Goal: Task Accomplishment & Management: Manage account settings

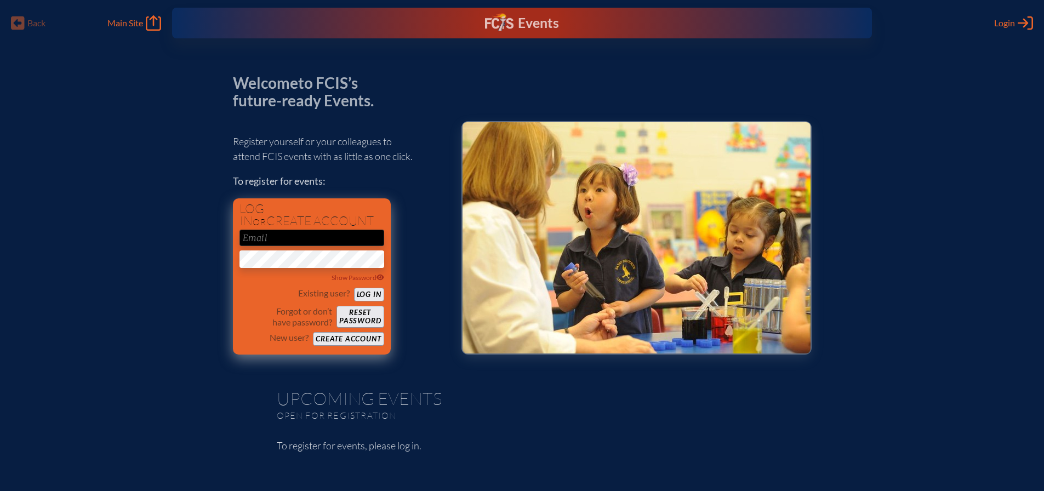
type input "[EMAIL_ADDRESS][DOMAIN_NAME]"
click at [368, 297] on button "Log in" at bounding box center [369, 295] width 30 height 14
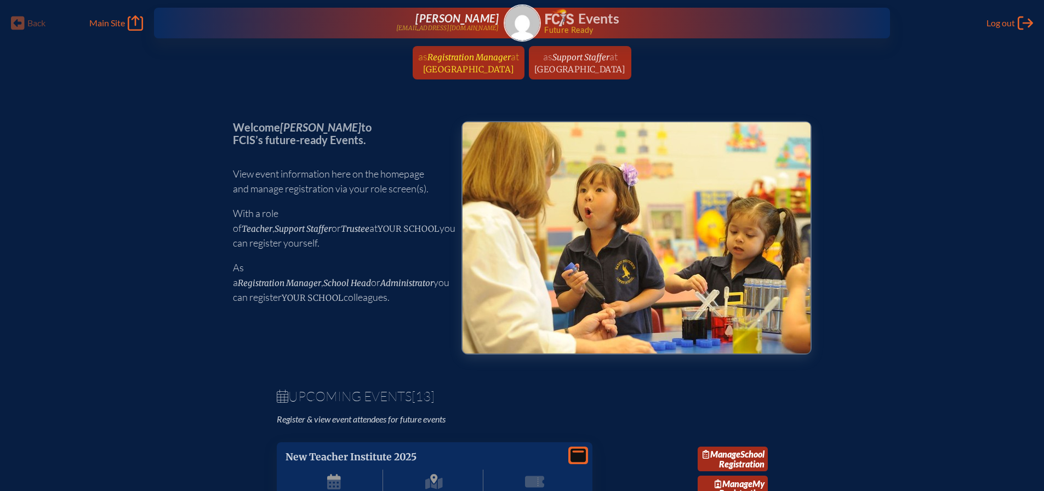
click at [426, 64] on span "at NSU University School" at bounding box center [471, 62] width 96 height 24
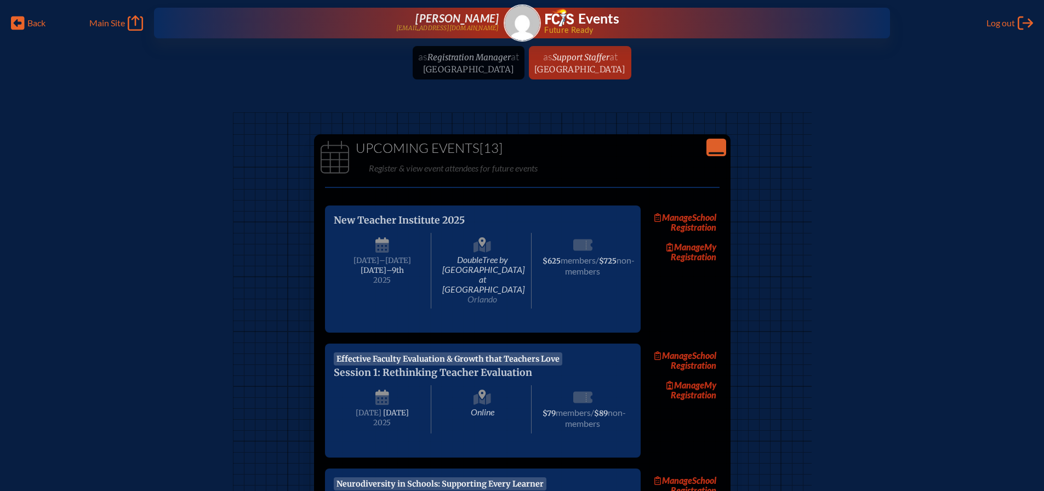
click at [522, 19] on img at bounding box center [522, 22] width 35 height 35
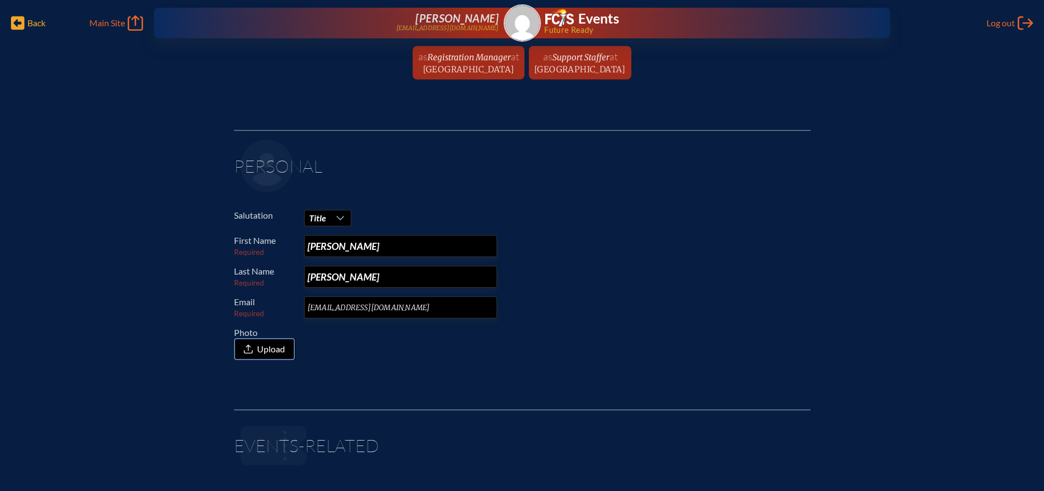
click at [37, 24] on span "Back" at bounding box center [36, 23] width 18 height 11
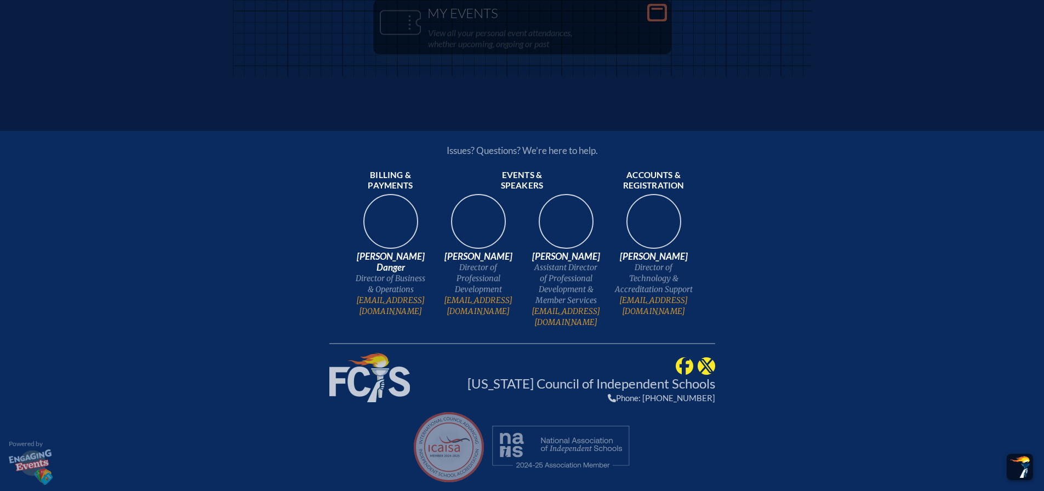
scroll to position [1813, 0]
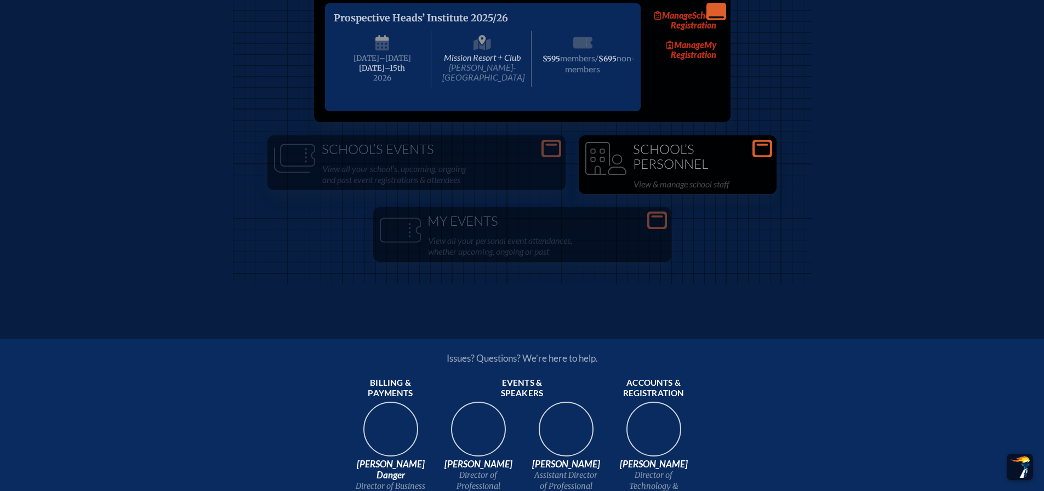
click at [717, 172] on h1 "School’s Personnel" at bounding box center [677, 157] width 189 height 30
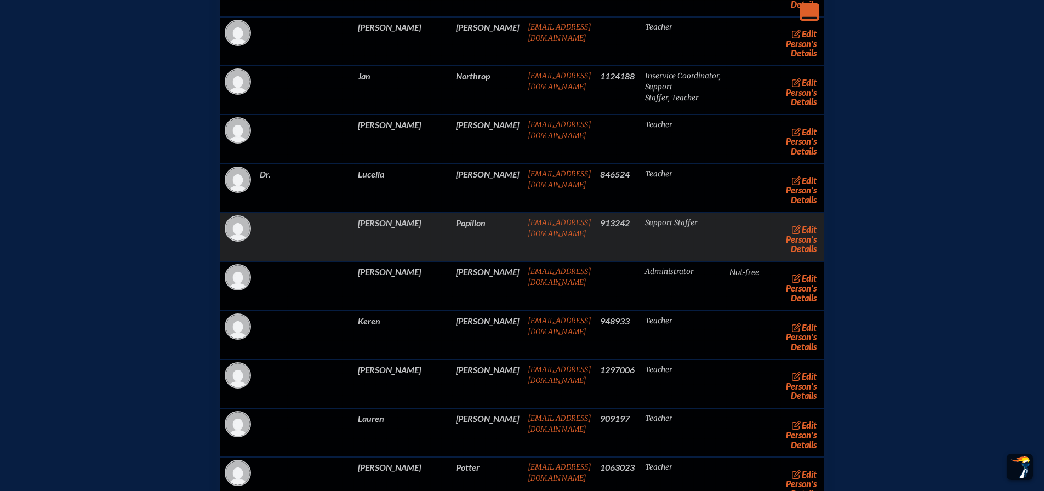
scroll to position [9214, 0]
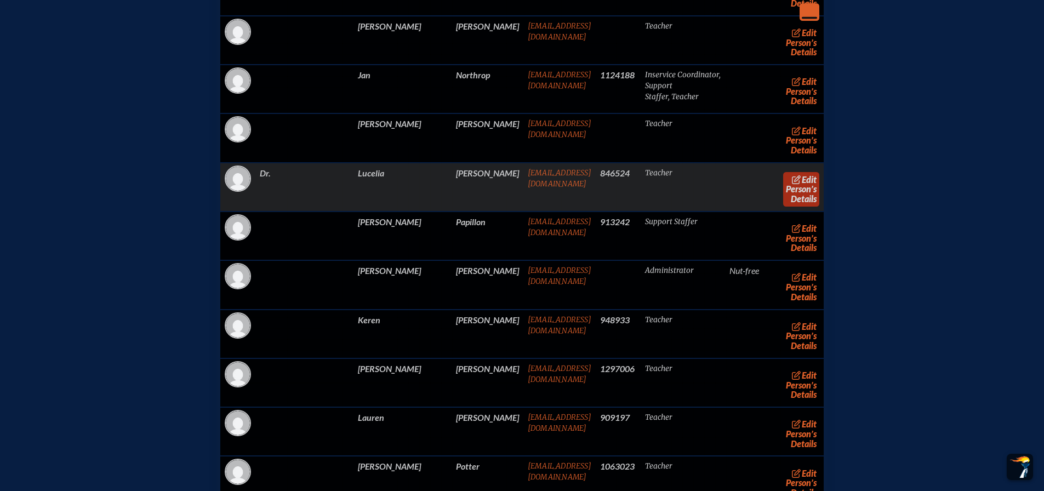
click at [783, 207] on link "edit Person’s Details" at bounding box center [801, 189] width 37 height 35
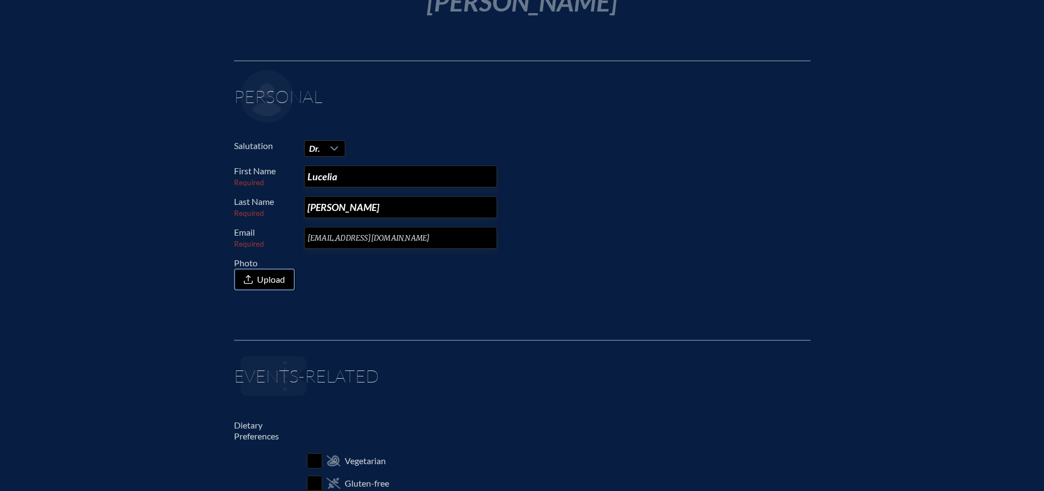
scroll to position [164, 0]
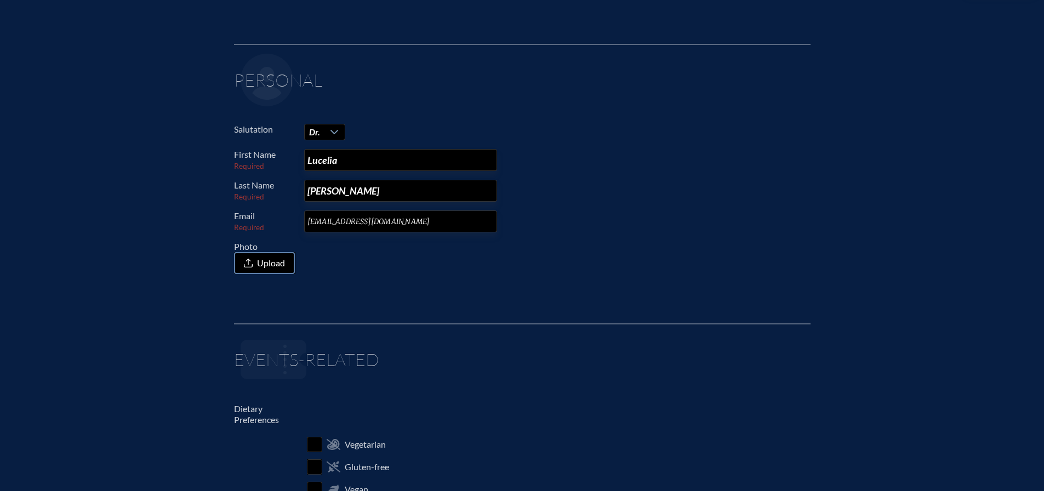
drag, startPoint x: 418, startPoint y: 219, endPoint x: 244, endPoint y: 220, distance: 173.8
click at [245, 220] on p "Email Required loganezo@nova.edu" at bounding box center [518, 222] width 568 height 22
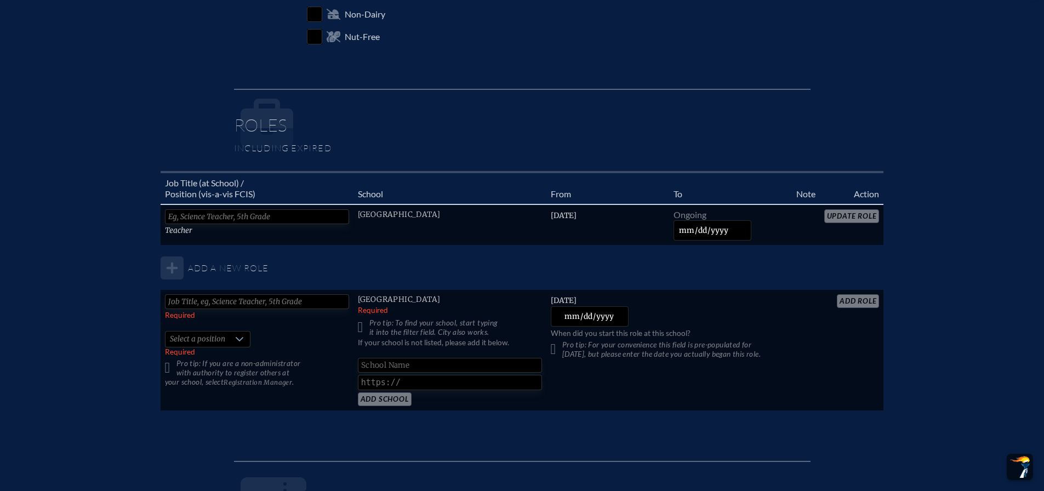
scroll to position [658, 0]
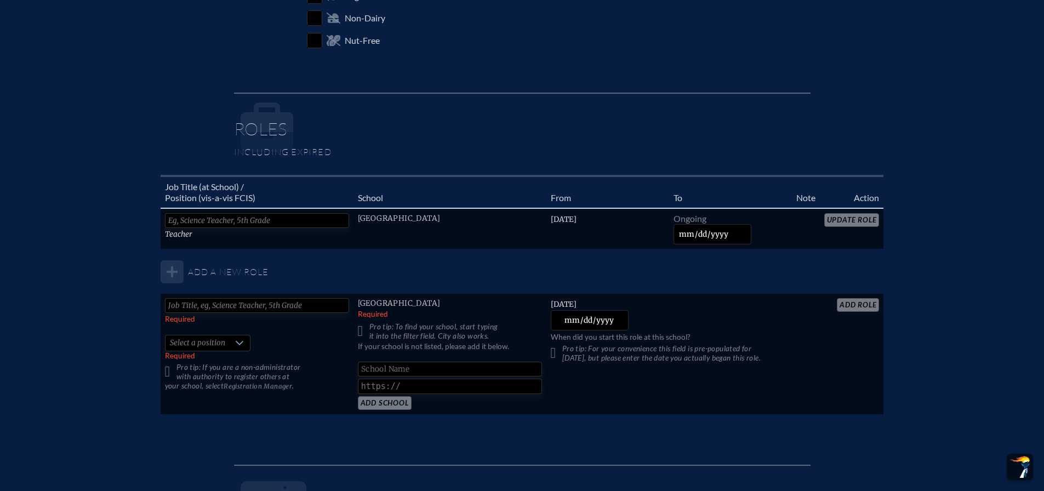
click at [856, 224] on table "Job Title (at School) / Position (vis-a-vis FCIS) School From To Note Action Te…" at bounding box center [523, 295] width 724 height 241
click at [870, 219] on table "Job Title (at School) / Position (vis-a-vis FCIS) School From To Note Action Te…" at bounding box center [523, 295] width 724 height 241
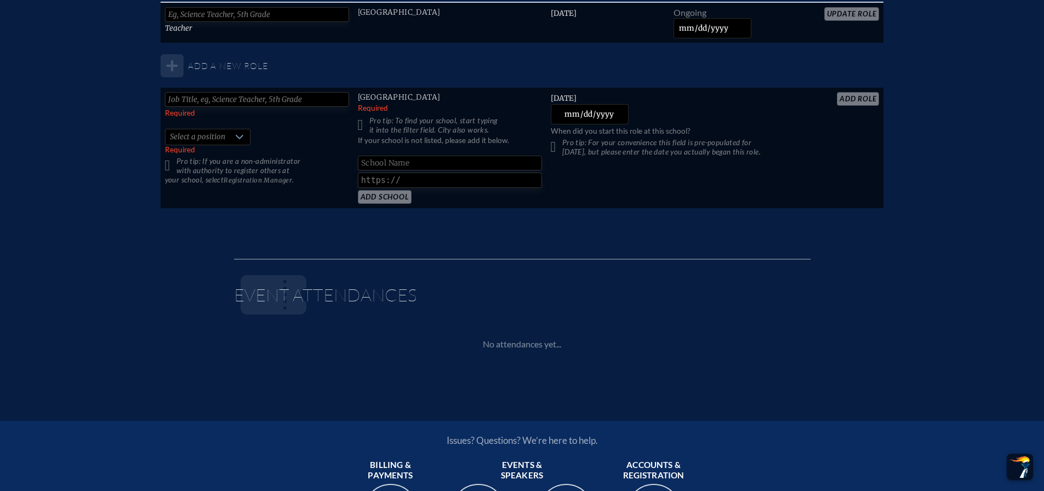
scroll to position [713, 0]
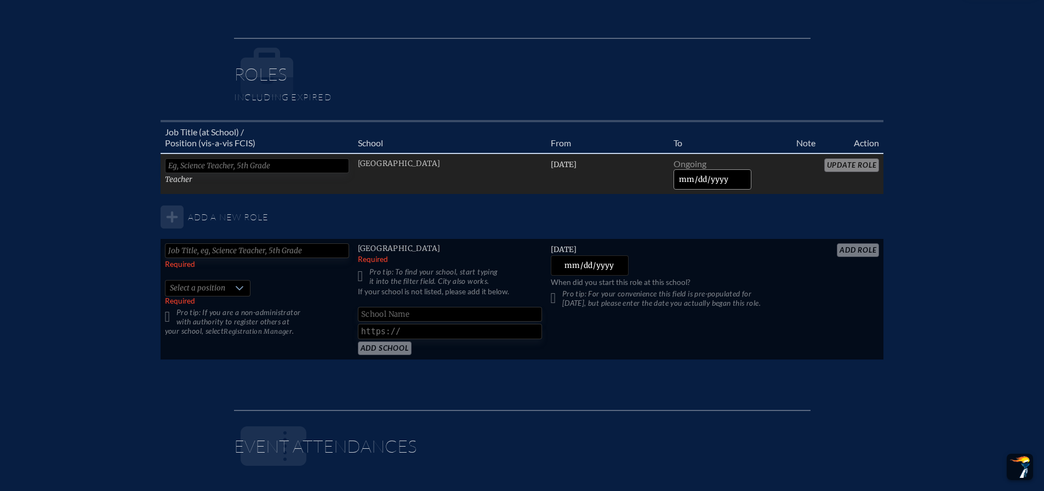
click at [689, 180] on input "date" at bounding box center [713, 179] width 78 height 20
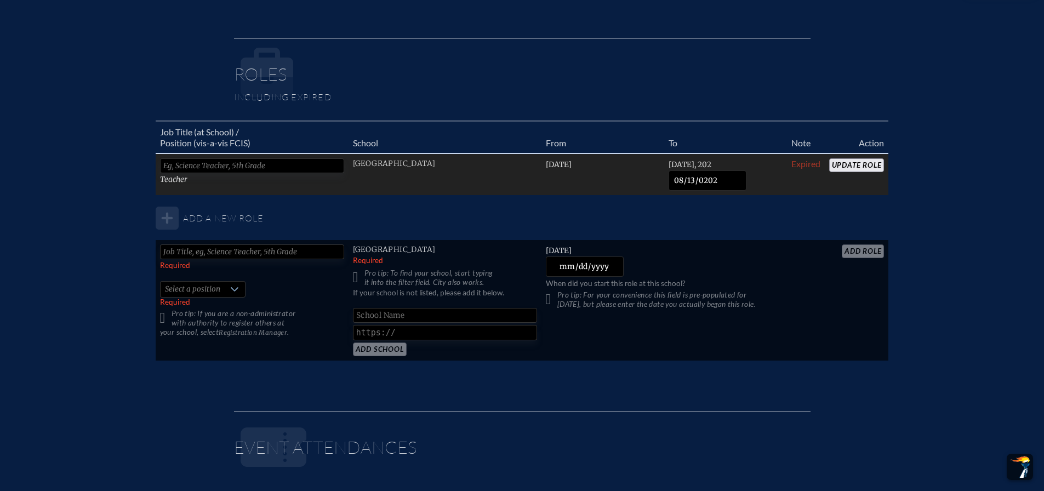
type input "[DATE]"
drag, startPoint x: 728, startPoint y: 181, endPoint x: 610, endPoint y: 189, distance: 118.1
click at [610, 189] on tr "Teacher NSU University School Friday, October 26th, 2018 Wednesday, August 13th…" at bounding box center [523, 175] width 734 height 42
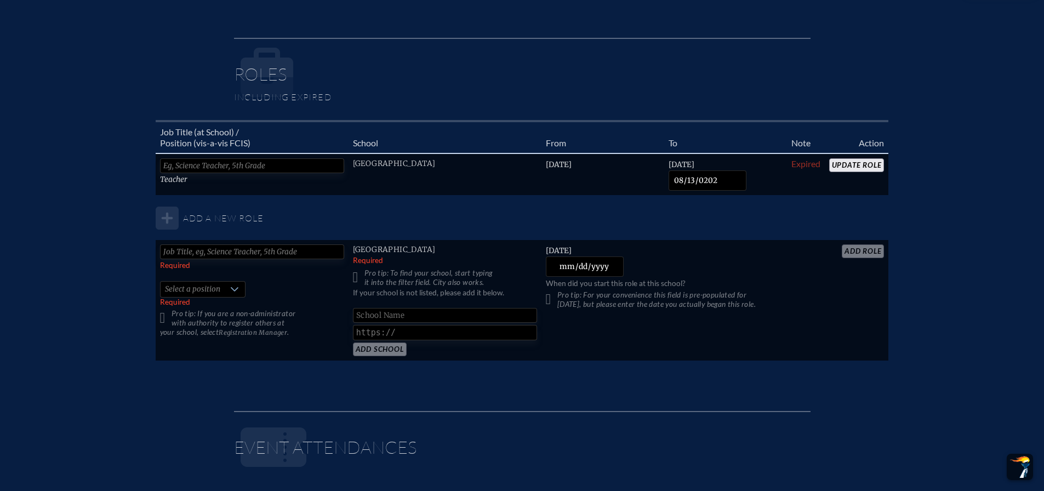
click at [675, 220] on table "Job Title (at School) / Position (vis-a-vis FCIS) School From To Note Action Te…" at bounding box center [523, 241] width 734 height 242
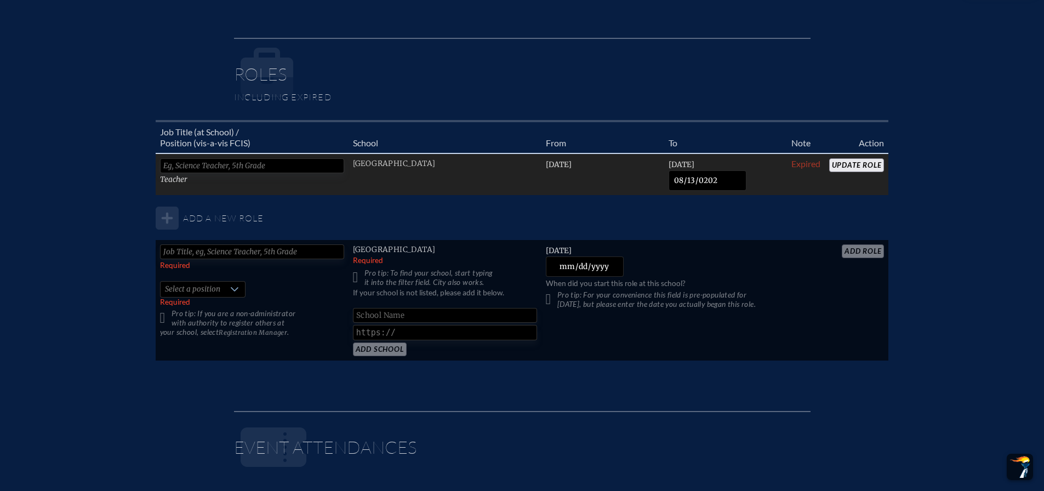
click at [857, 162] on input "Update Role" at bounding box center [857, 165] width 55 height 14
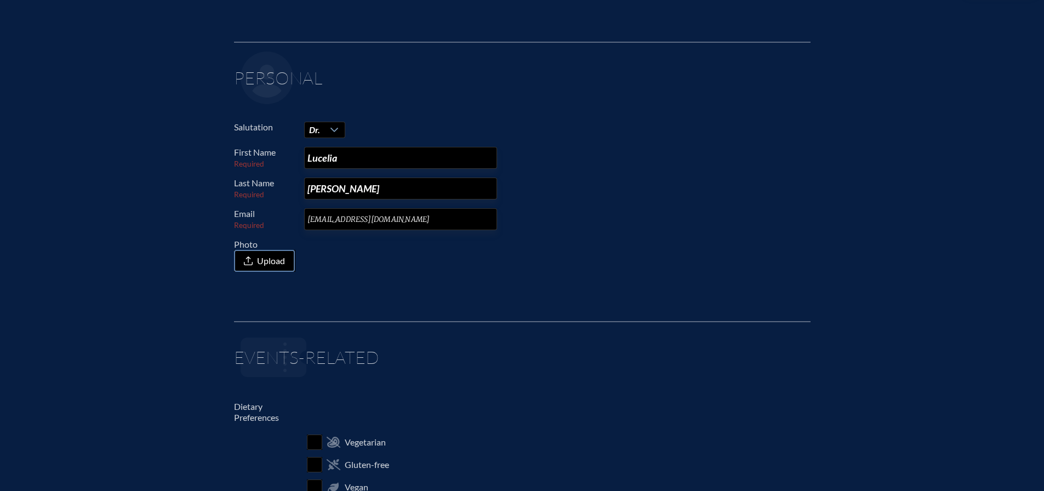
scroll to position [0, 0]
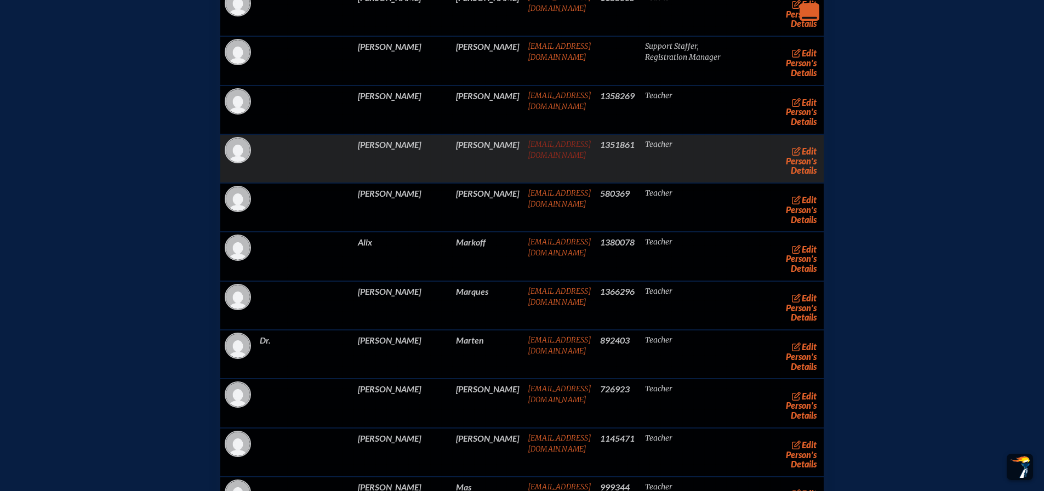
scroll to position [7707, 0]
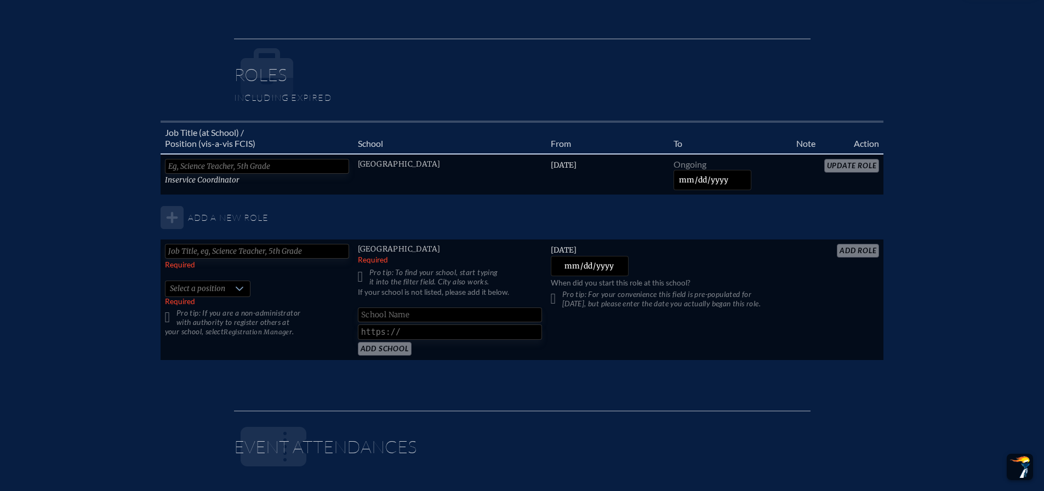
scroll to position [713, 0]
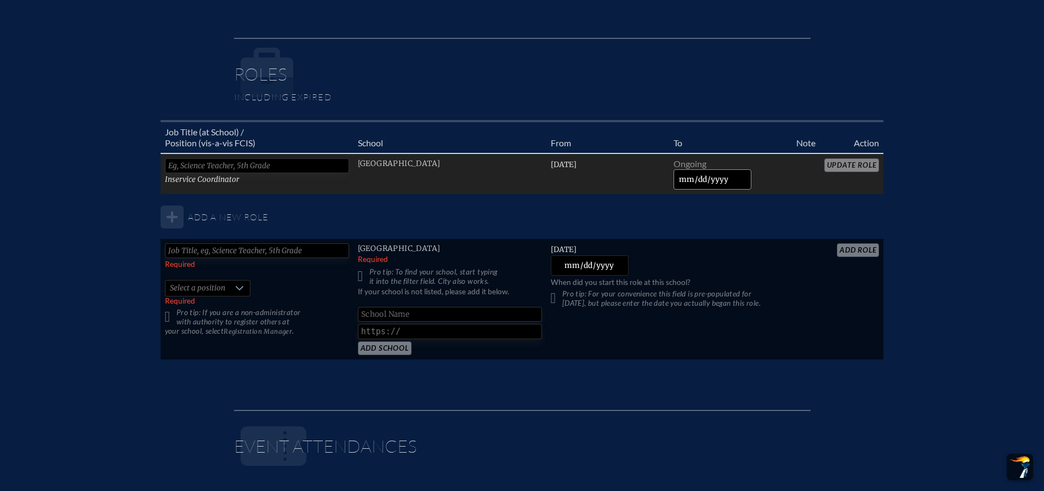
click at [690, 181] on input "date" at bounding box center [713, 179] width 78 height 20
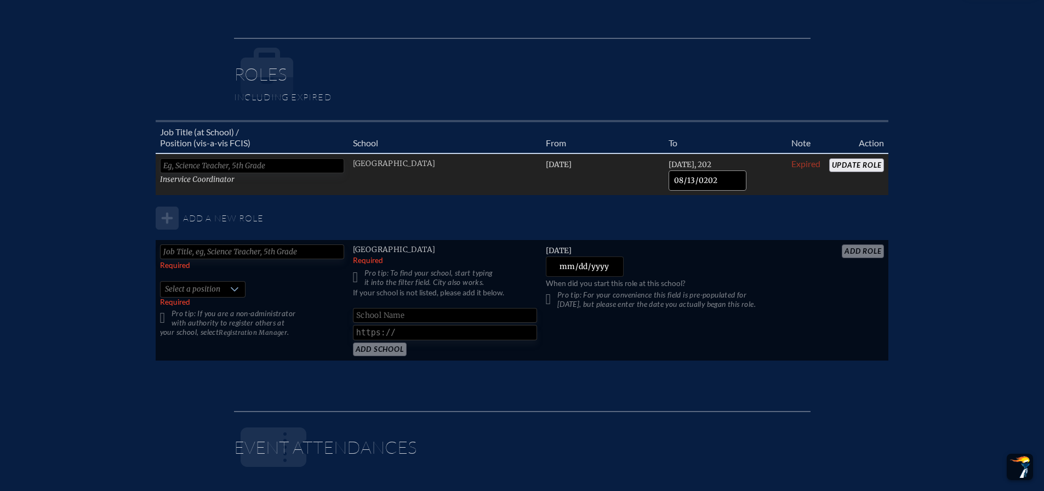
type input "[DATE]"
click at [845, 155] on td "Update Role" at bounding box center [857, 175] width 64 height 42
click at [851, 162] on input "Update Role" at bounding box center [857, 165] width 55 height 14
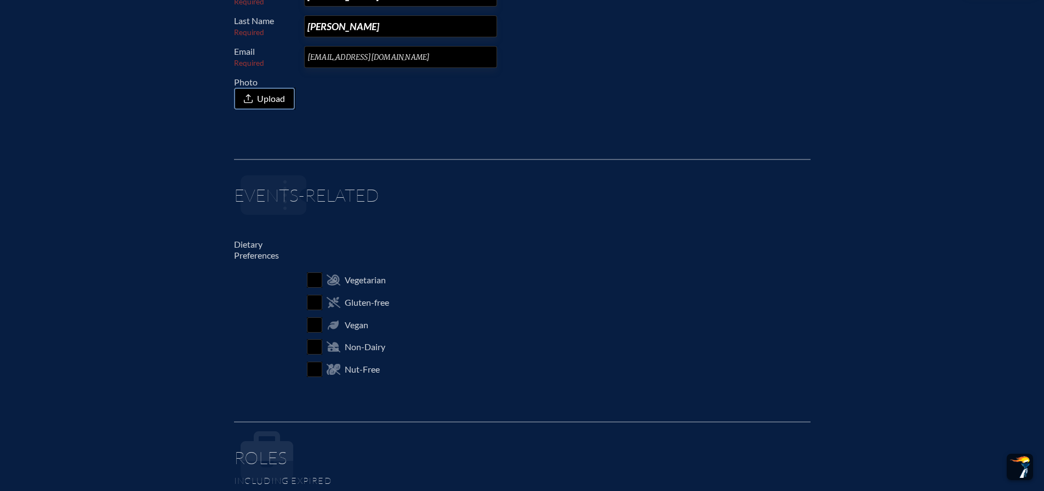
scroll to position [0, 0]
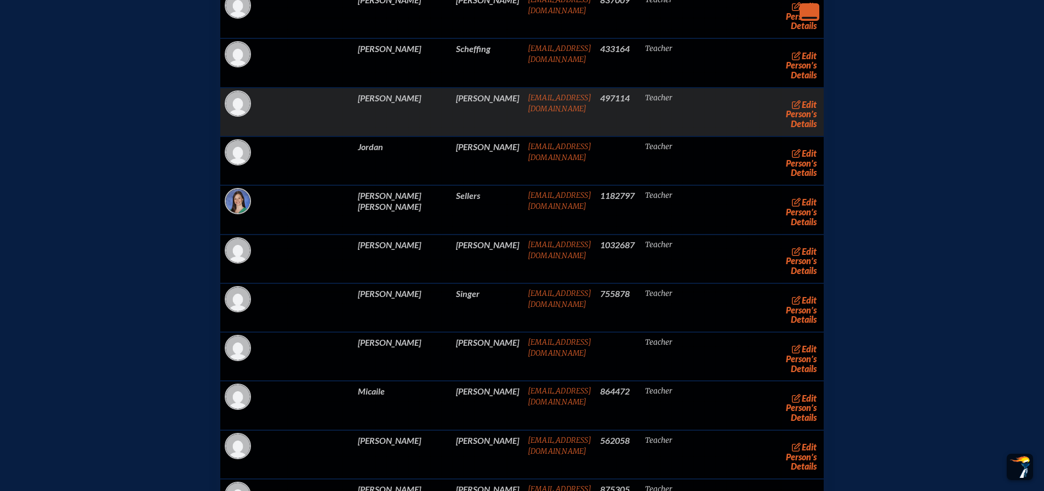
scroll to position [10056, 0]
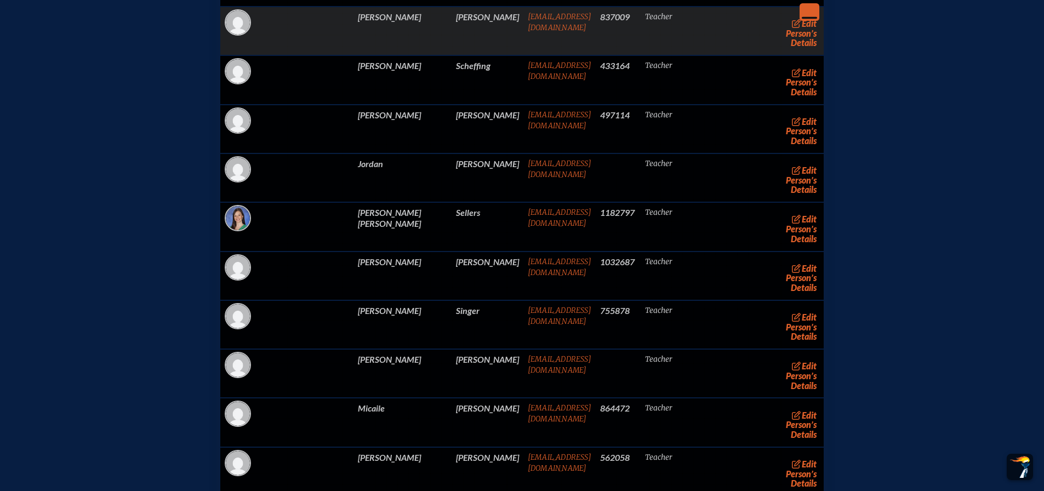
click at [452, 55] on td "Salvatierra" at bounding box center [488, 31] width 72 height 49
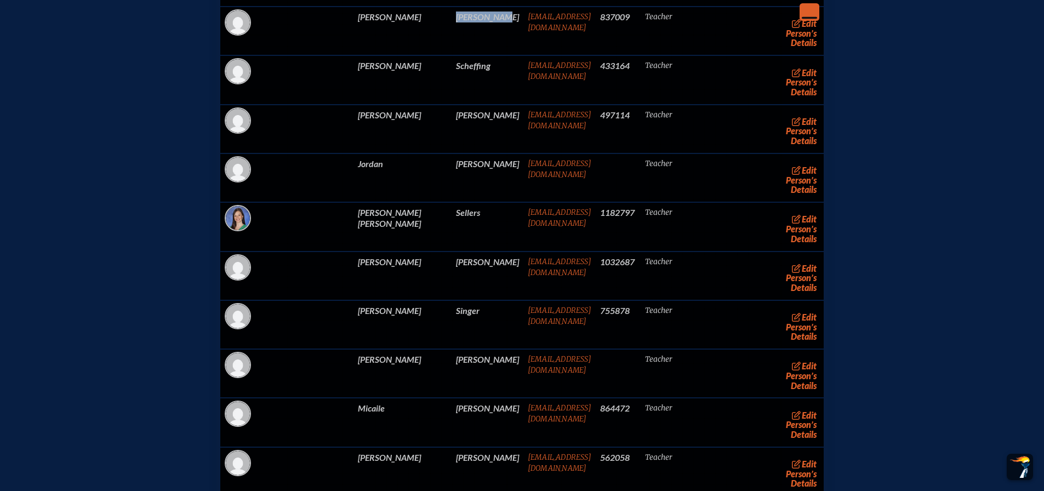
copy td "Salvatierra"
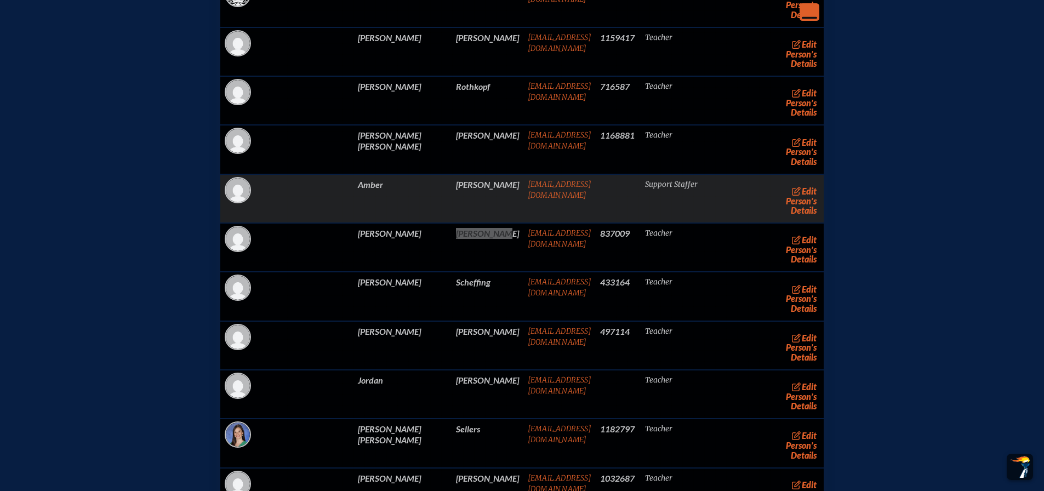
scroll to position [9836, 0]
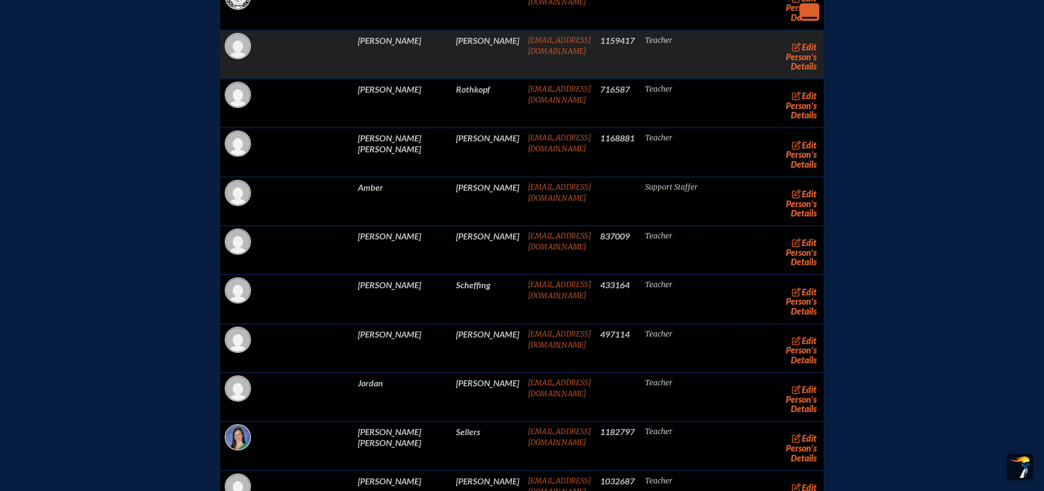
click at [452, 79] on td "Roncancio" at bounding box center [488, 54] width 72 height 49
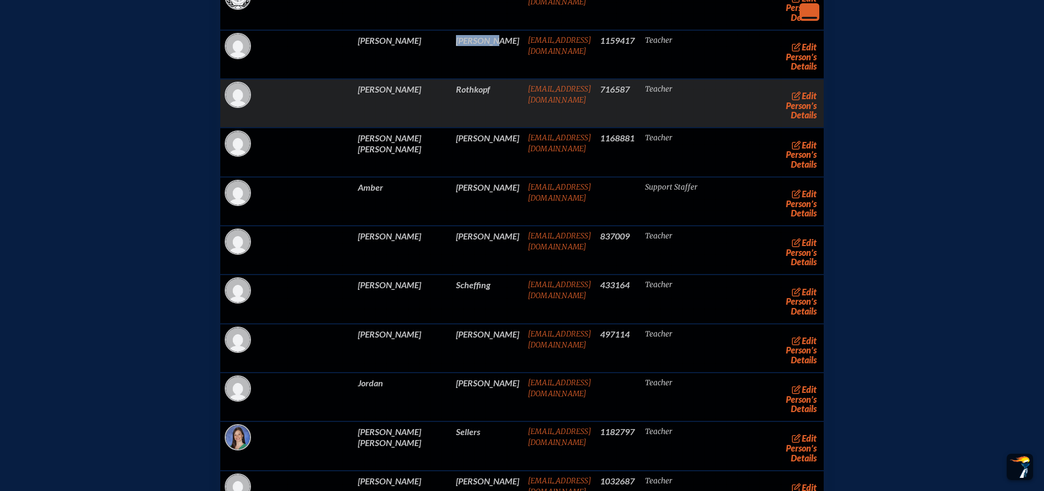
copy td "Roncancio"
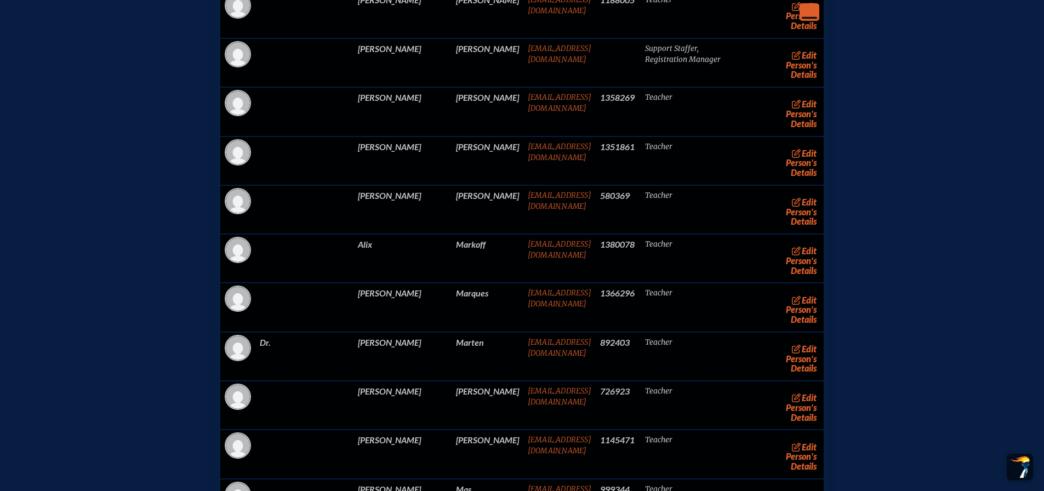
scroll to position [7698, 0]
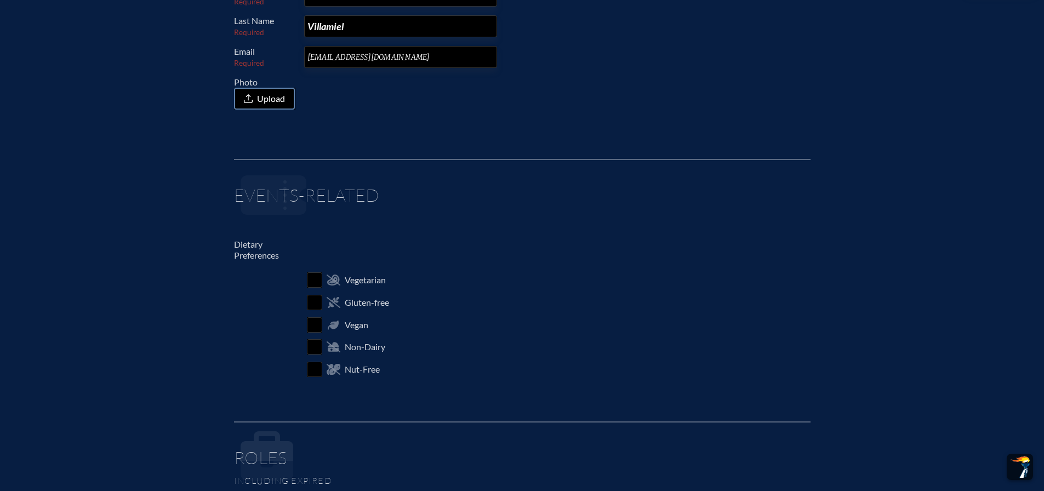
scroll to position [603, 0]
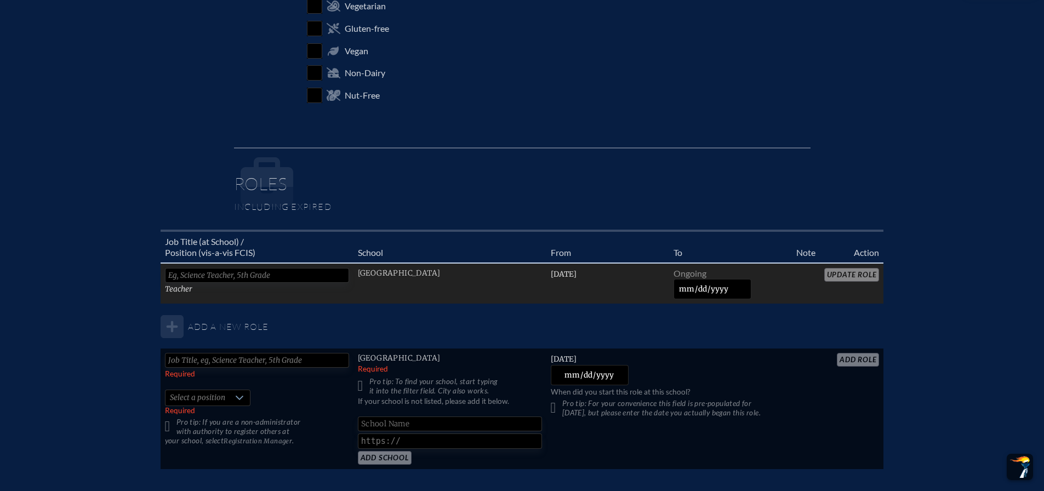
drag, startPoint x: 691, startPoint y: 287, endPoint x: 673, endPoint y: 272, distance: 24.1
click at [688, 285] on input "date" at bounding box center [713, 289] width 78 height 20
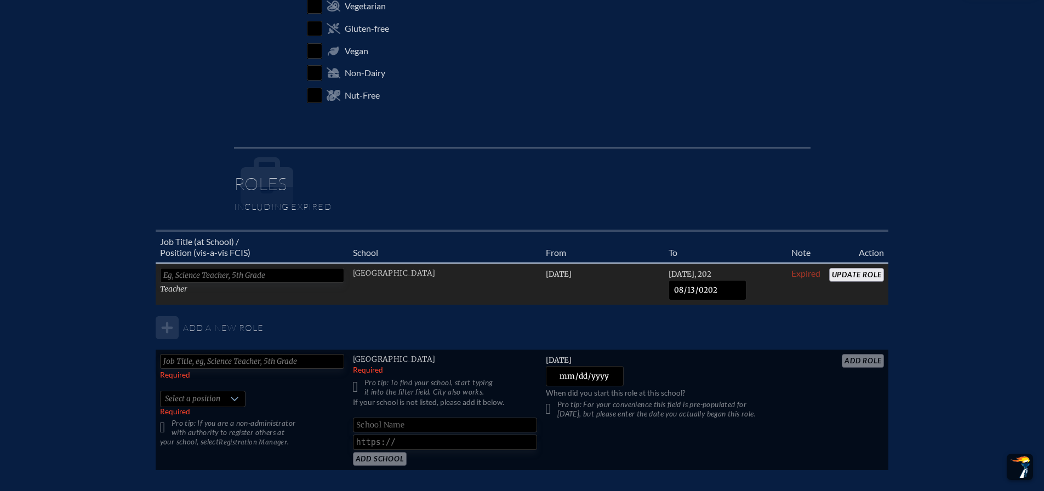
type input "2025-08-13"
click at [840, 274] on input "Update Role" at bounding box center [857, 275] width 55 height 14
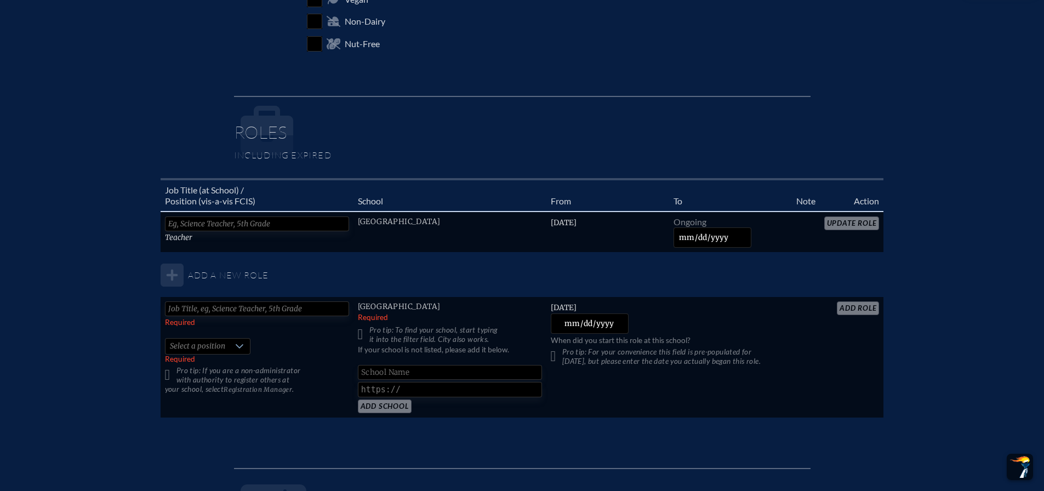
scroll to position [658, 0]
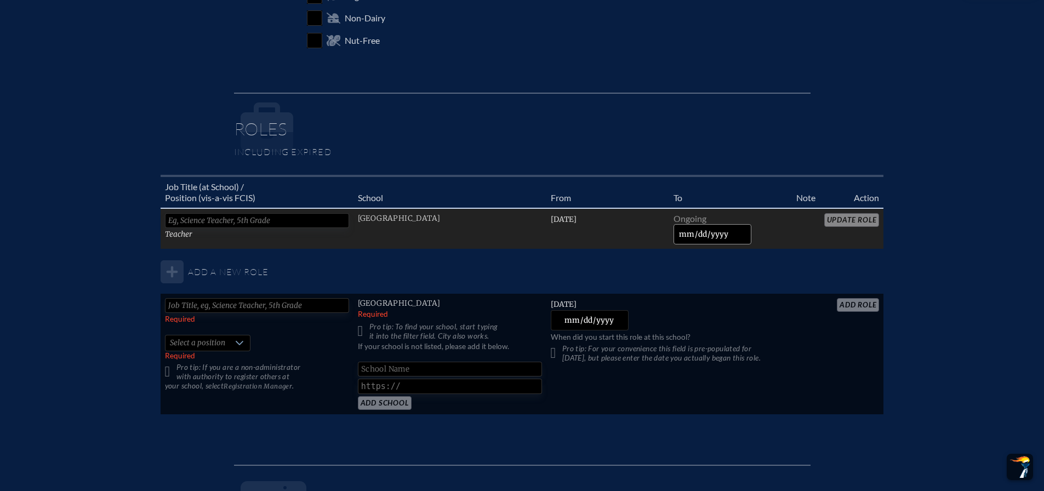
click at [690, 238] on input "date" at bounding box center [713, 234] width 78 height 20
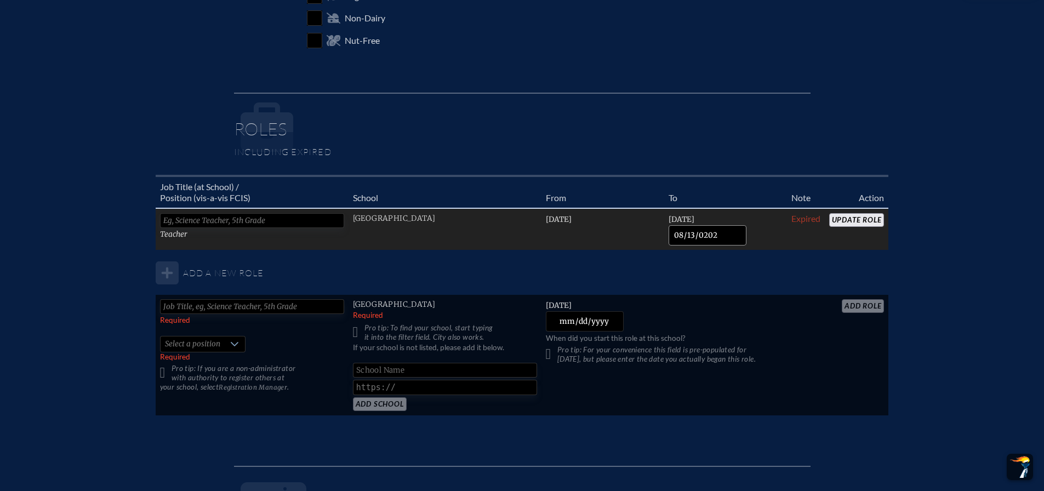
type input "[DATE]"
click at [839, 220] on input "Update Role" at bounding box center [857, 220] width 55 height 14
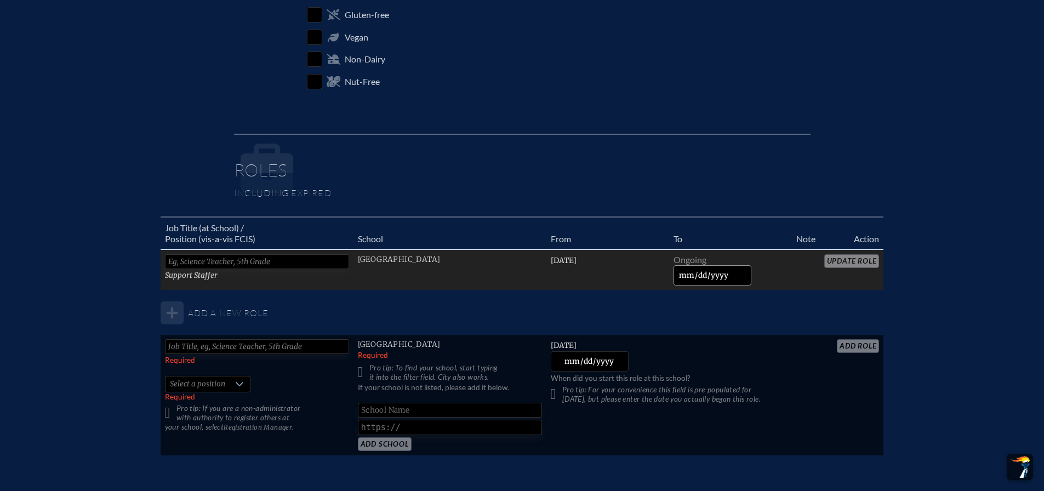
scroll to position [713, 0]
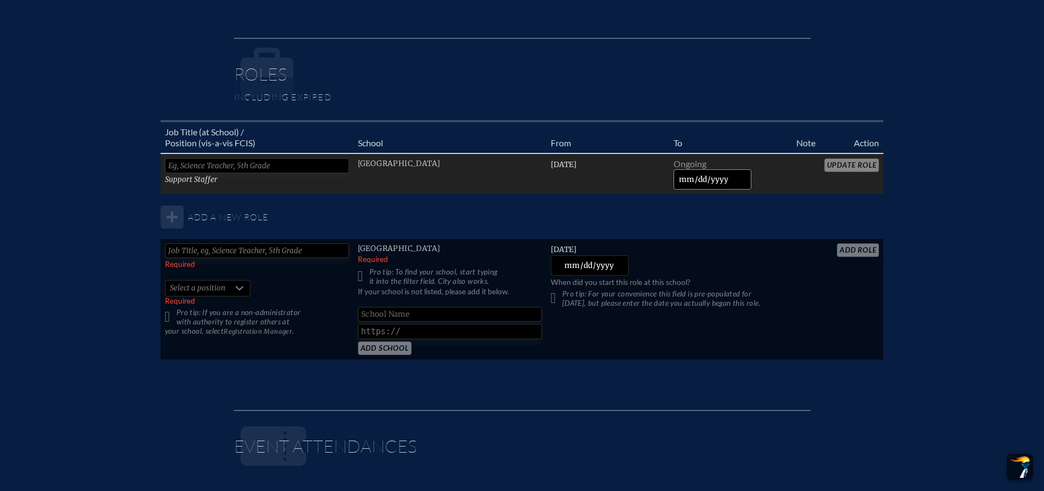
click at [686, 178] on input "date" at bounding box center [713, 179] width 78 height 20
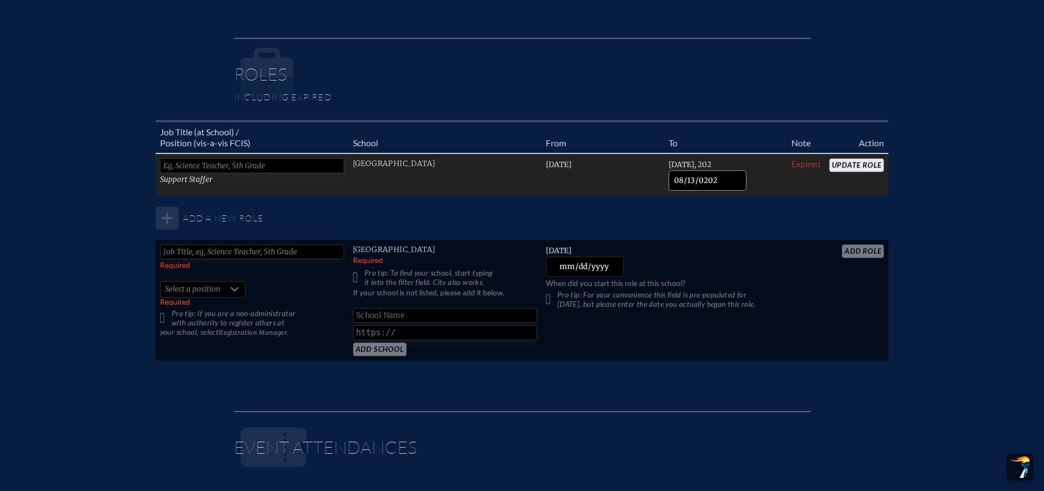
type input "[DATE]"
click at [853, 160] on input "Update Role" at bounding box center [857, 165] width 55 height 14
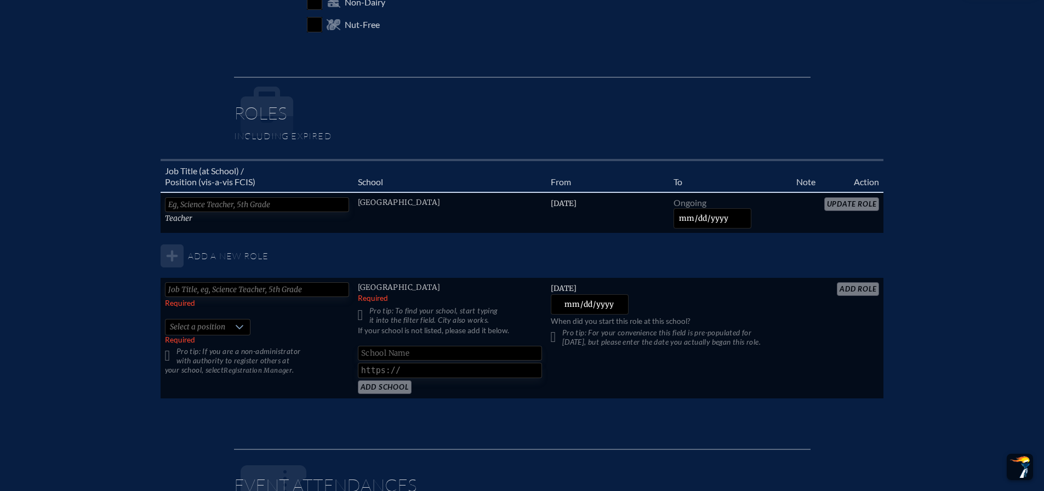
scroll to position [822, 0]
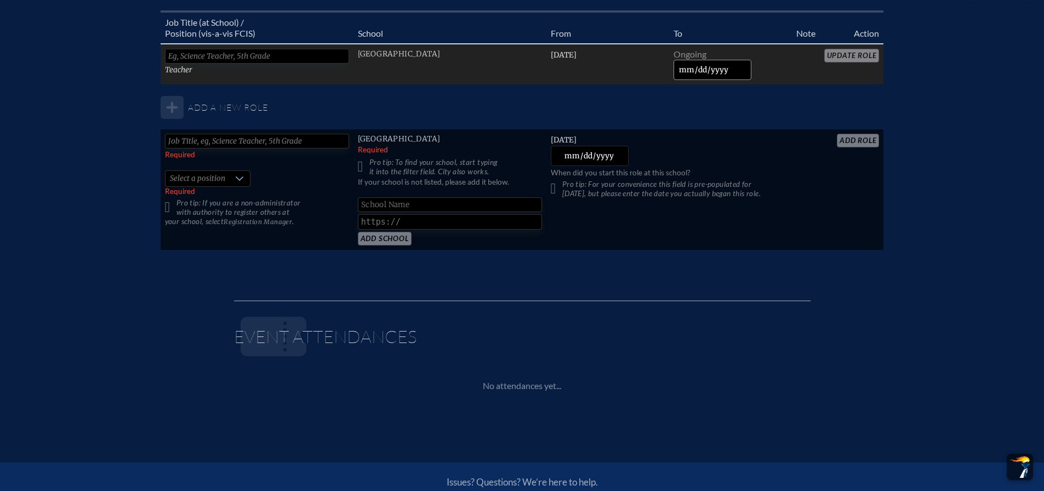
click at [684, 71] on input "date" at bounding box center [713, 70] width 78 height 20
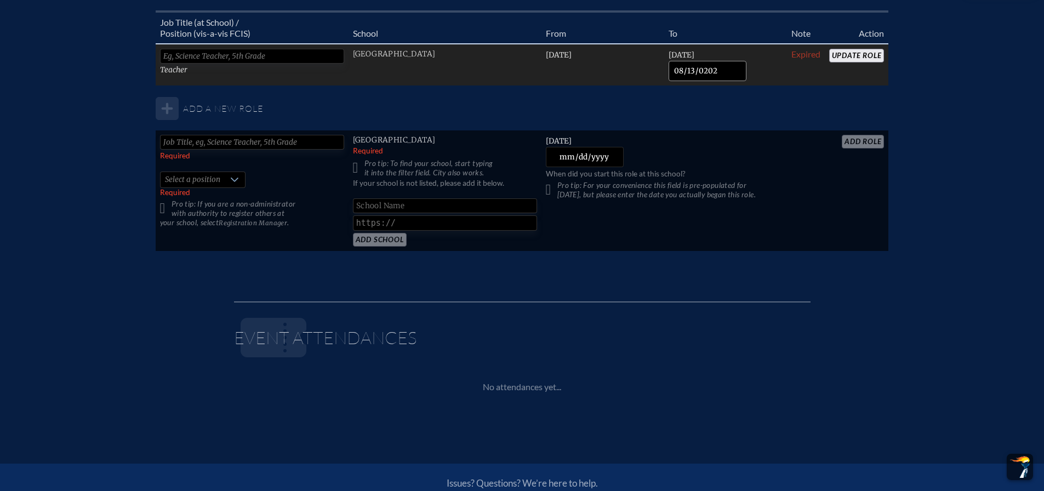
type input "[DATE]"
click at [877, 55] on input "Update Role" at bounding box center [857, 56] width 55 height 14
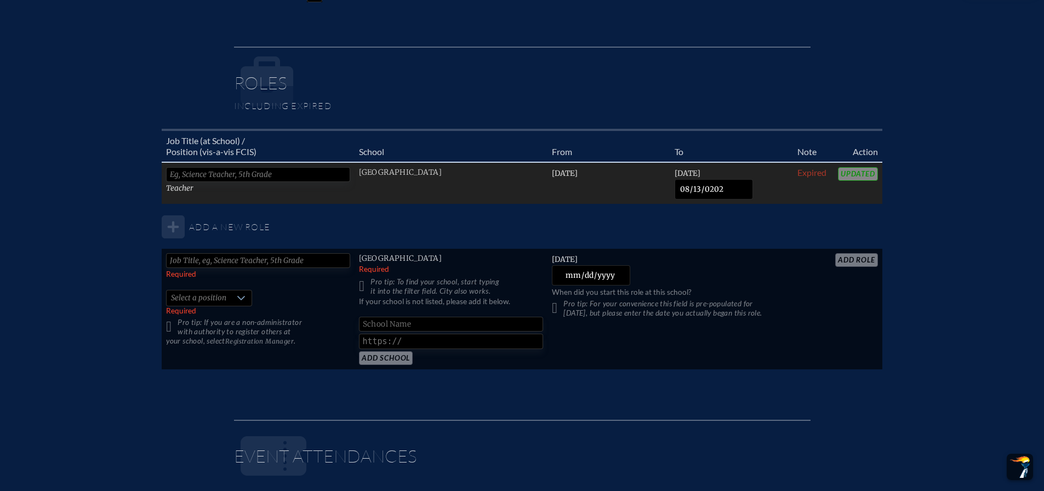
scroll to position [548, 0]
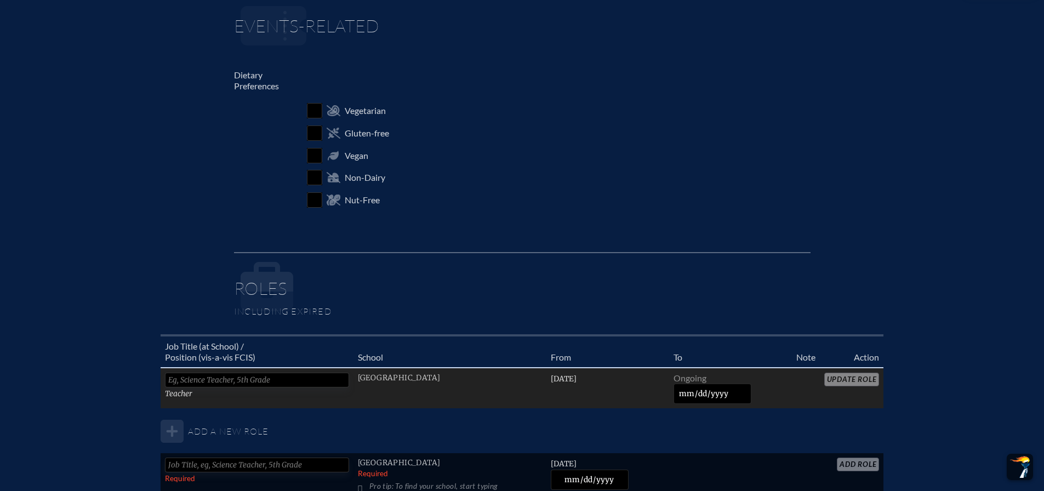
scroll to position [603, 0]
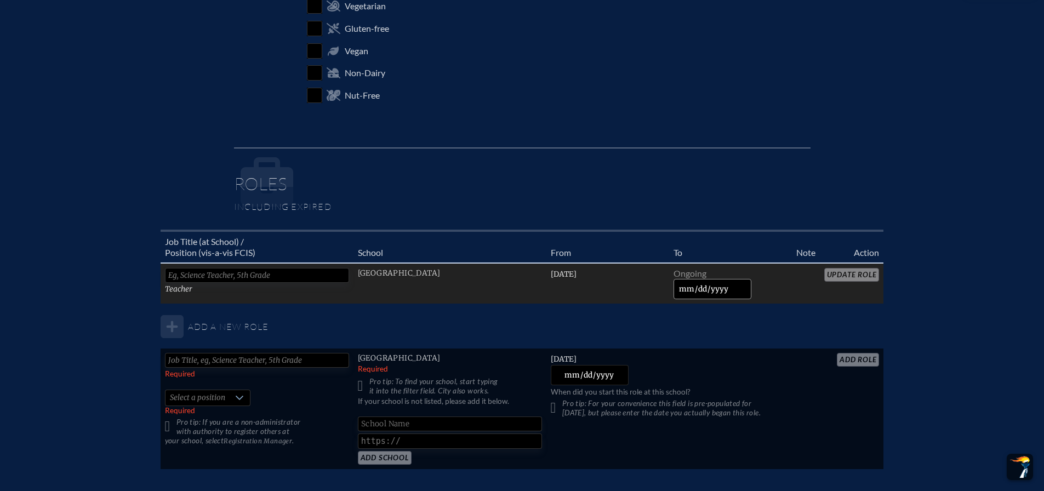
click at [682, 289] on input "date" at bounding box center [713, 289] width 78 height 20
click at [682, 288] on input "date" at bounding box center [713, 289] width 78 height 20
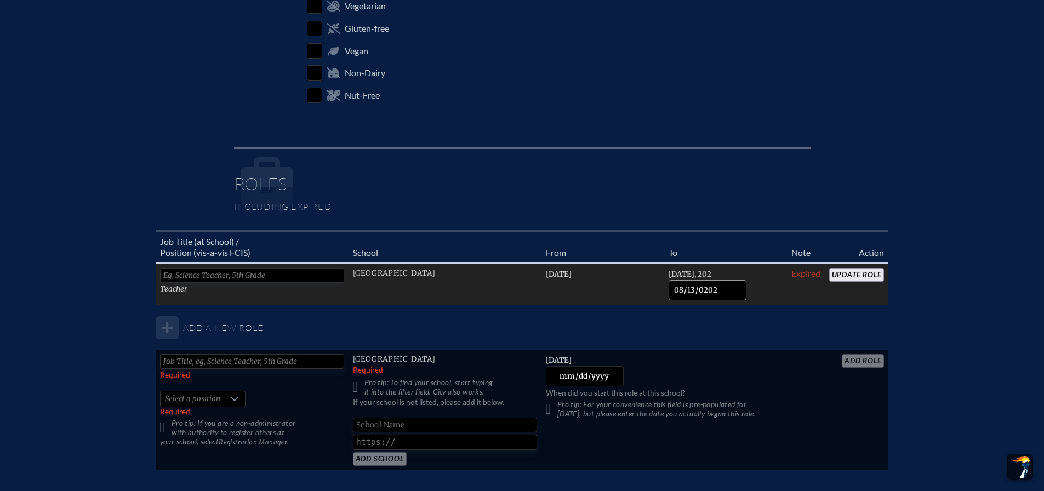
type input "[DATE]"
click at [873, 273] on input "Update Role" at bounding box center [857, 275] width 55 height 14
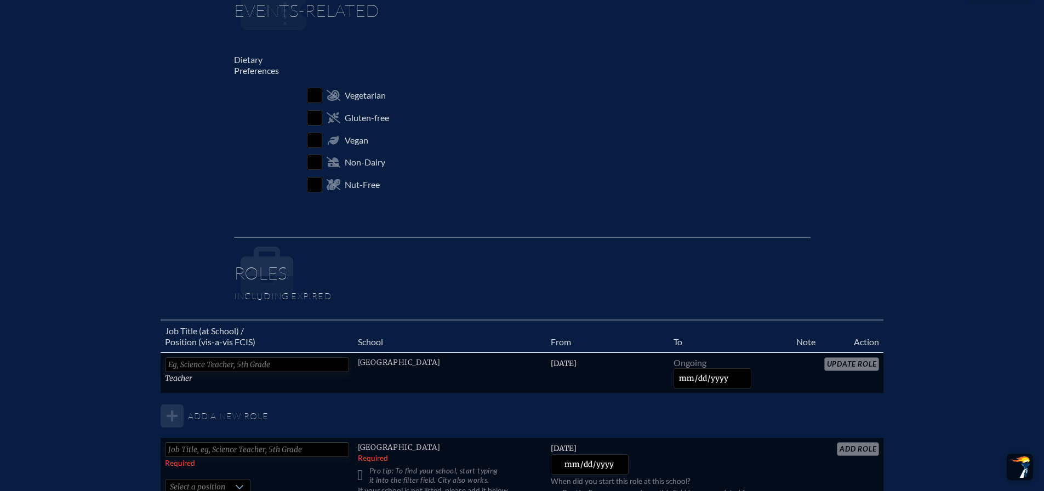
scroll to position [548, 0]
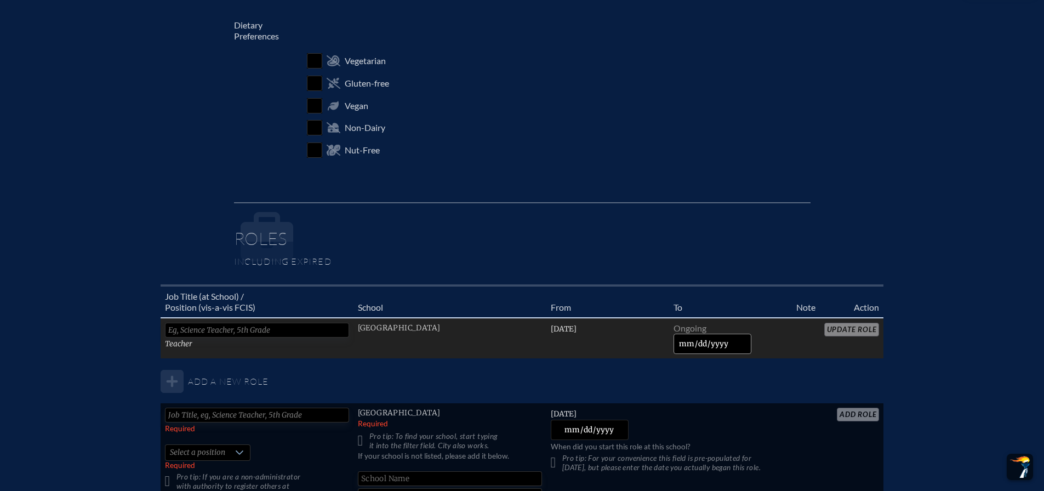
click at [681, 345] on input "date" at bounding box center [713, 344] width 78 height 20
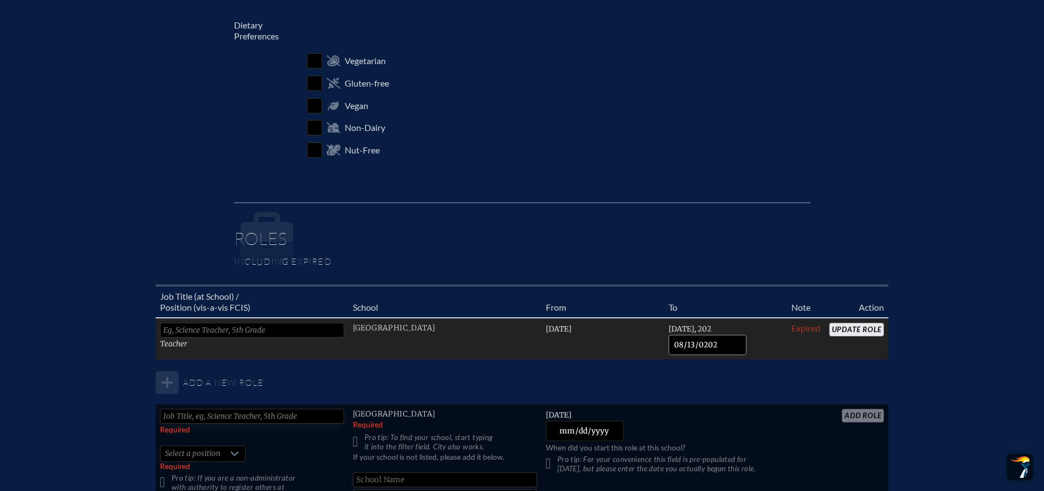
type input "[DATE]"
click at [855, 330] on input "Update Role" at bounding box center [857, 330] width 55 height 14
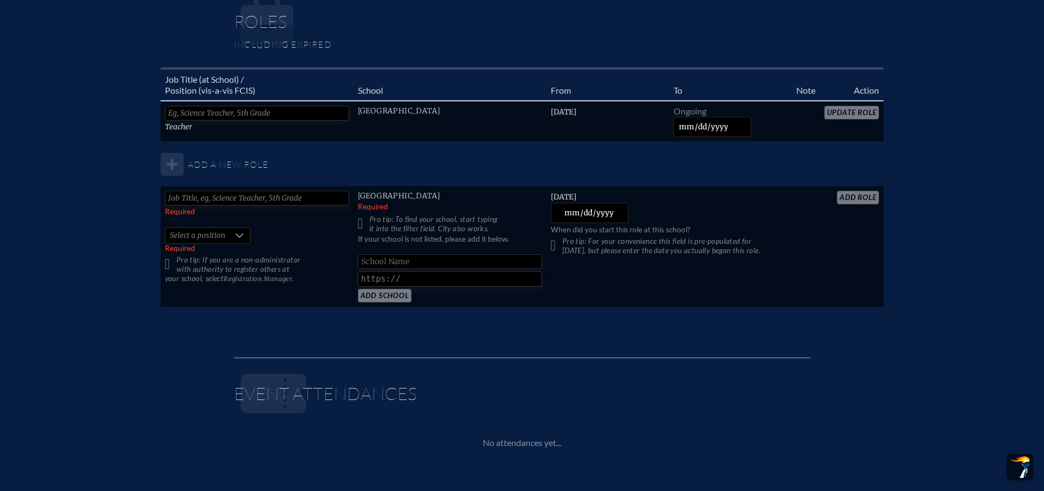
scroll to position [768, 0]
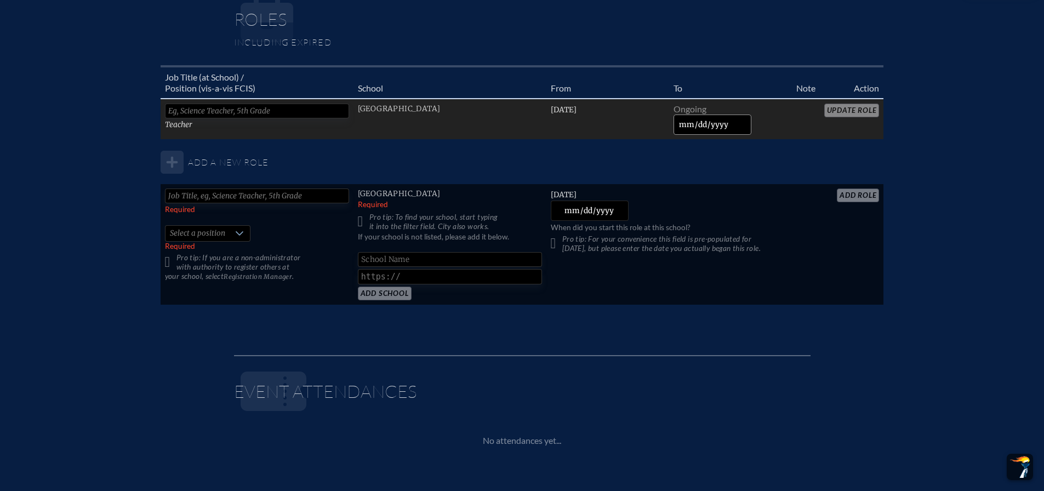
click at [683, 126] on input "date" at bounding box center [713, 125] width 78 height 20
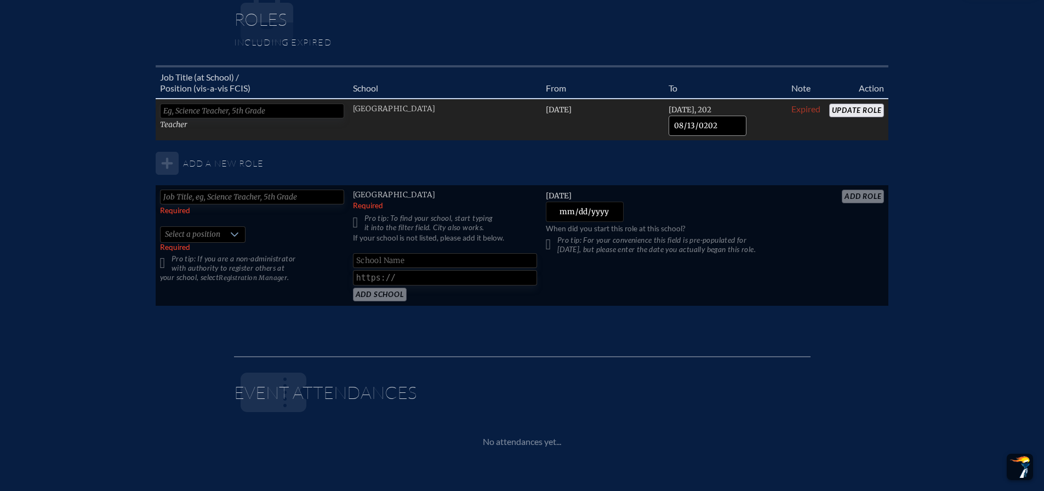
type input "[DATE]"
click at [854, 106] on input "Update Role" at bounding box center [857, 111] width 55 height 14
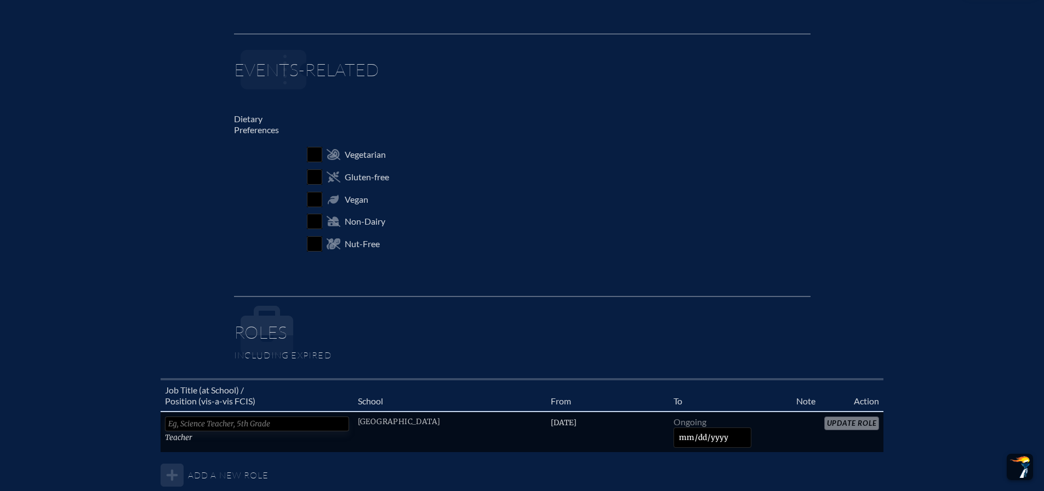
scroll to position [603, 0]
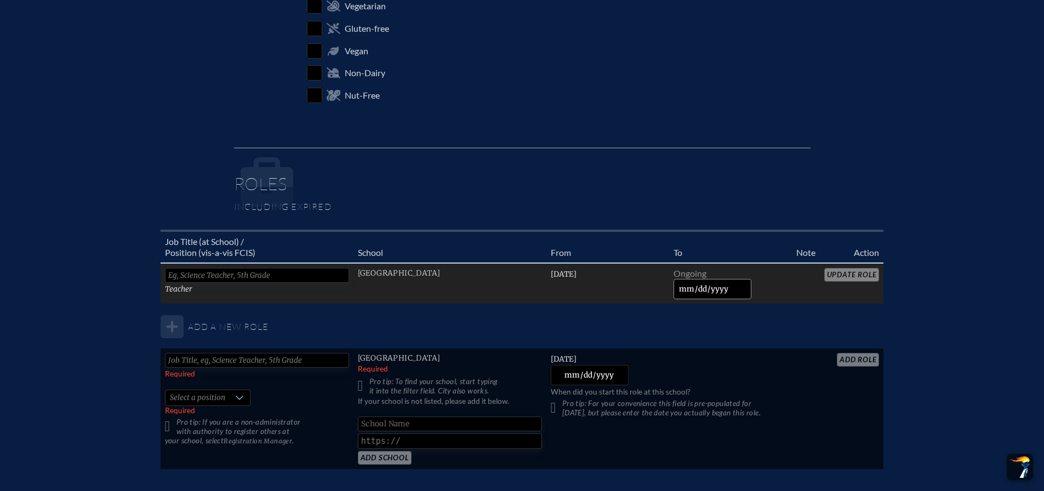
drag, startPoint x: 686, startPoint y: 288, endPoint x: 677, endPoint y: 288, distance: 8.8
click at [686, 288] on input "date" at bounding box center [713, 289] width 78 height 20
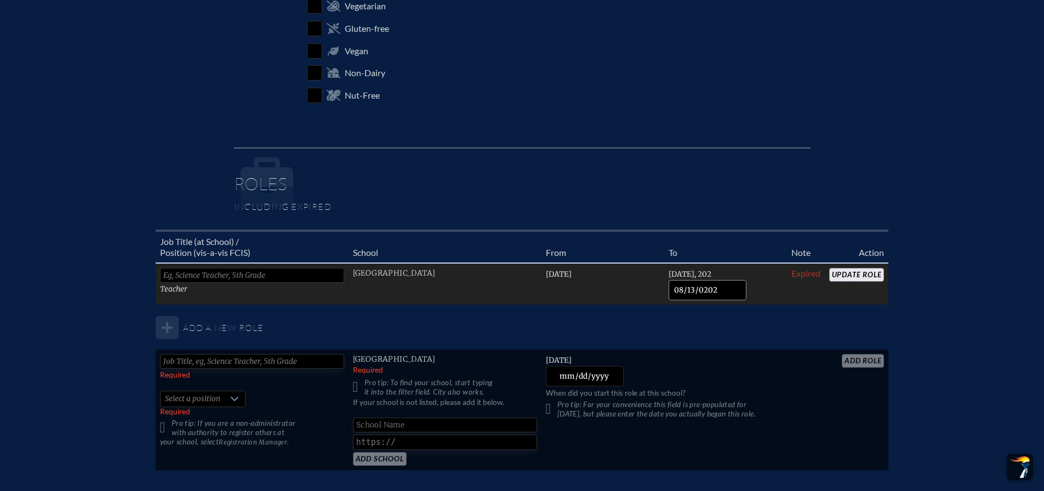
type input "[DATE]"
click at [853, 273] on input "Update Role" at bounding box center [857, 275] width 55 height 14
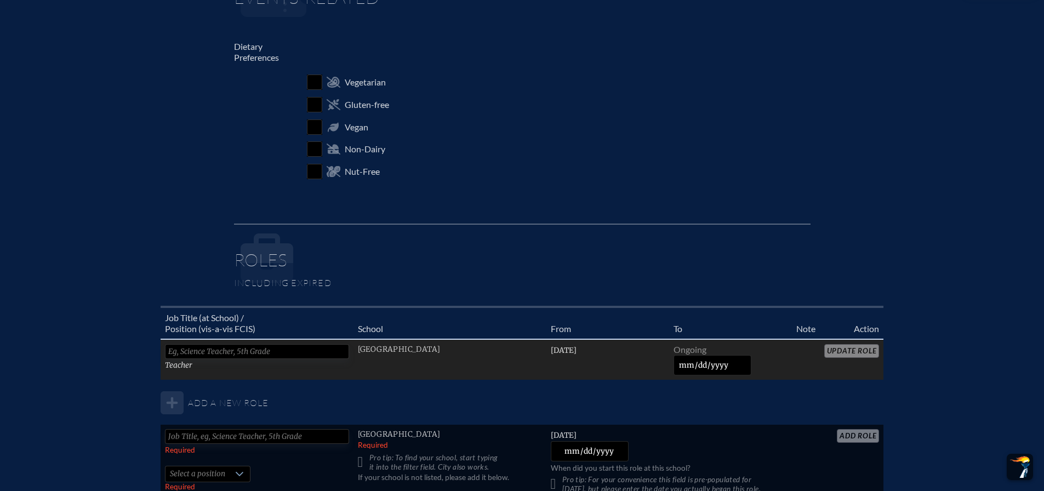
scroll to position [658, 0]
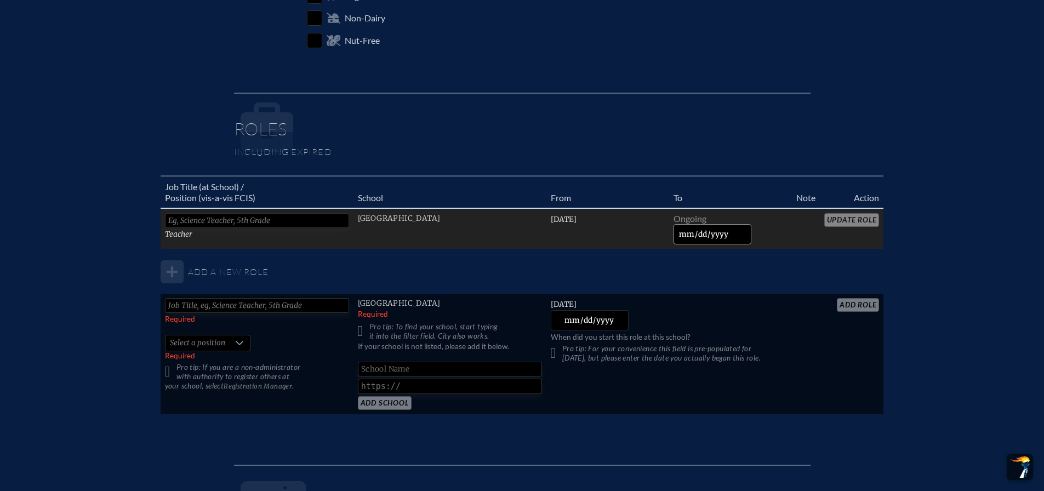
click at [684, 232] on input "date" at bounding box center [713, 234] width 78 height 20
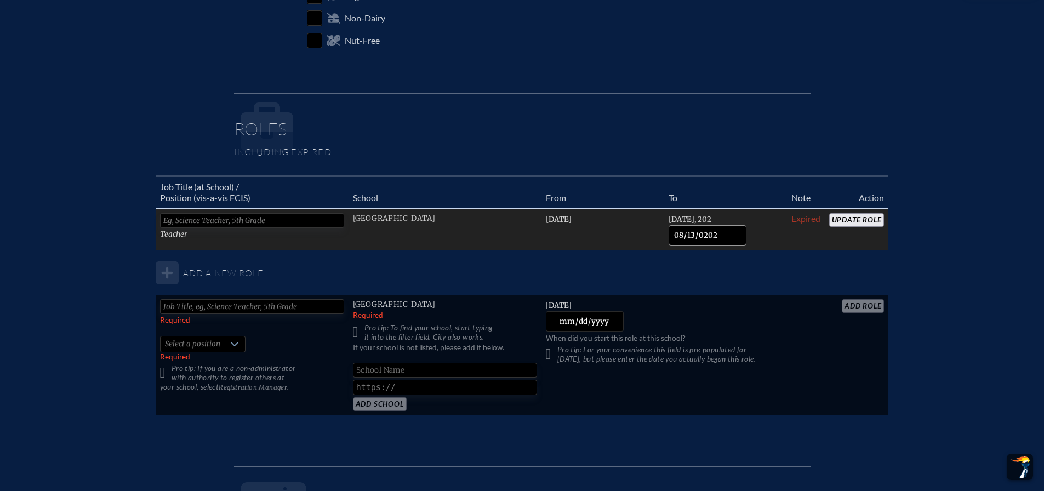
type input "[DATE]"
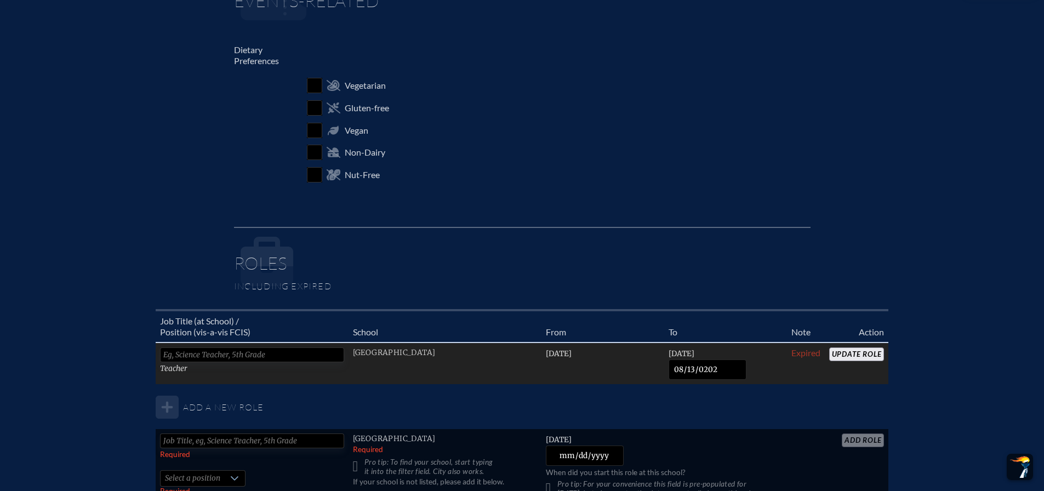
scroll to position [603, 0]
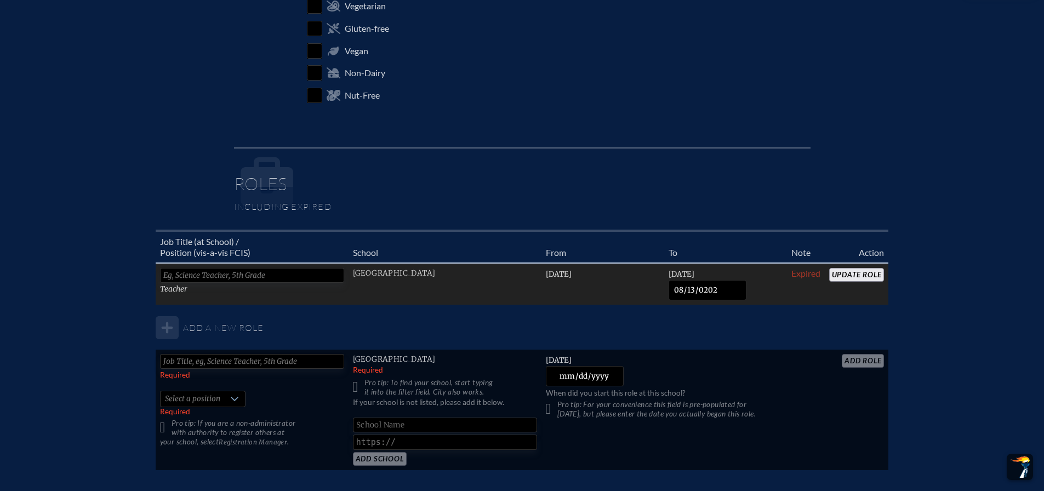
click at [837, 279] on input "Update Role" at bounding box center [857, 275] width 55 height 14
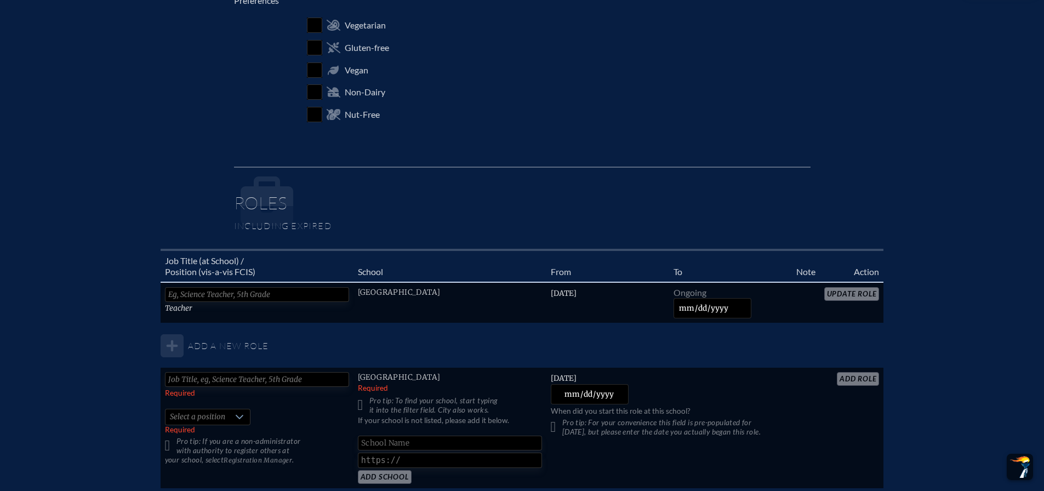
scroll to position [713, 0]
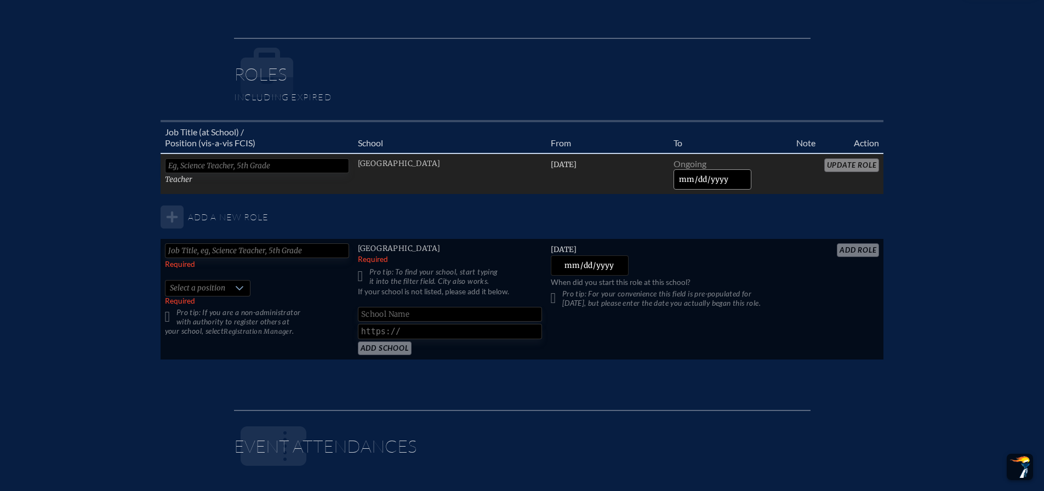
click at [691, 180] on input "date" at bounding box center [713, 179] width 78 height 20
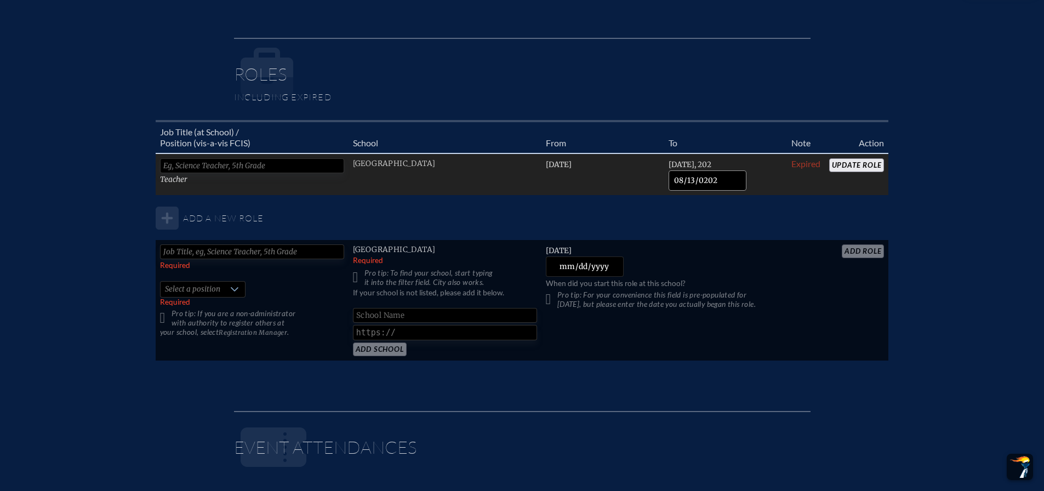
type input "[DATE]"
click at [834, 169] on input "Update Role" at bounding box center [857, 165] width 55 height 14
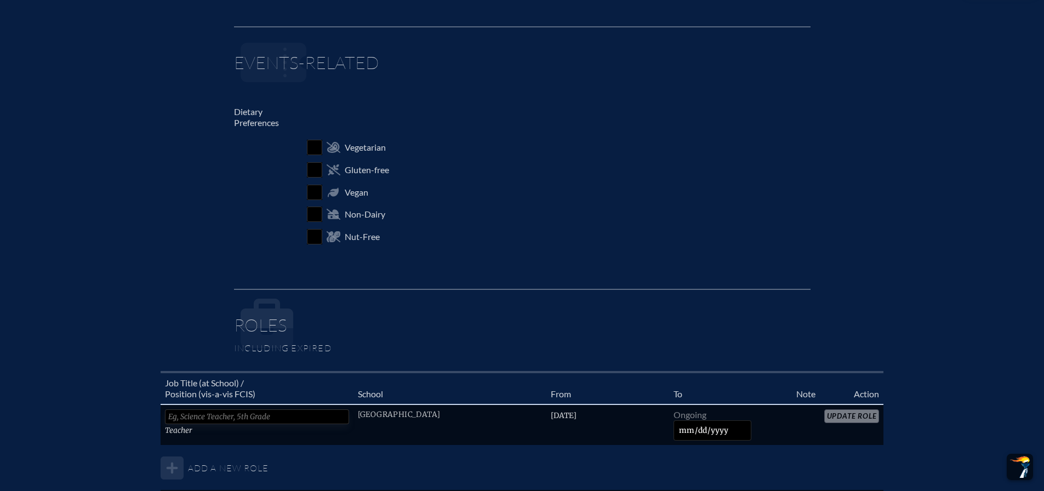
scroll to position [603, 0]
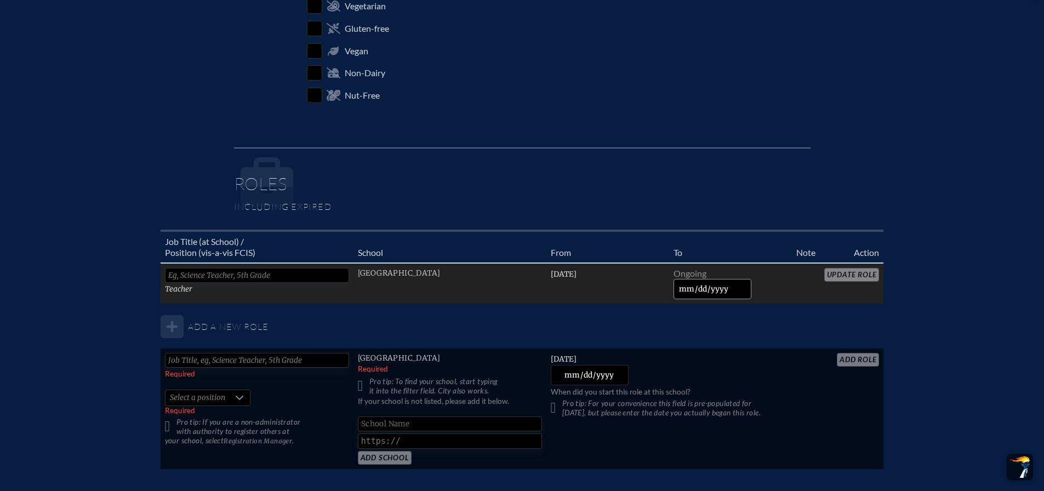
click at [684, 291] on input "date" at bounding box center [713, 289] width 78 height 20
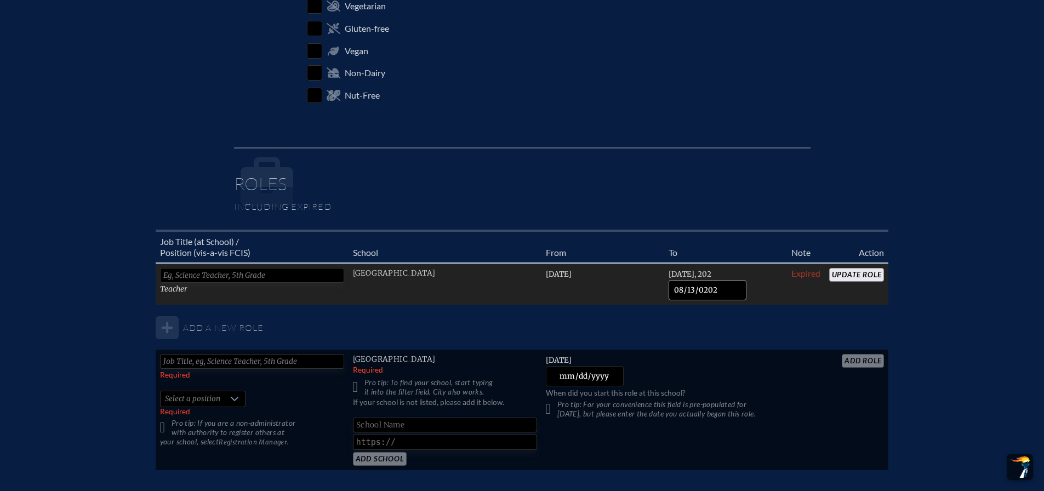
type input "[DATE]"
click at [854, 275] on input "Update Role" at bounding box center [857, 275] width 55 height 14
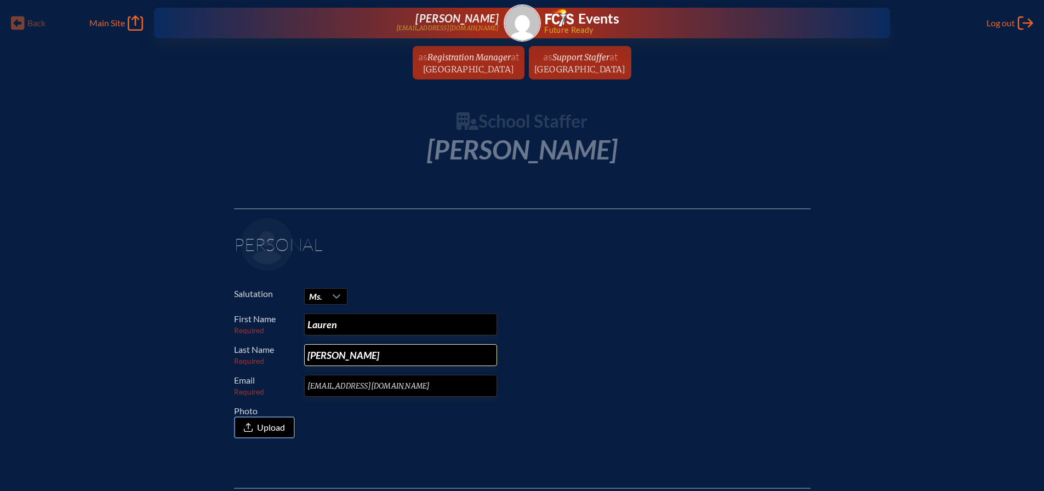
click at [308, 354] on input "[PERSON_NAME]" at bounding box center [400, 355] width 193 height 22
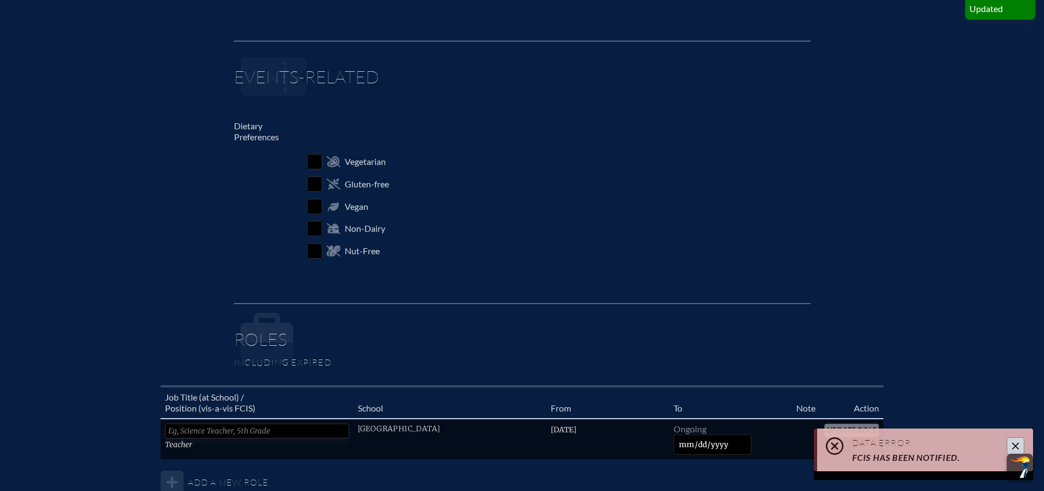
scroll to position [548, 0]
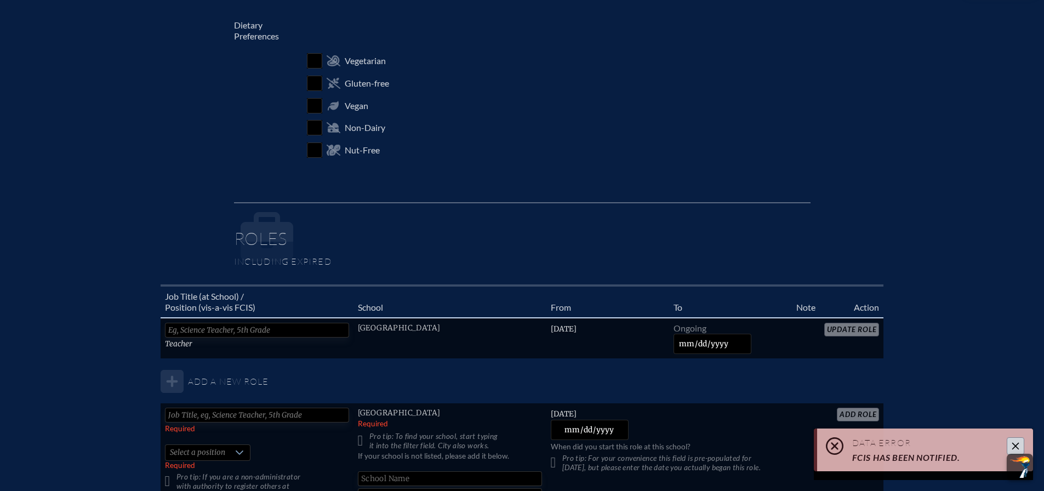
type input "[PERSON_NAME]"
click at [857, 332] on table "Job Title (at School) / Position (vis-a-vis FCIS) School From To Note Action Te…" at bounding box center [523, 405] width 724 height 241
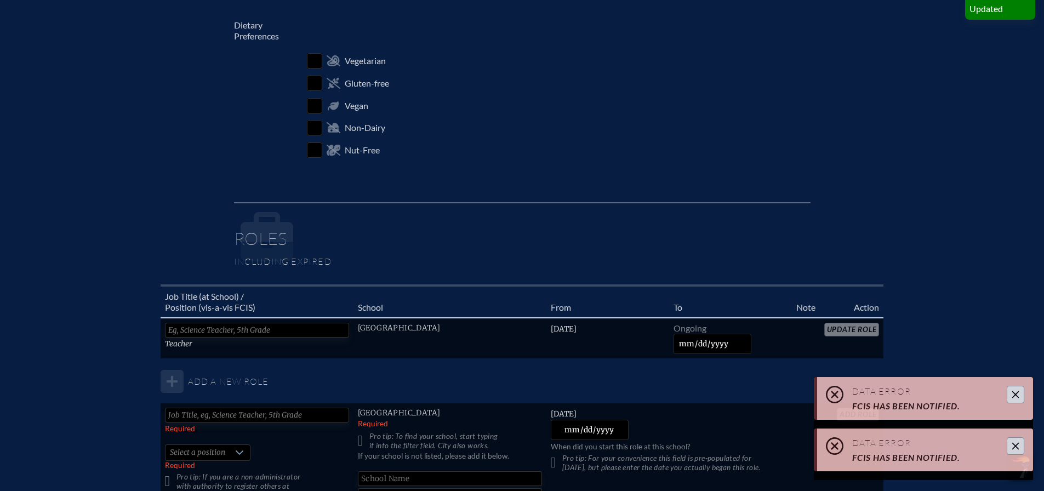
click at [1019, 390] on button "Close" at bounding box center [1016, 395] width 18 height 18
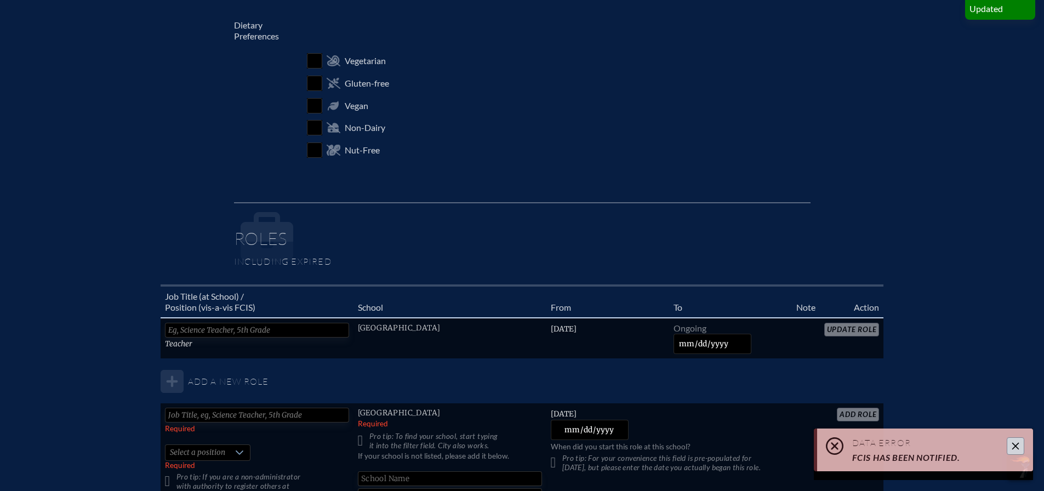
drag, startPoint x: 1019, startPoint y: 441, endPoint x: 976, endPoint y: 337, distance: 112.4
click at [1019, 441] on button "Close" at bounding box center [1016, 447] width 18 height 18
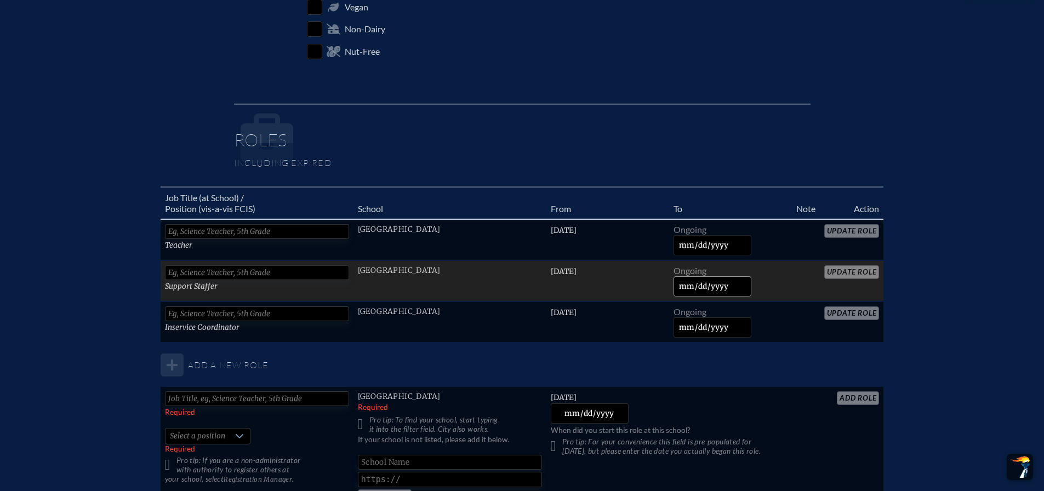
scroll to position [658, 0]
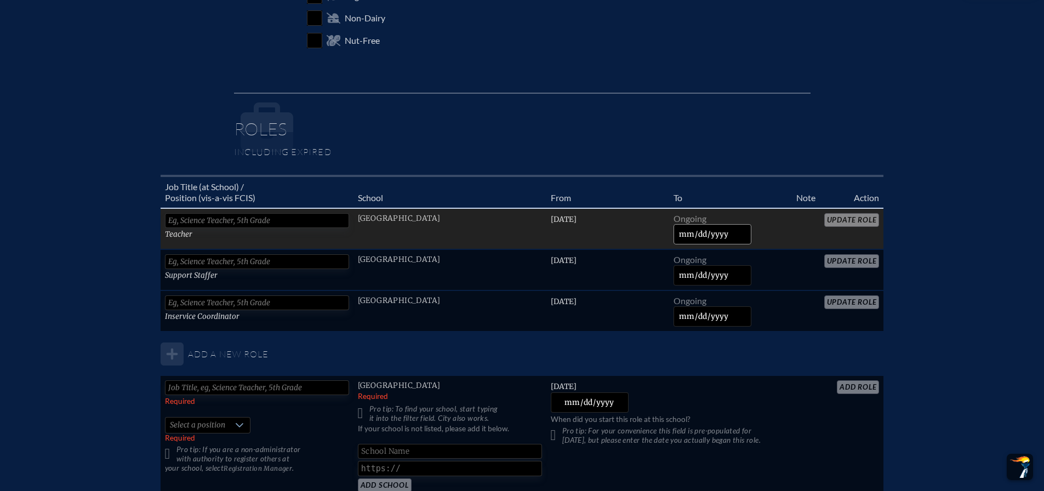
click at [685, 236] on input "date" at bounding box center [713, 234] width 78 height 20
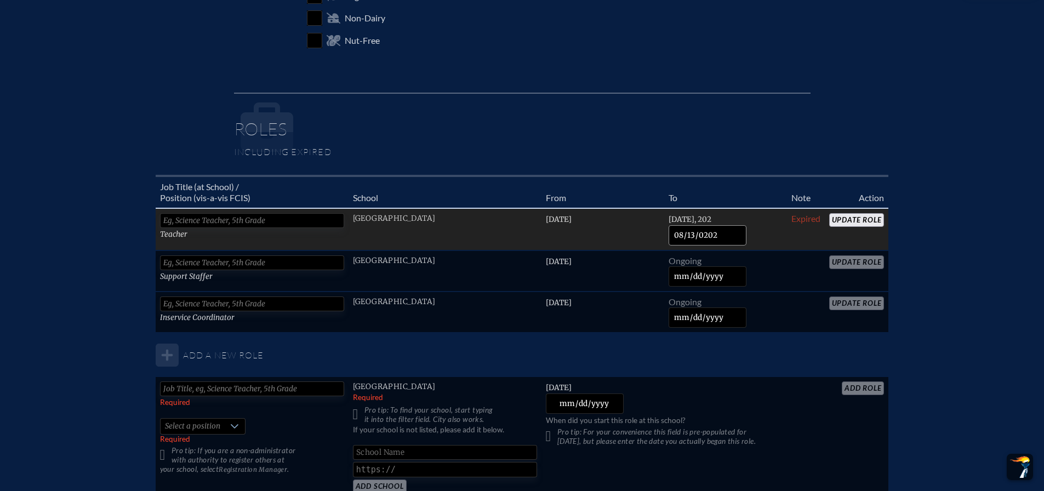
type input "2025-08-13"
drag, startPoint x: 724, startPoint y: 232, endPoint x: 661, endPoint y: 236, distance: 63.2
click at [661, 292] on tr "Teacher NSU University School Thursday, August 1st, 2013 Wednesday, August 13th…" at bounding box center [523, 312] width 734 height 41
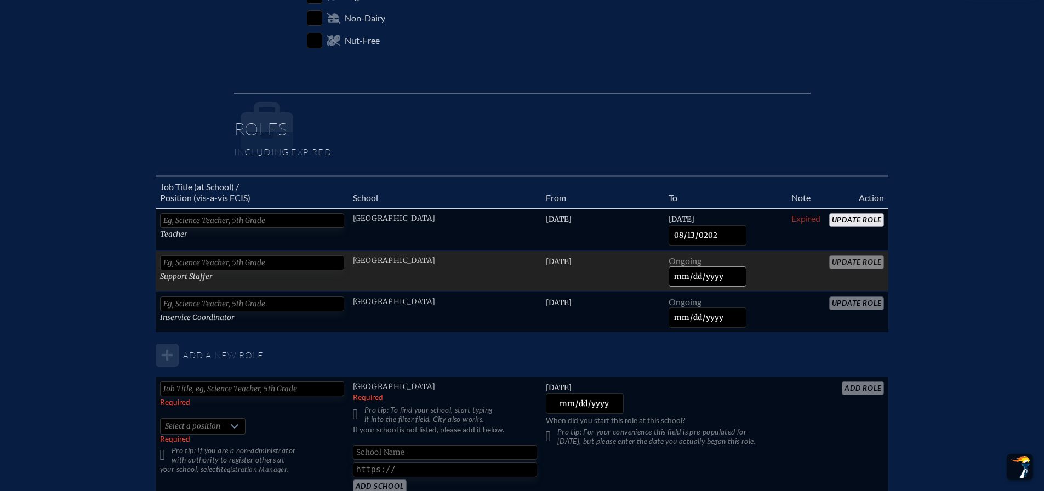
click at [704, 276] on input "date" at bounding box center [708, 276] width 78 height 20
click at [681, 277] on input "date" at bounding box center [708, 276] width 78 height 20
type input "2025-08-13"
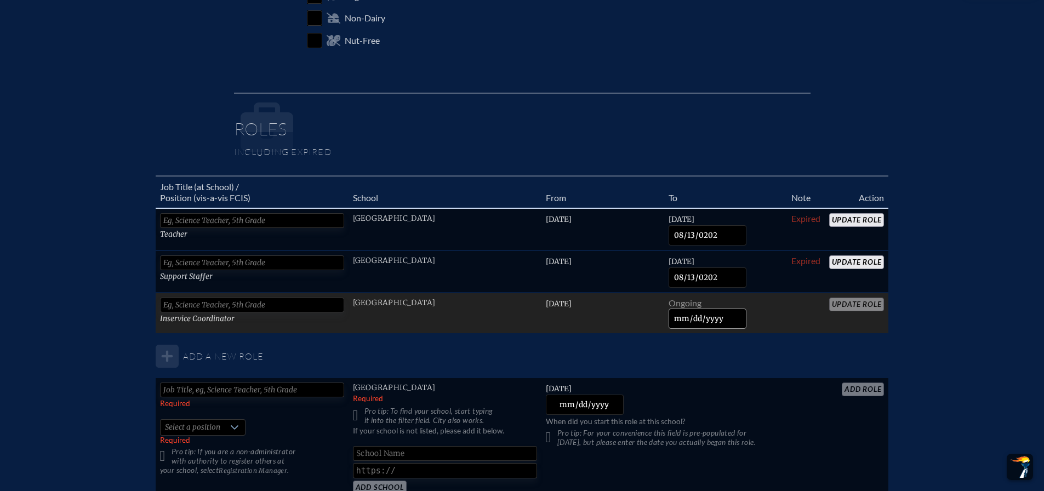
click at [682, 320] on input "date" at bounding box center [708, 319] width 78 height 20
type input "2025-08-13"
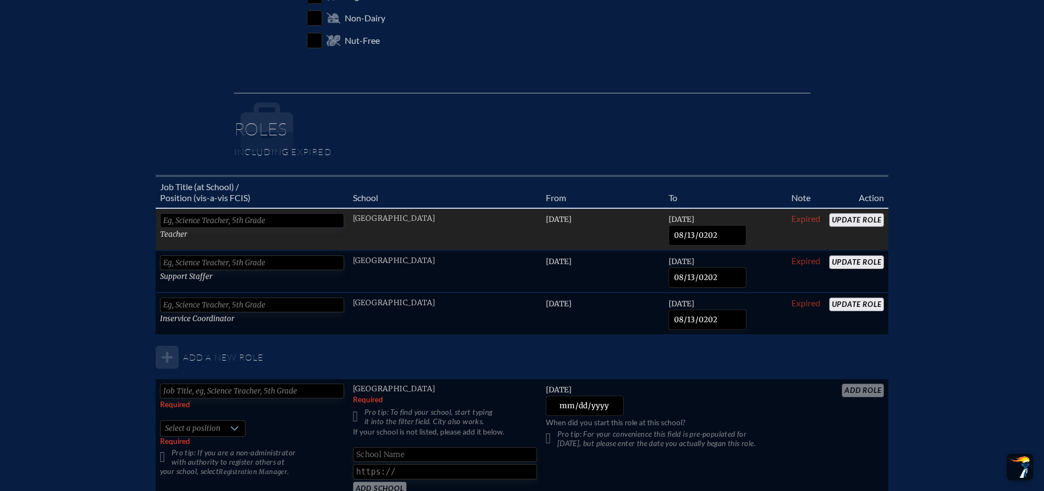
drag, startPoint x: 860, startPoint y: 217, endPoint x: 870, endPoint y: 236, distance: 21.1
click at [860, 217] on input "Update Role" at bounding box center [857, 220] width 55 height 14
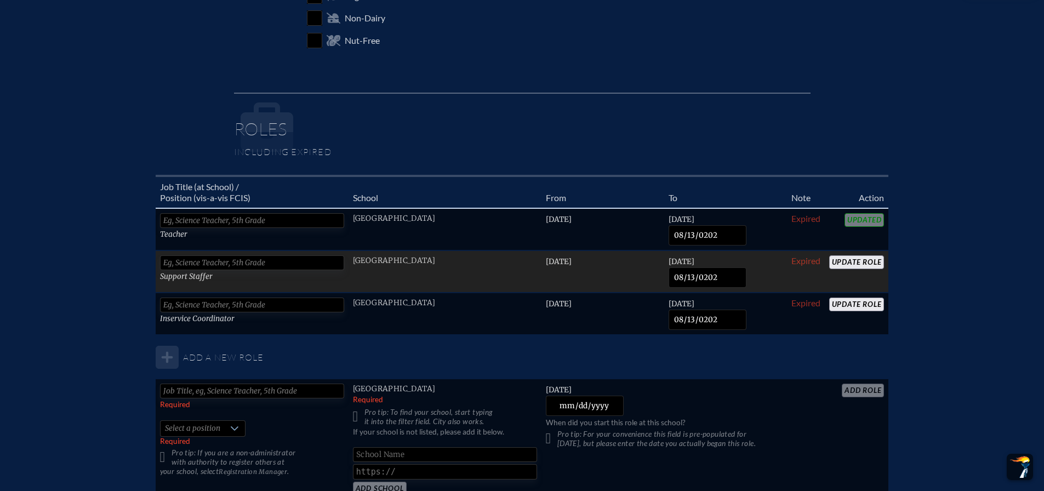
drag, startPoint x: 871, startPoint y: 259, endPoint x: 866, endPoint y: 288, distance: 28.9
click at [871, 260] on input "Update Role" at bounding box center [857, 262] width 55 height 14
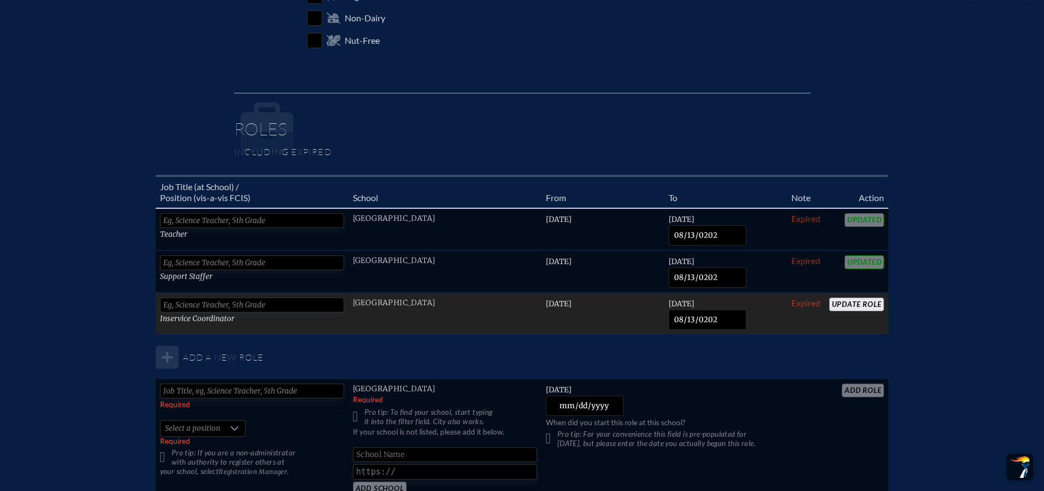
click at [861, 309] on input "Update Role" at bounding box center [857, 305] width 55 height 14
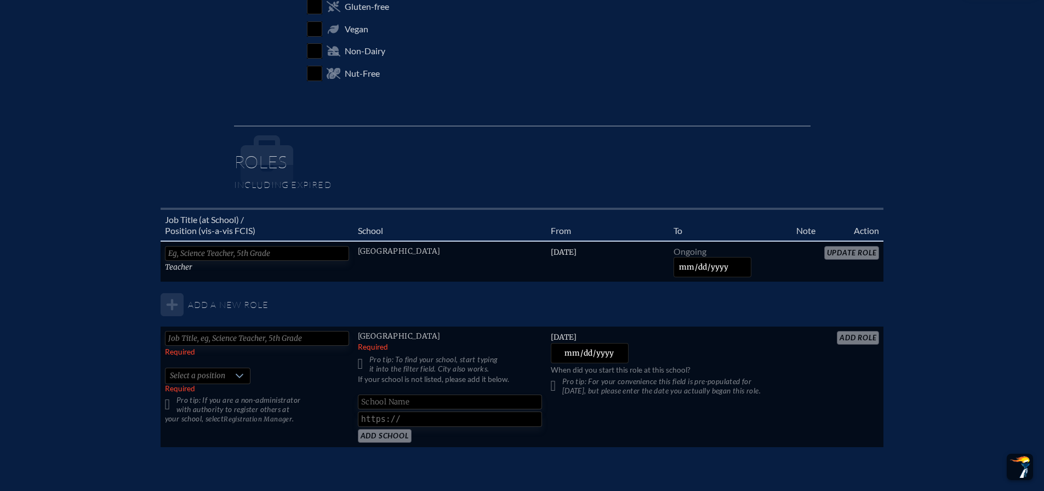
scroll to position [658, 0]
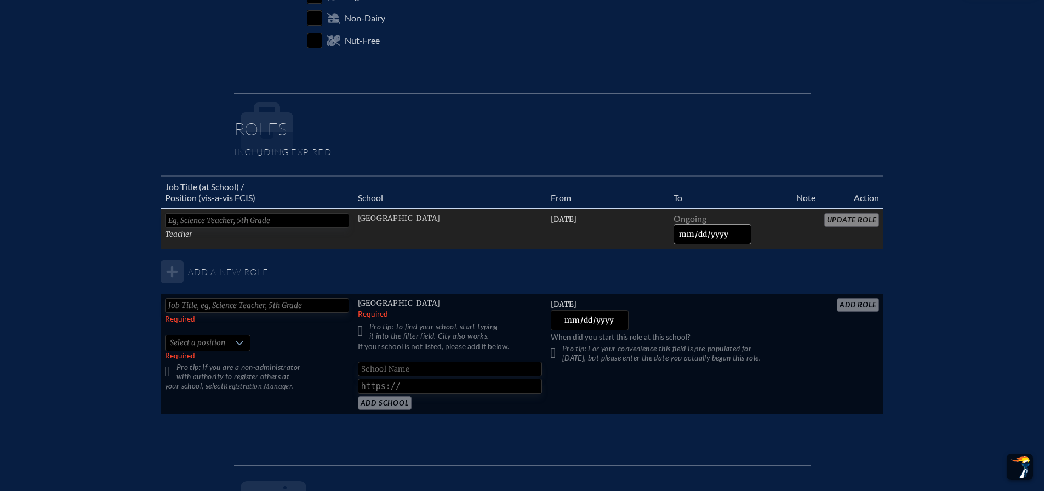
click at [684, 229] on input "date" at bounding box center [713, 234] width 78 height 20
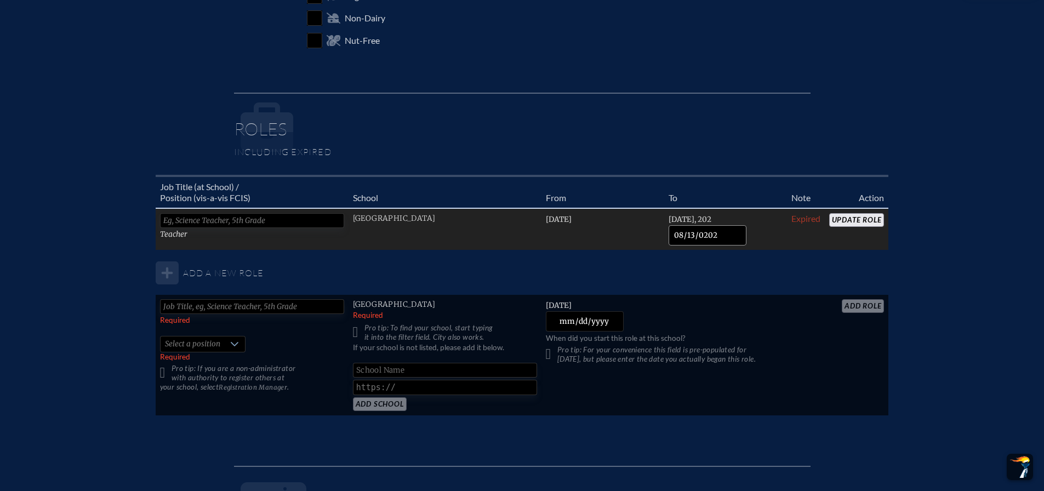
type input "[DATE]"
click at [845, 225] on input "Update Role" at bounding box center [857, 220] width 55 height 14
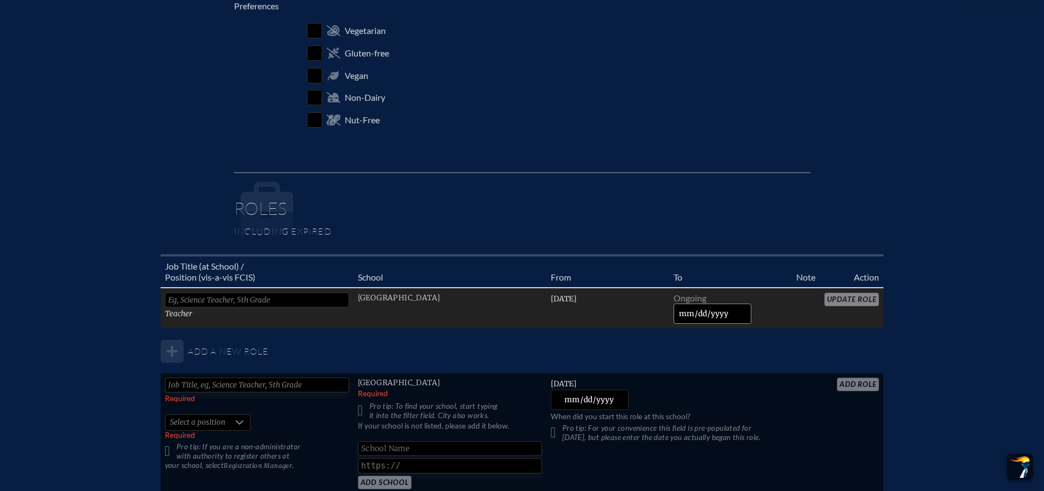
scroll to position [713, 0]
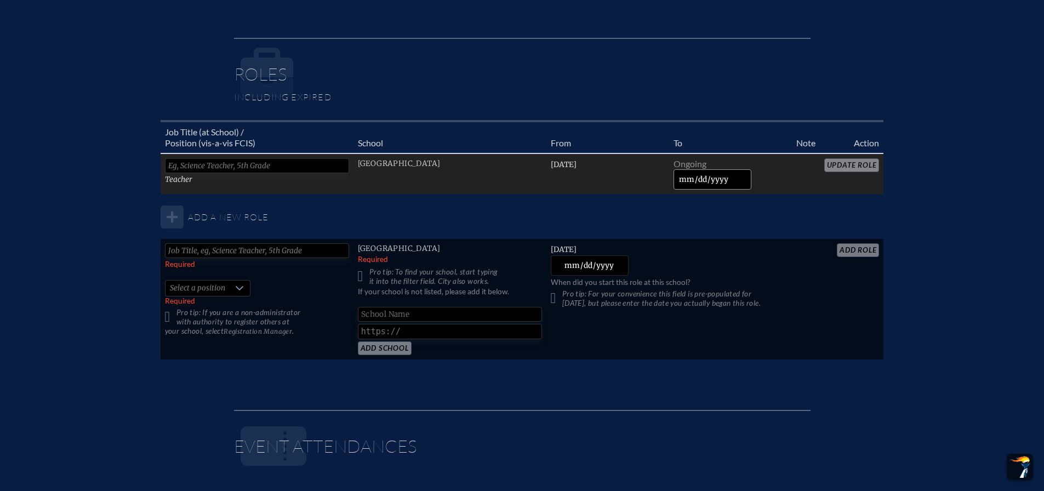
click at [711, 179] on input "date" at bounding box center [713, 179] width 78 height 20
click at [690, 174] on input "date" at bounding box center [713, 179] width 78 height 20
click at [680, 180] on input "date" at bounding box center [713, 179] width 78 height 20
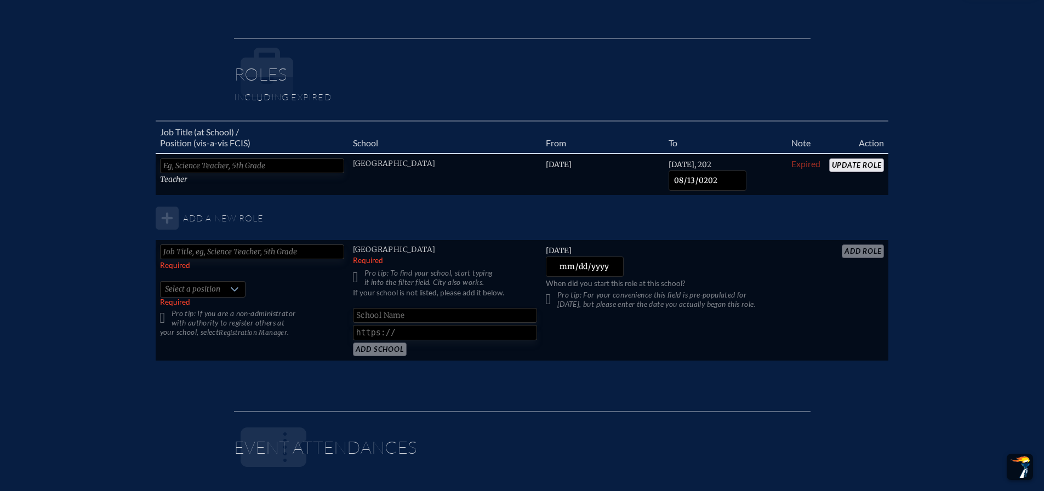
type input "[DATE]"
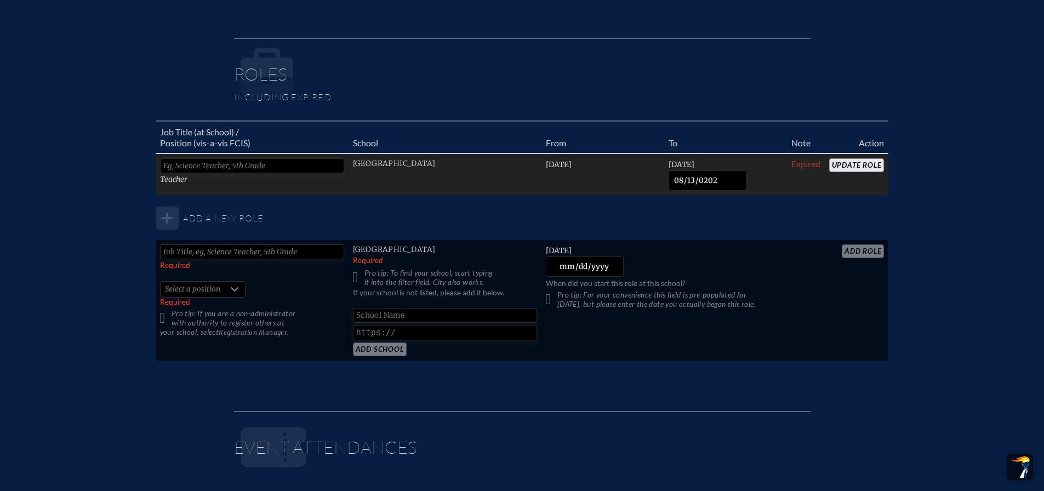
click at [864, 168] on input "Update Role" at bounding box center [857, 165] width 55 height 14
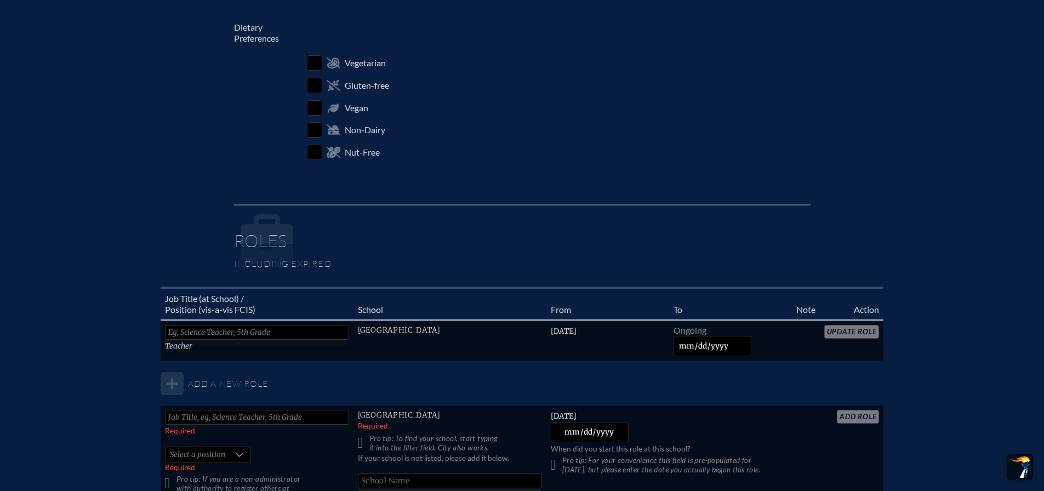
scroll to position [713, 0]
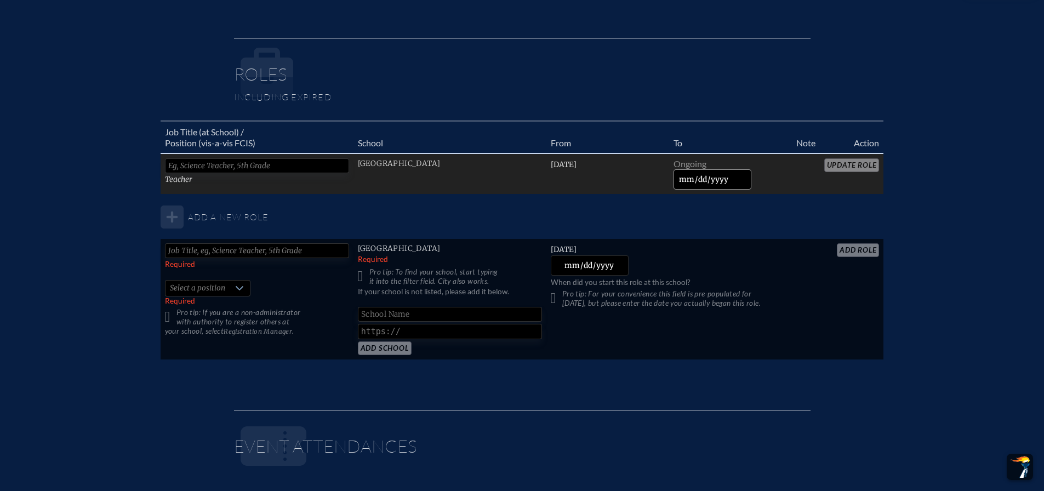
click at [682, 181] on input "date" at bounding box center [713, 179] width 78 height 20
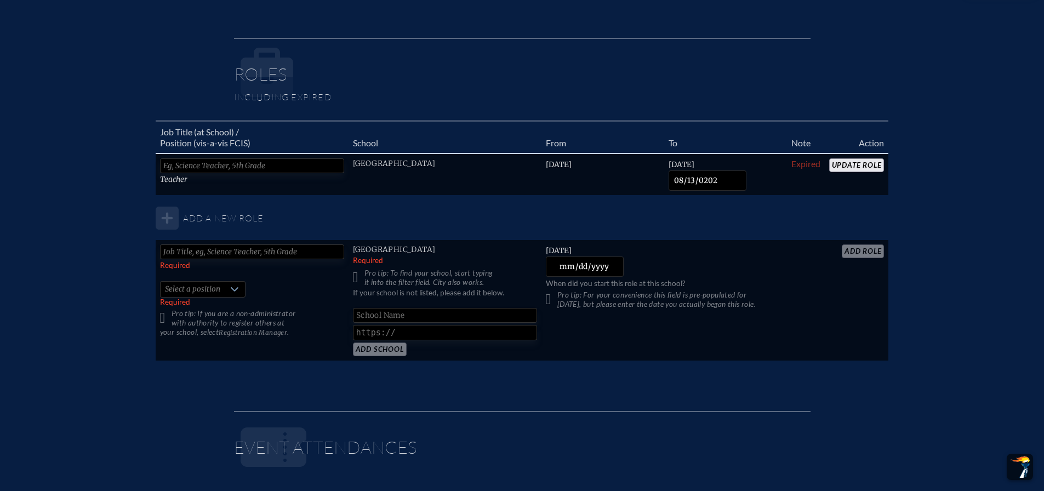
type input "[DATE]"
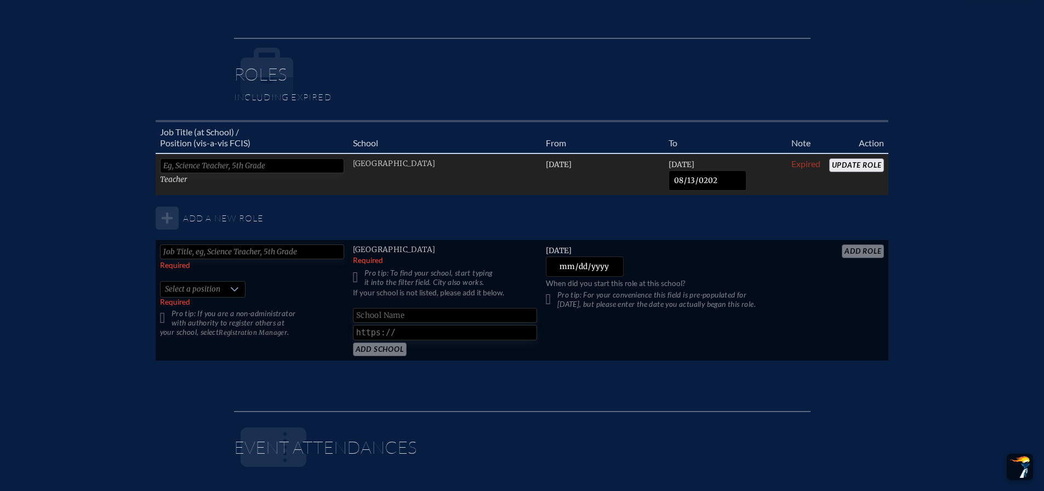
click at [848, 161] on input "Update Role" at bounding box center [857, 165] width 55 height 14
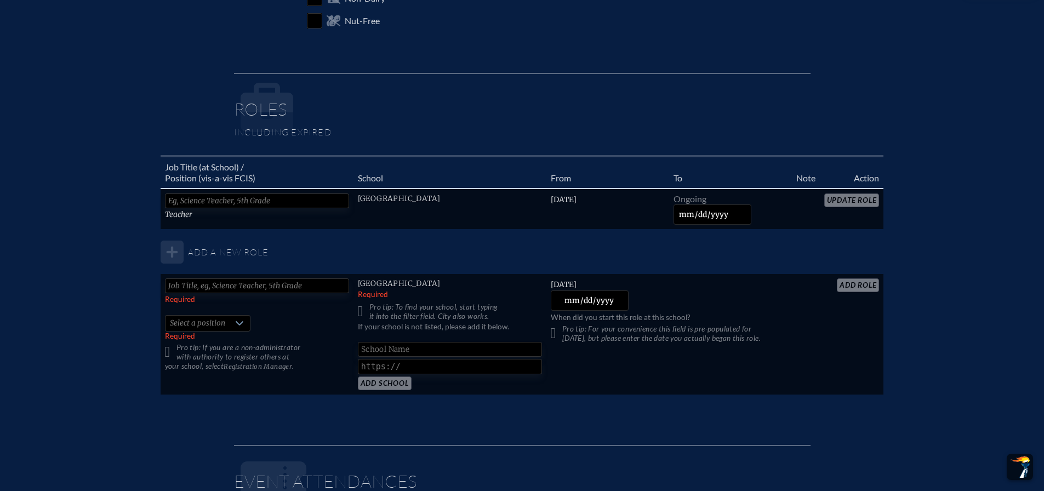
scroll to position [768, 0]
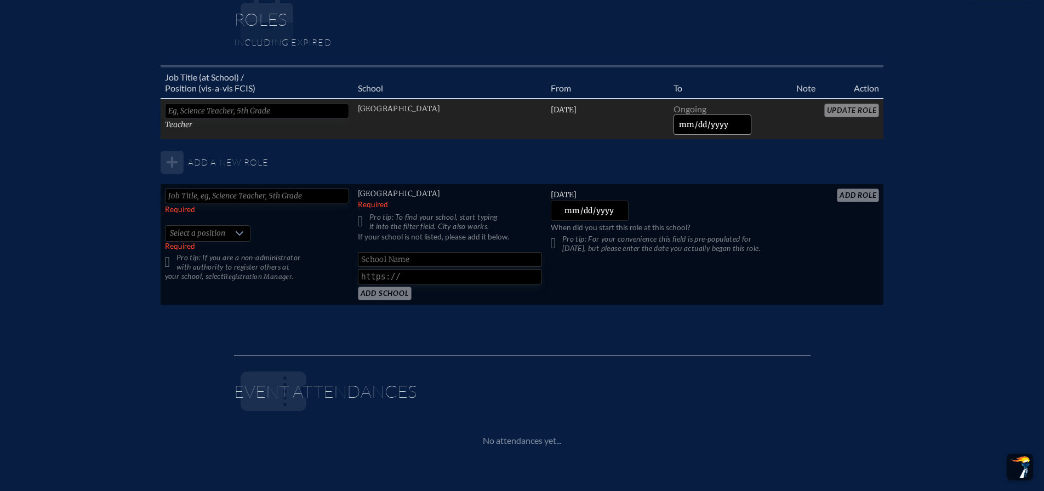
click at [686, 125] on input "date" at bounding box center [713, 125] width 78 height 20
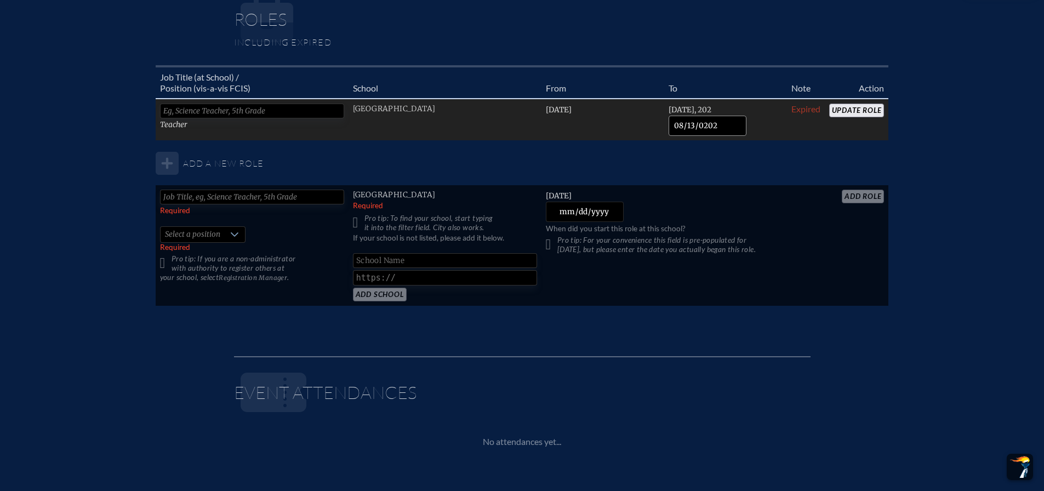
type input "[DATE]"
click at [848, 115] on input "Update Role" at bounding box center [857, 111] width 55 height 14
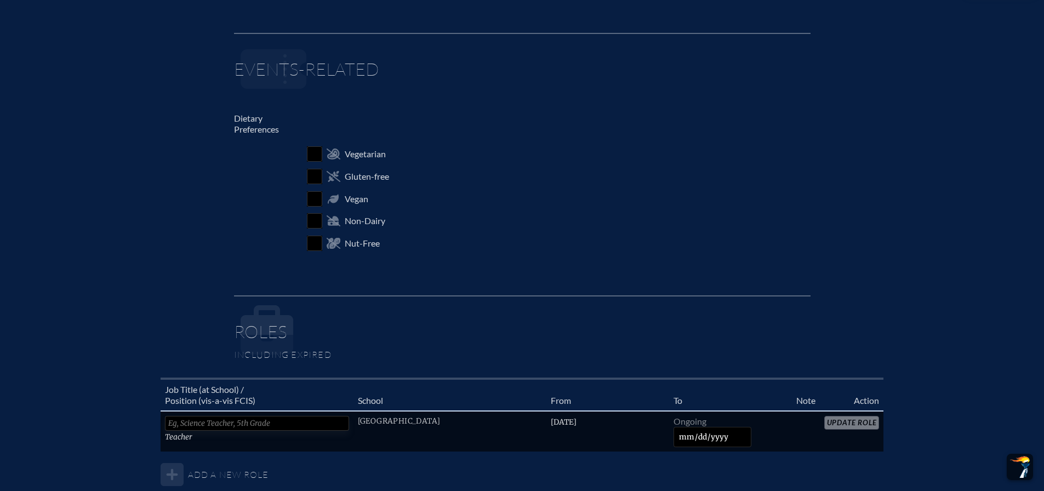
scroll to position [603, 0]
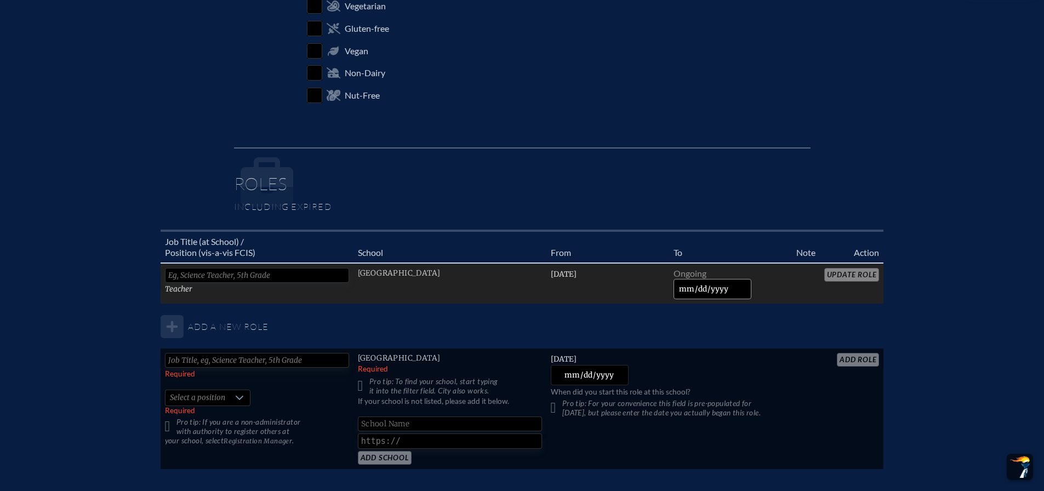
click at [687, 292] on input "date" at bounding box center [713, 289] width 78 height 20
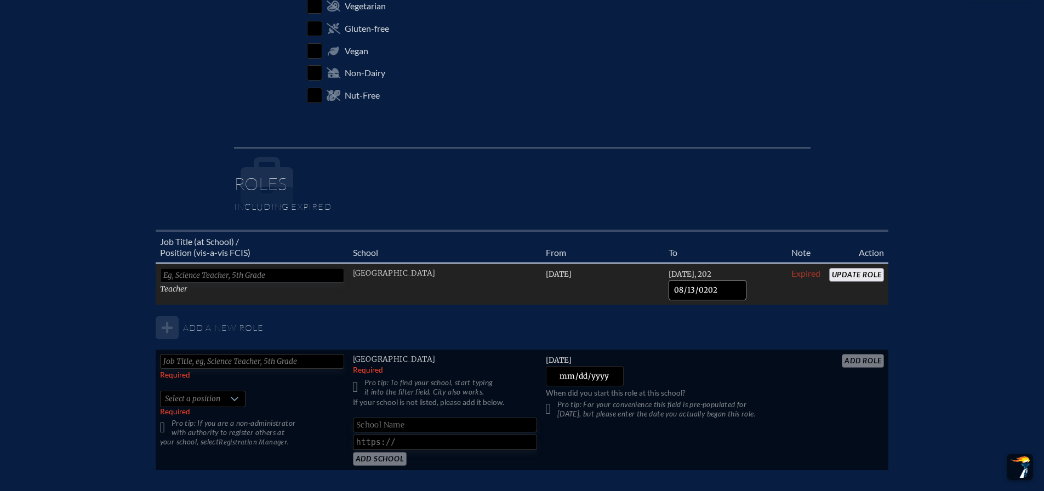
type input "2025-08-13"
click at [850, 277] on input "Update Role" at bounding box center [857, 275] width 55 height 14
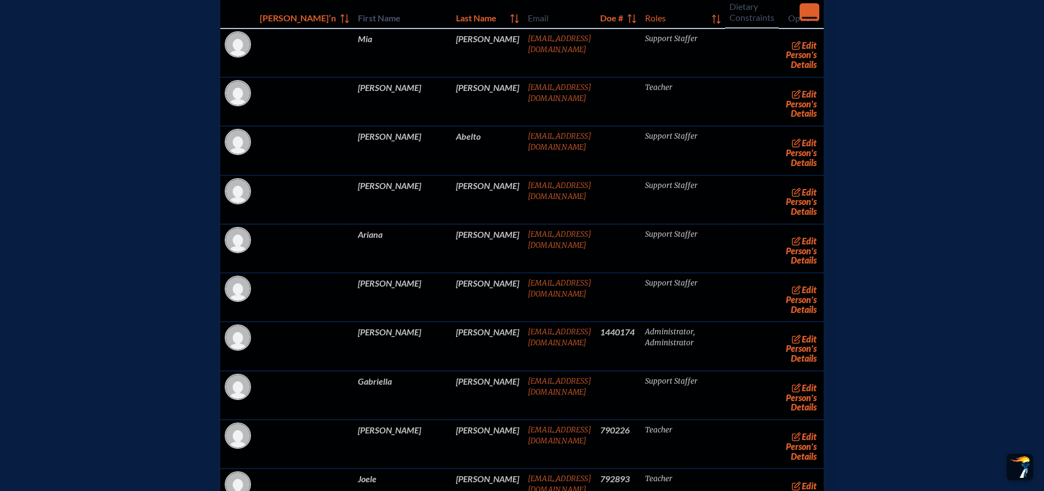
scroll to position [2193, 0]
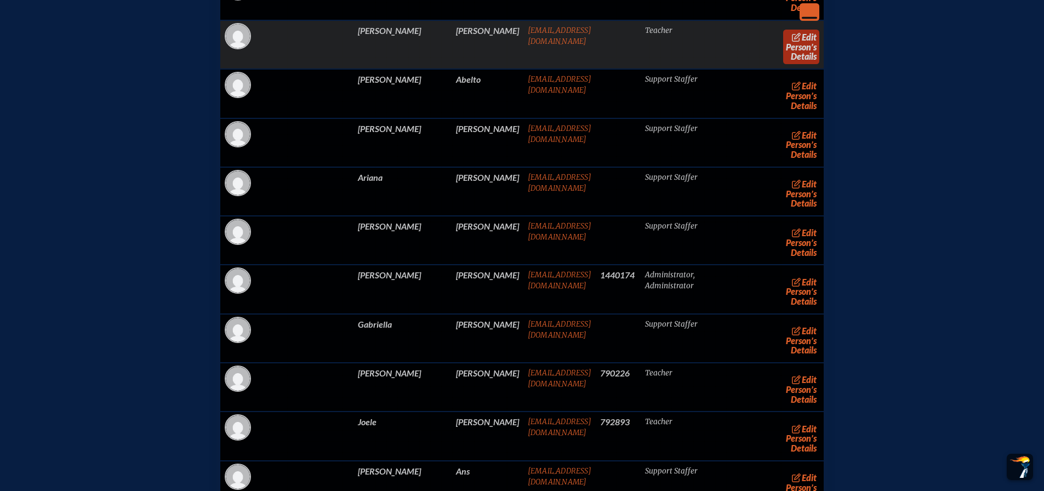
click at [783, 64] on link "edit Person’s Details" at bounding box center [801, 47] width 37 height 35
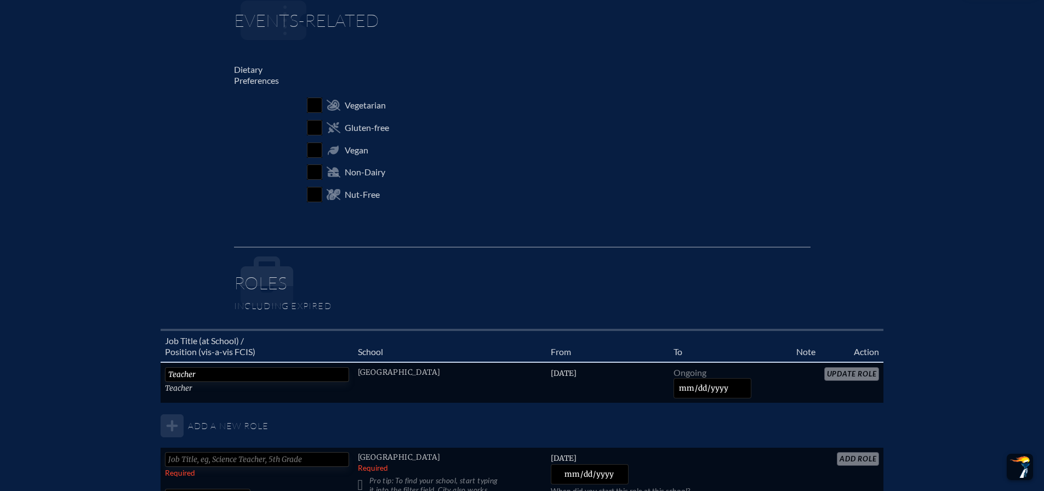
scroll to position [658, 0]
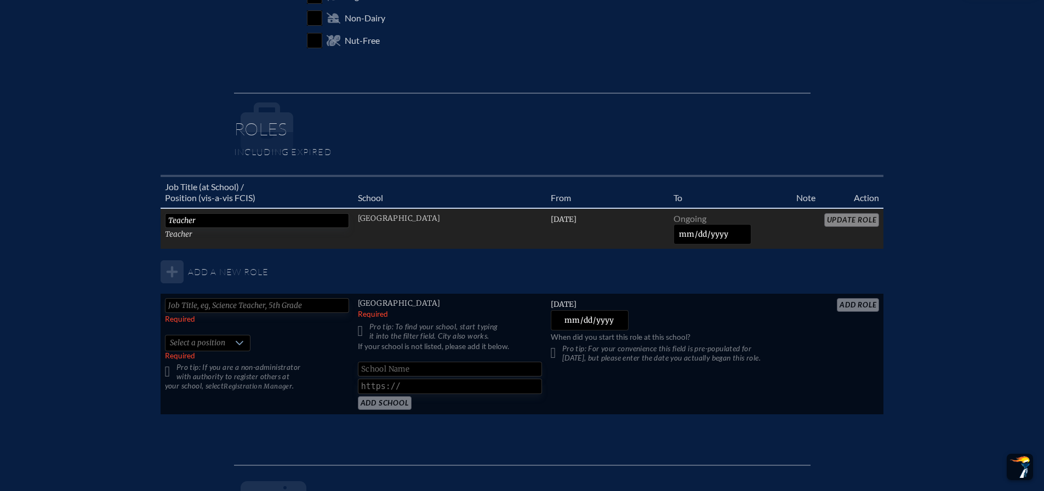
click at [178, 221] on input "Teacher" at bounding box center [257, 220] width 184 height 15
drag, startPoint x: 194, startPoint y: 220, endPoint x: 200, endPoint y: 222, distance: 5.9
click at [195, 220] on input "Teacher" at bounding box center [257, 220] width 184 height 15
type input "Teacher Assistant"
click at [851, 214] on input "Update Role" at bounding box center [852, 220] width 55 height 14
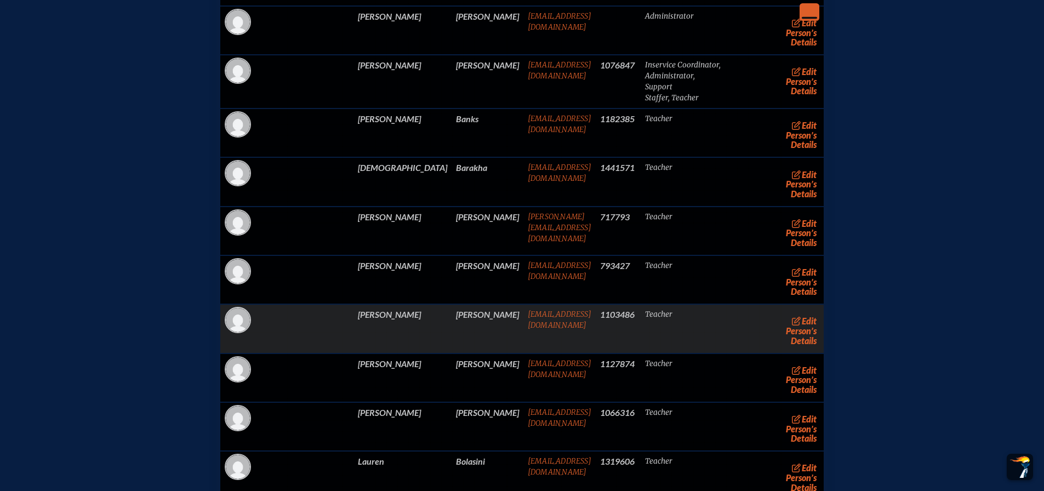
scroll to position [2796, 0]
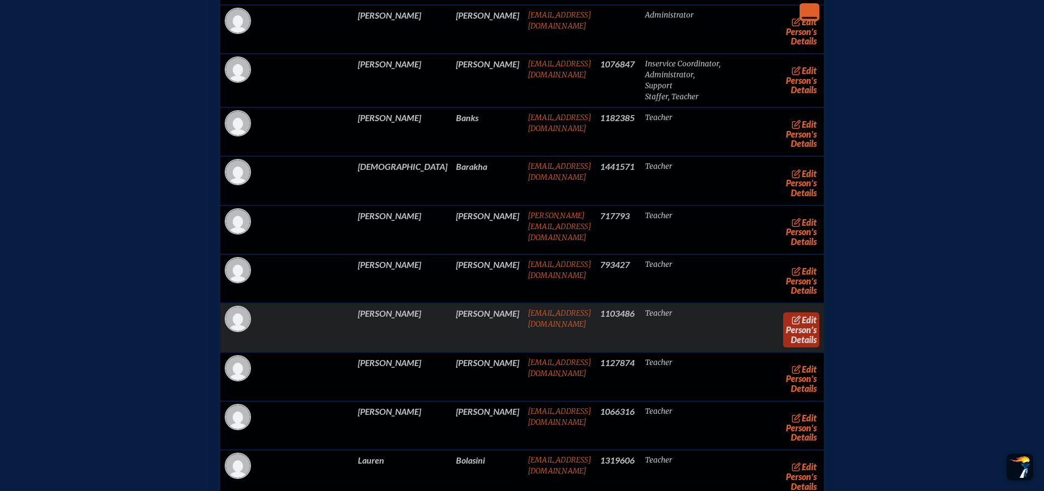
click at [792, 325] on icon at bounding box center [797, 320] width 10 height 9
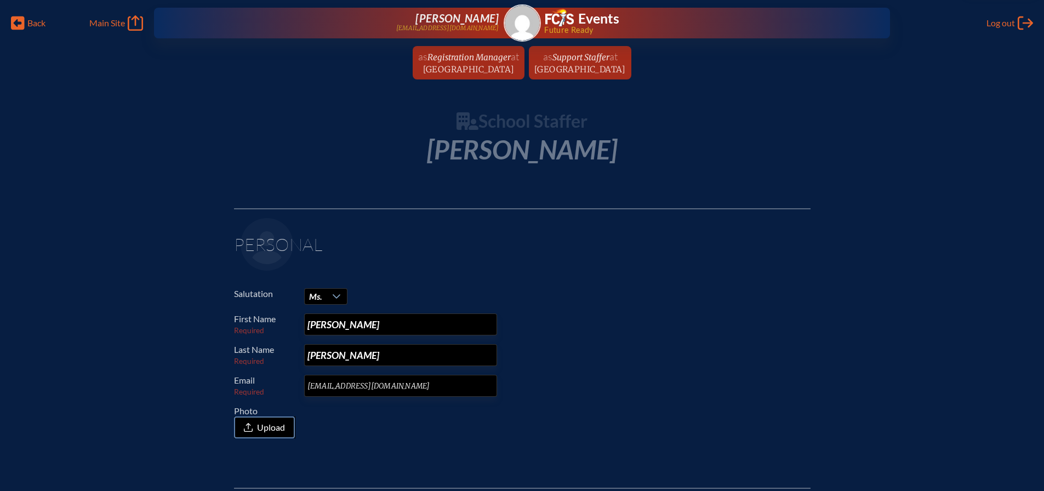
drag, startPoint x: 291, startPoint y: 354, endPoint x: 110, endPoint y: 360, distance: 181.0
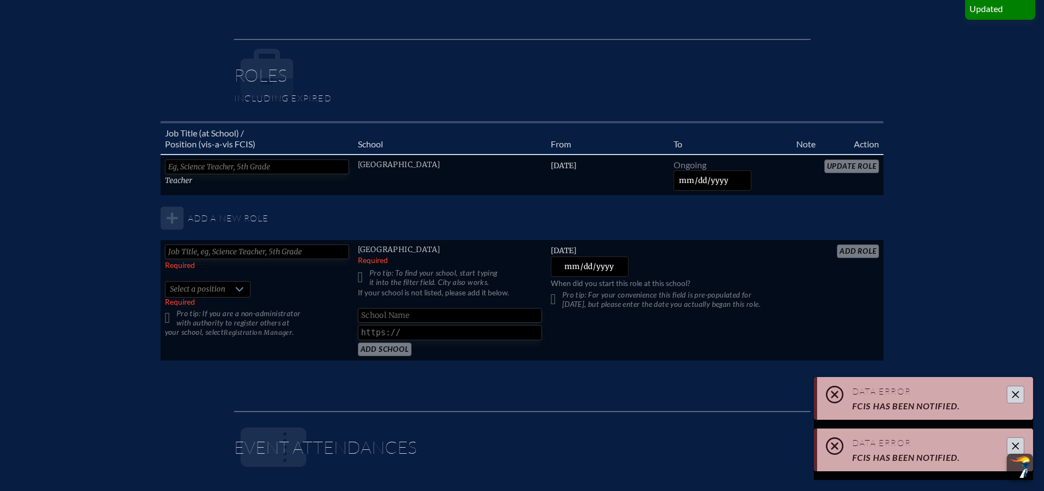
scroll to position [713, 0]
type input "Ludington"
click at [842, 167] on table "Job Title (at School) / Position (vis-a-vis FCIS) School From To Note Action Te…" at bounding box center [523, 240] width 724 height 241
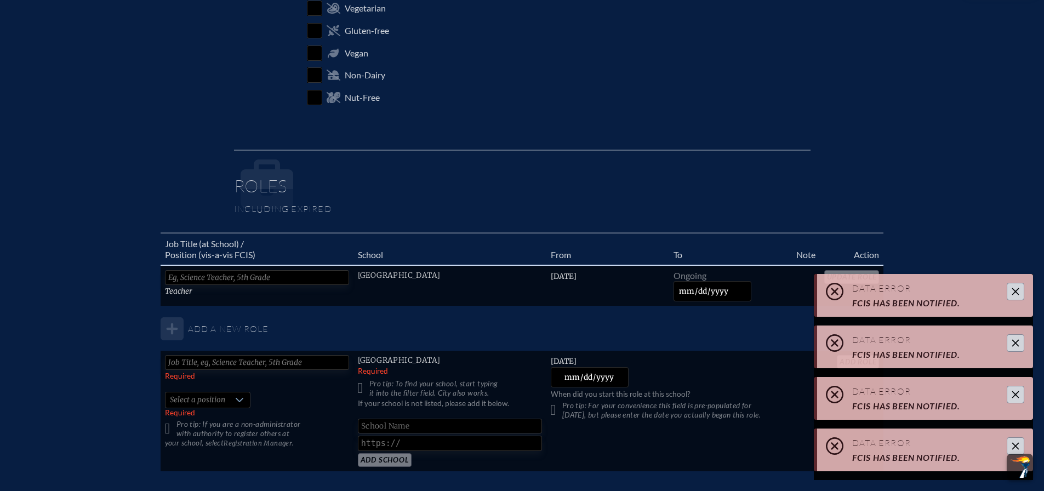
scroll to position [603, 0]
click at [1007, 297] on div at bounding box center [1016, 292] width 18 height 18
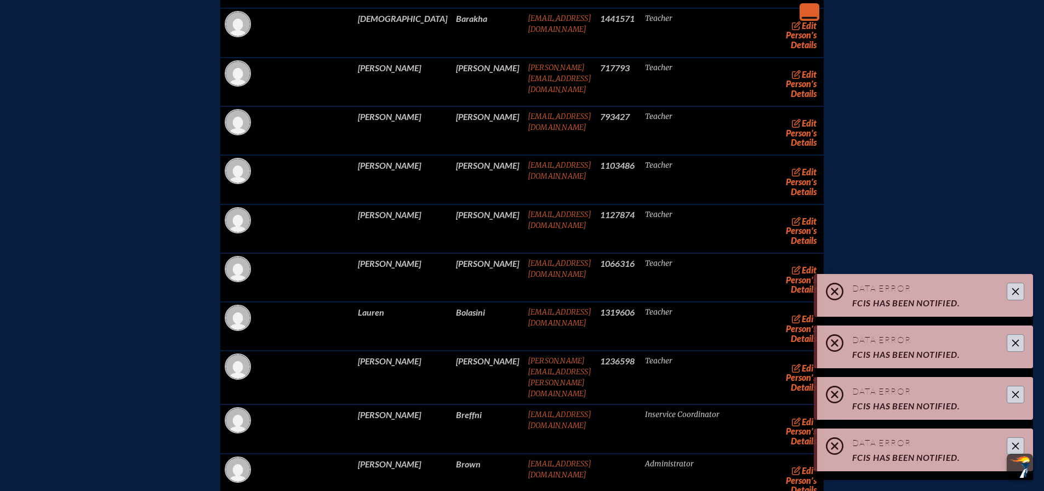
scroll to position [2961, 0]
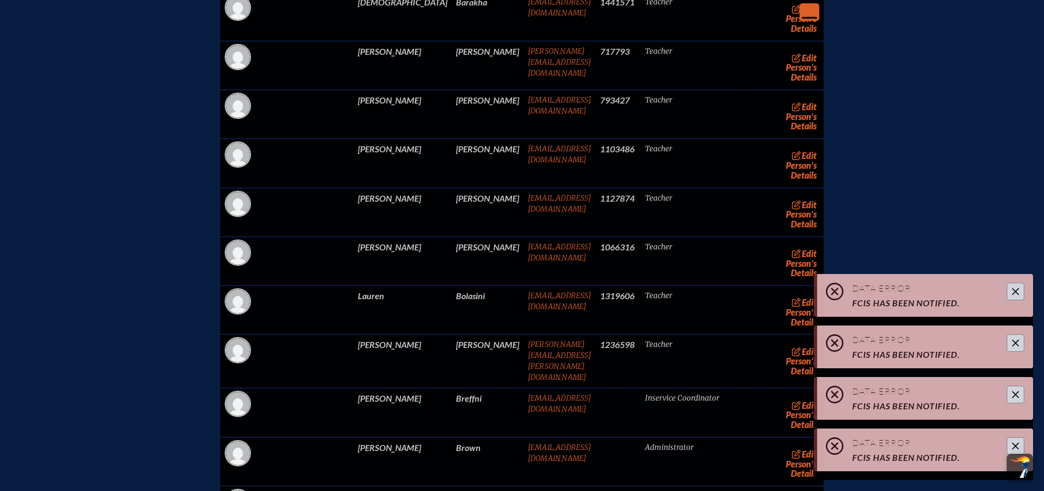
click at [1018, 291] on icon "Close" at bounding box center [1016, 291] width 9 height 9
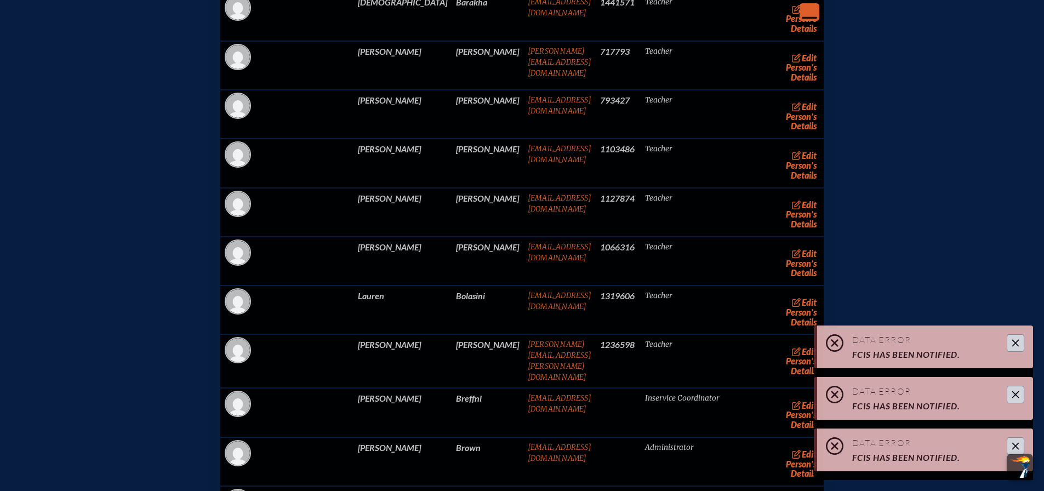
click at [1018, 347] on icon "Close" at bounding box center [1016, 343] width 9 height 9
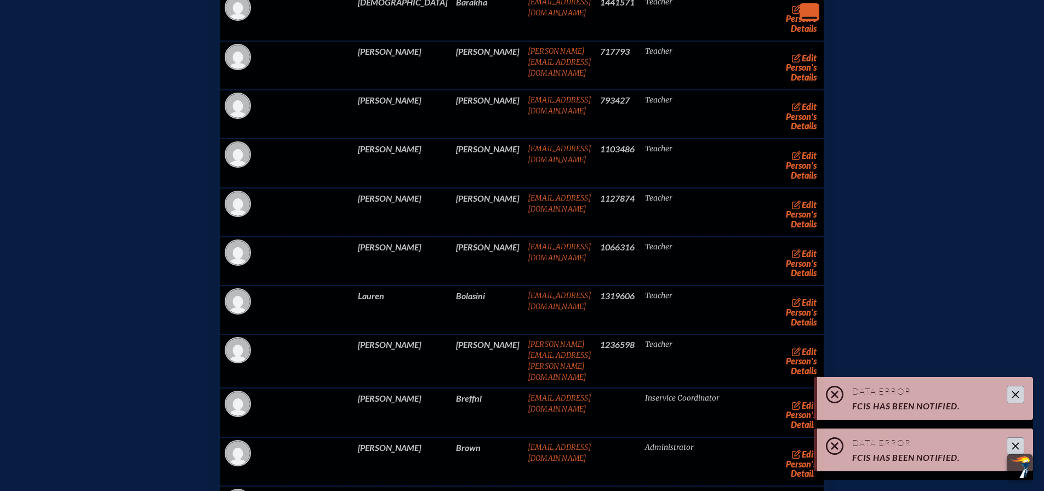
drag, startPoint x: 1019, startPoint y: 396, endPoint x: 1014, endPoint y: 422, distance: 26.2
click at [1016, 409] on div "Data Error FCIS has been notified." at bounding box center [925, 398] width 216 height 43
click at [1018, 447] on icon "Close" at bounding box center [1016, 446] width 7 height 7
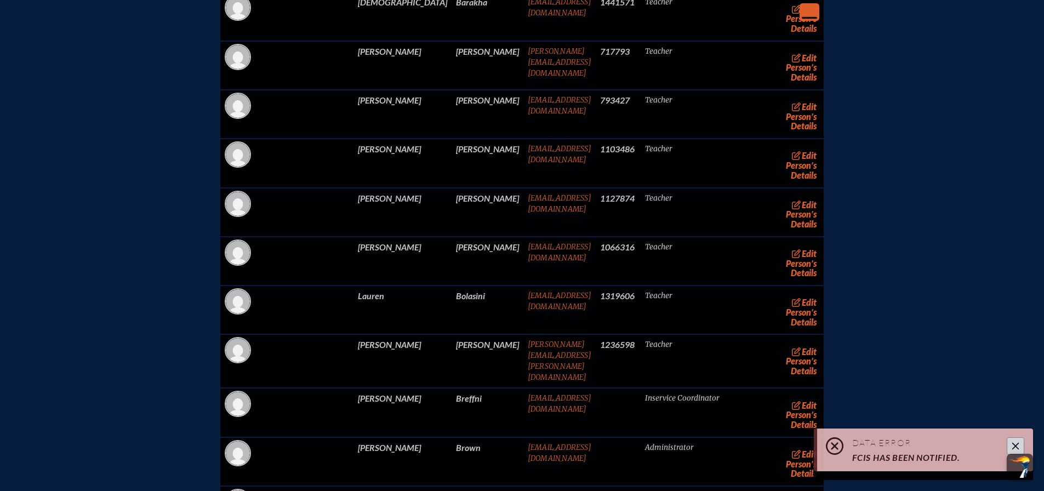
click at [1014, 445] on icon "Close" at bounding box center [1016, 446] width 9 height 9
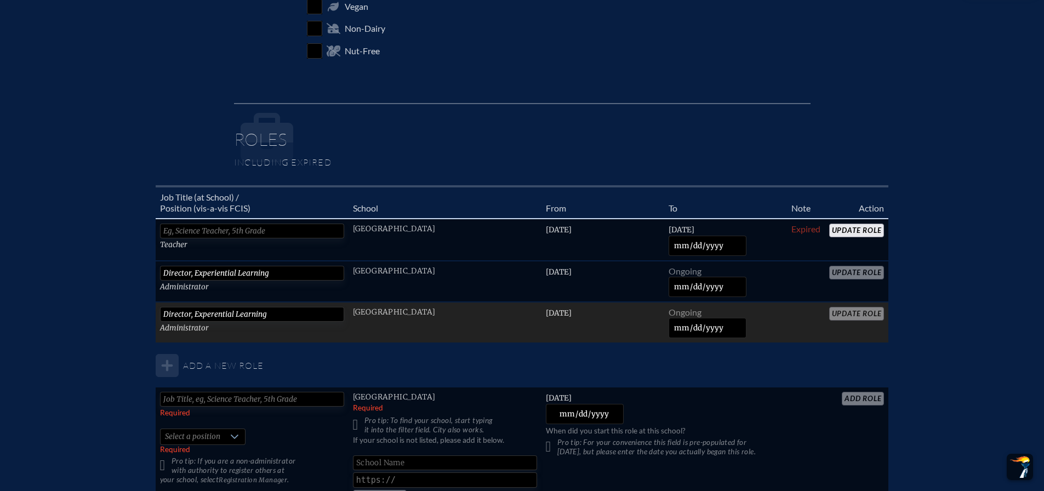
scroll to position [658, 0]
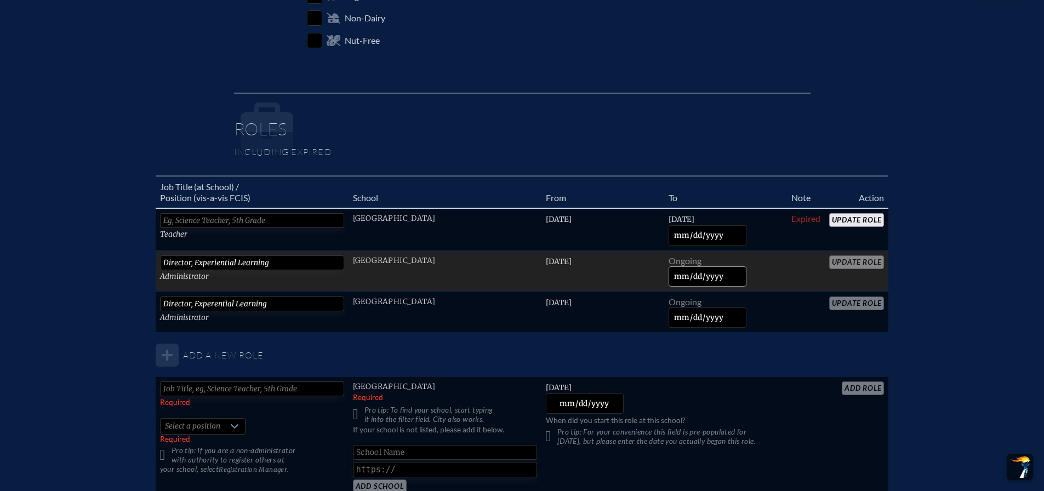
click at [682, 274] on input "date" at bounding box center [708, 276] width 78 height 20
type input "[DATE]"
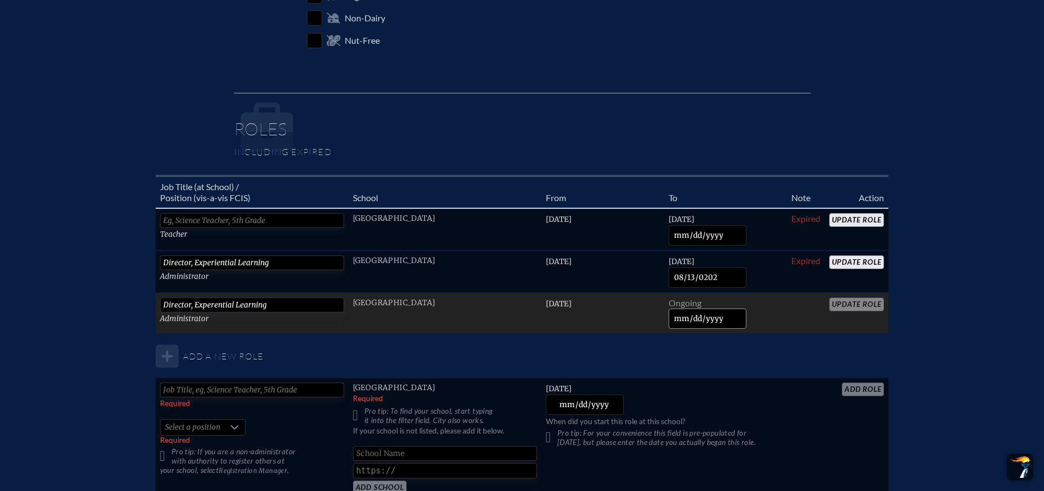
click at [684, 324] on input "date" at bounding box center [708, 319] width 78 height 20
type input "0202-08-13"
type input "[DATE]"
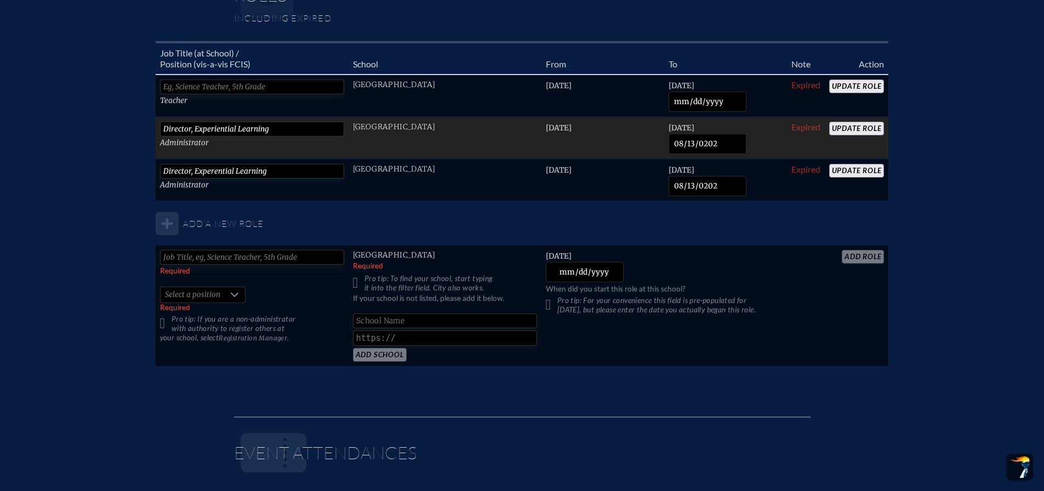
scroll to position [713, 0]
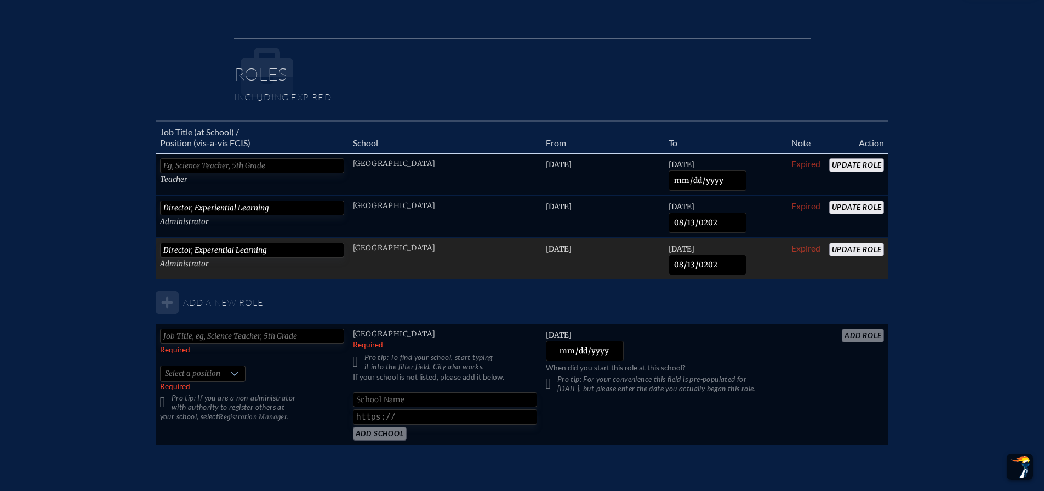
click at [847, 243] on td "Update Role" at bounding box center [857, 259] width 64 height 42
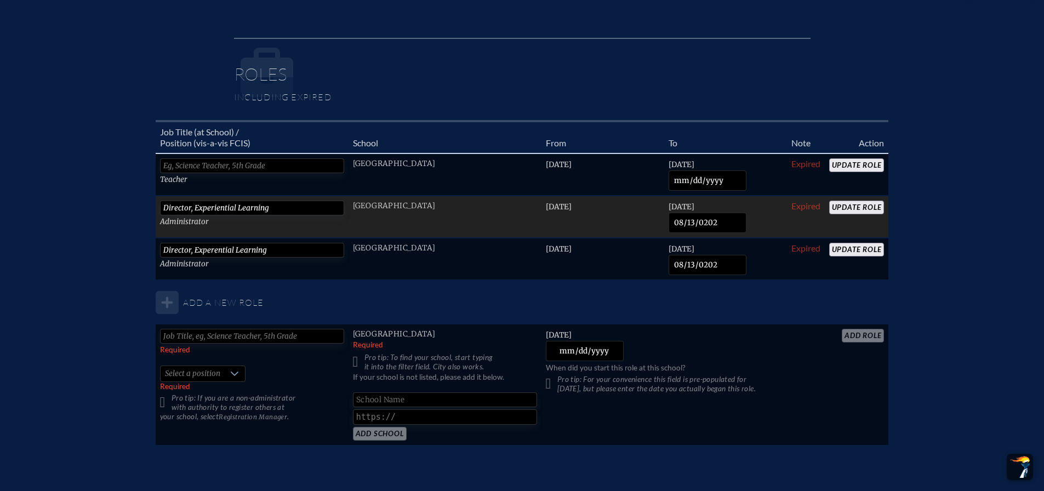
click at [847, 205] on input "Update Role" at bounding box center [857, 208] width 55 height 14
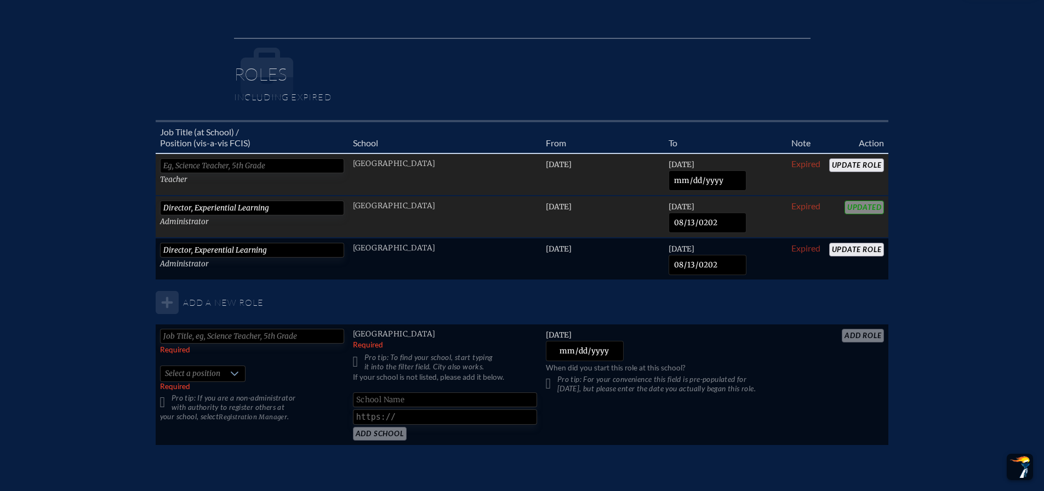
click at [853, 168] on input "Update Role" at bounding box center [857, 165] width 55 height 14
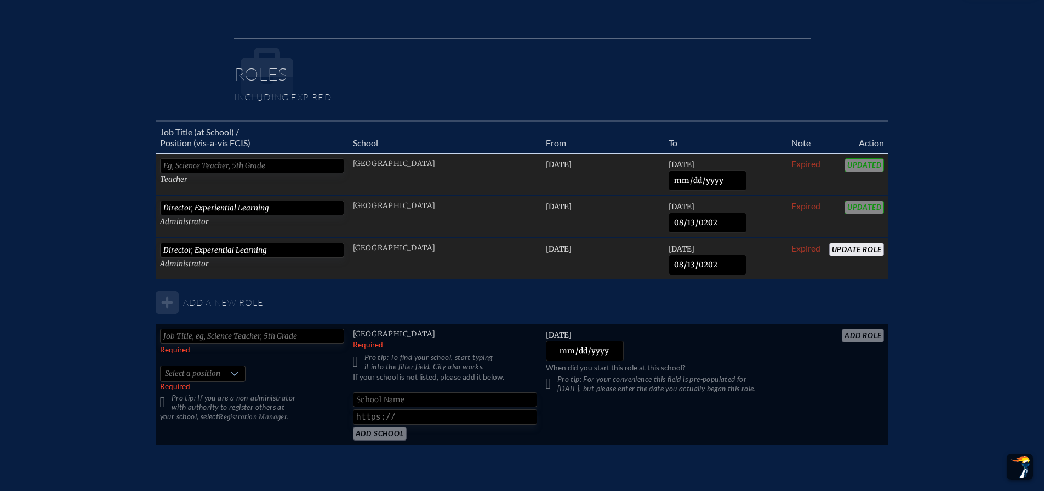
drag, startPoint x: 866, startPoint y: 251, endPoint x: 872, endPoint y: 257, distance: 8.6
click at [866, 251] on input "Update Role" at bounding box center [857, 250] width 55 height 14
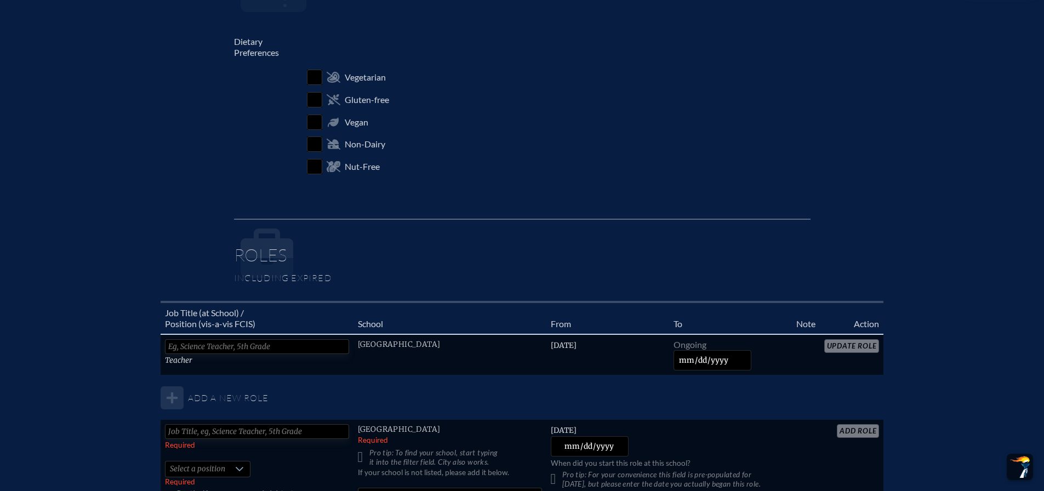
scroll to position [768, 0]
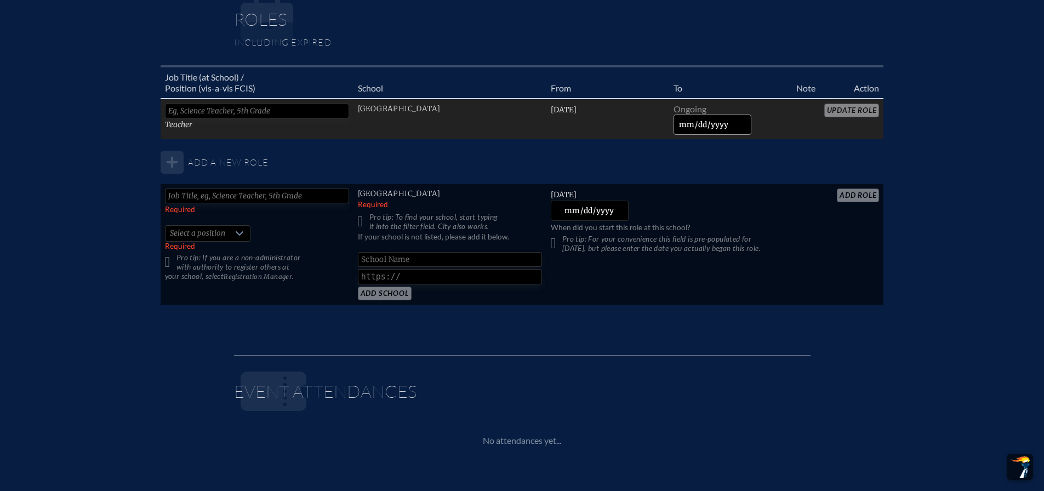
click at [687, 128] on input "date" at bounding box center [713, 125] width 78 height 20
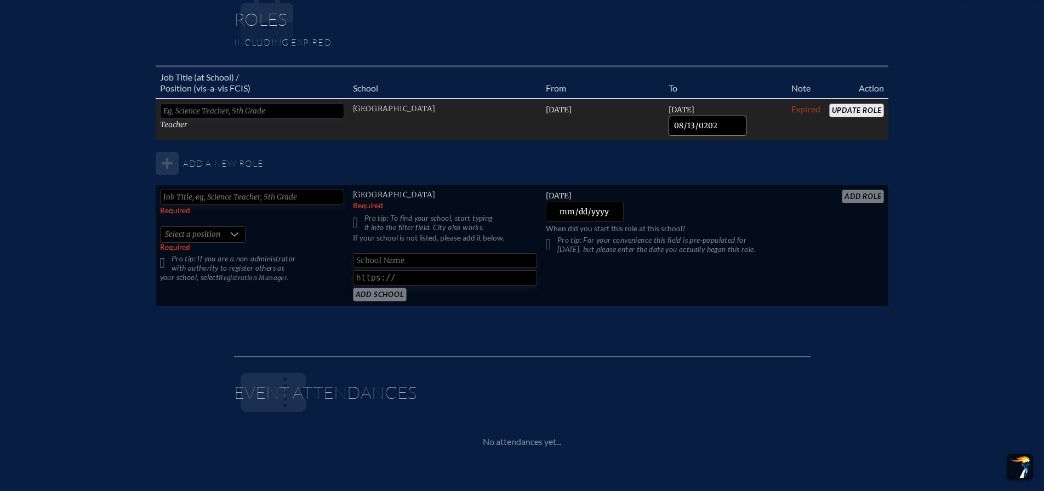
type input "[DATE]"
click at [872, 112] on input "Update Role" at bounding box center [857, 111] width 55 height 14
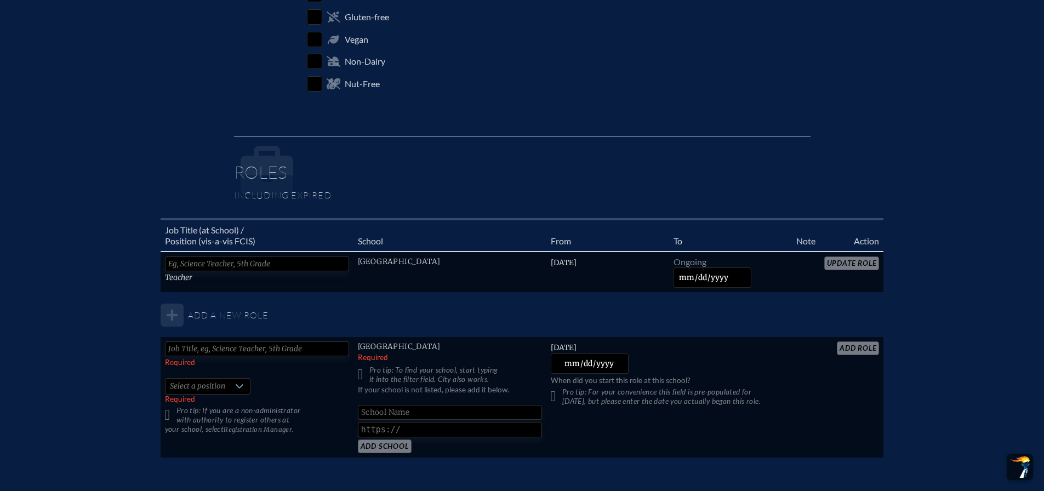
scroll to position [713, 0]
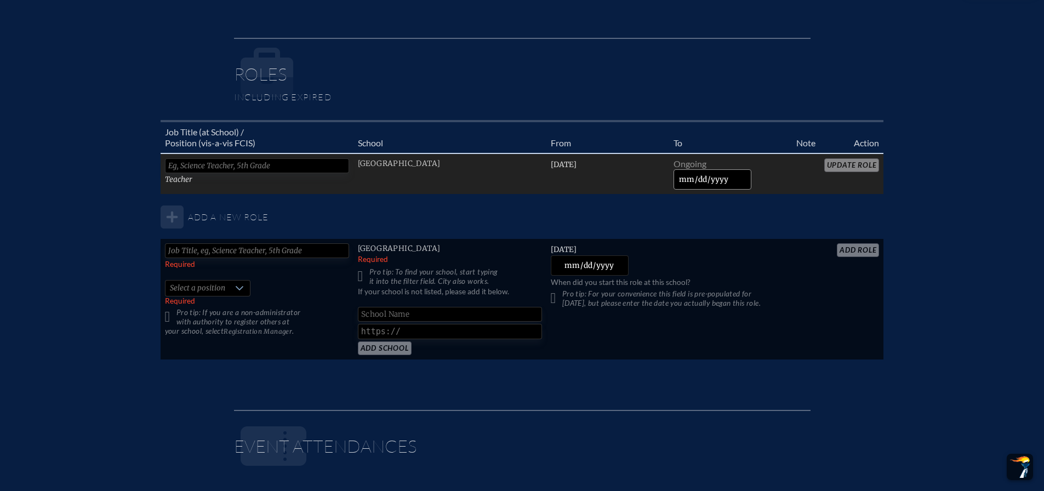
click at [681, 178] on input "date" at bounding box center [713, 179] width 78 height 20
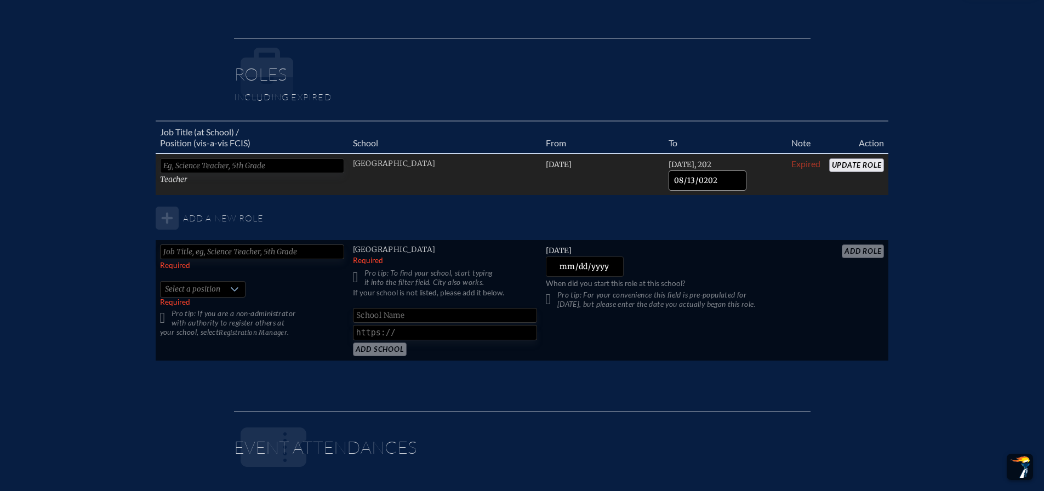
type input "2025-08-13"
click at [857, 160] on input "Update Role" at bounding box center [857, 165] width 55 height 14
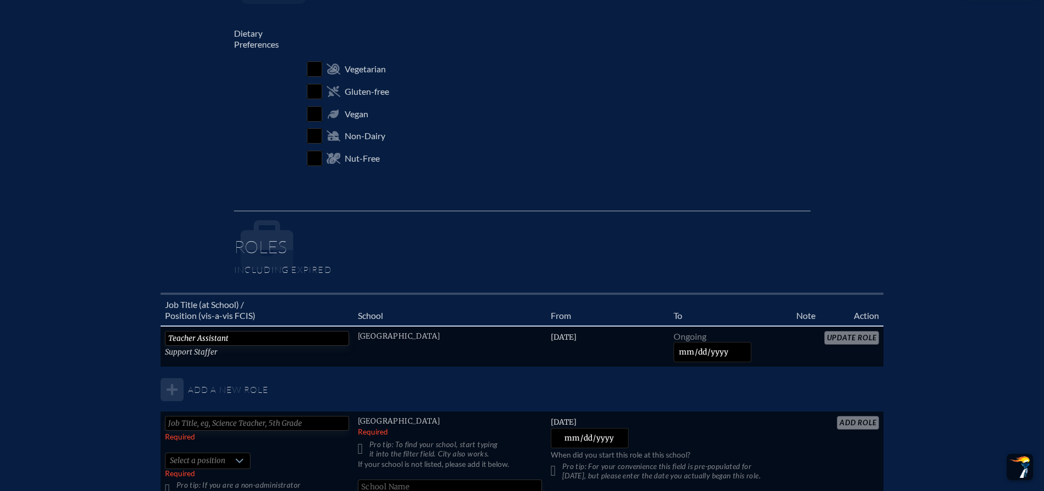
scroll to position [768, 0]
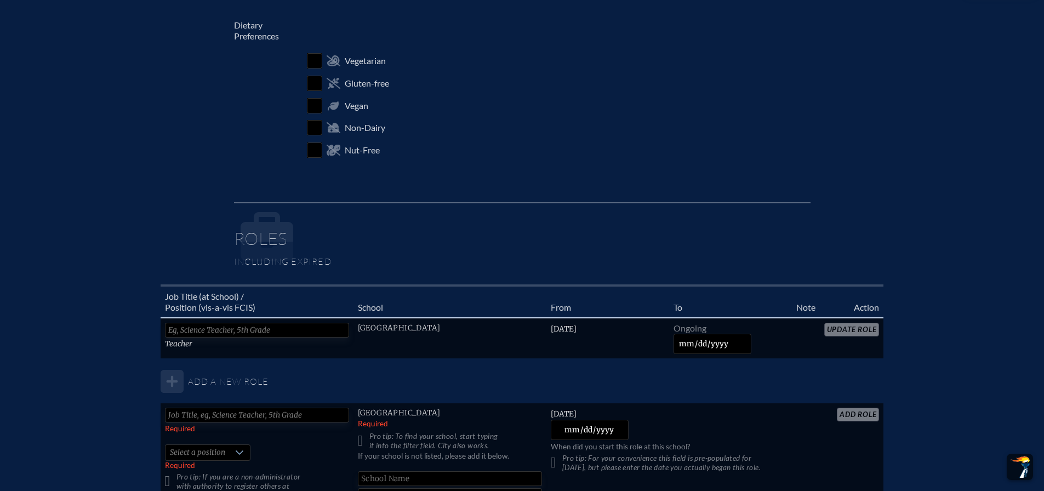
scroll to position [768, 0]
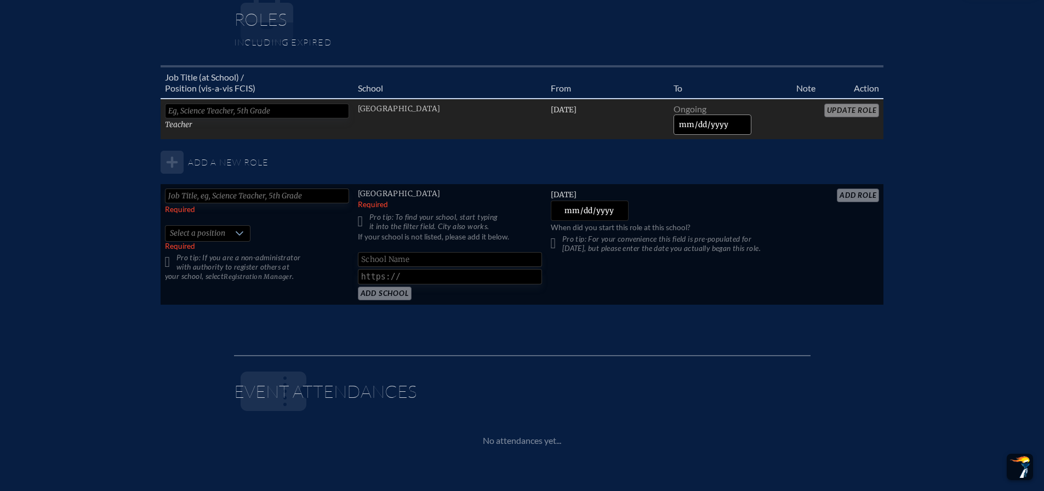
click at [684, 125] on input "date" at bounding box center [713, 125] width 78 height 20
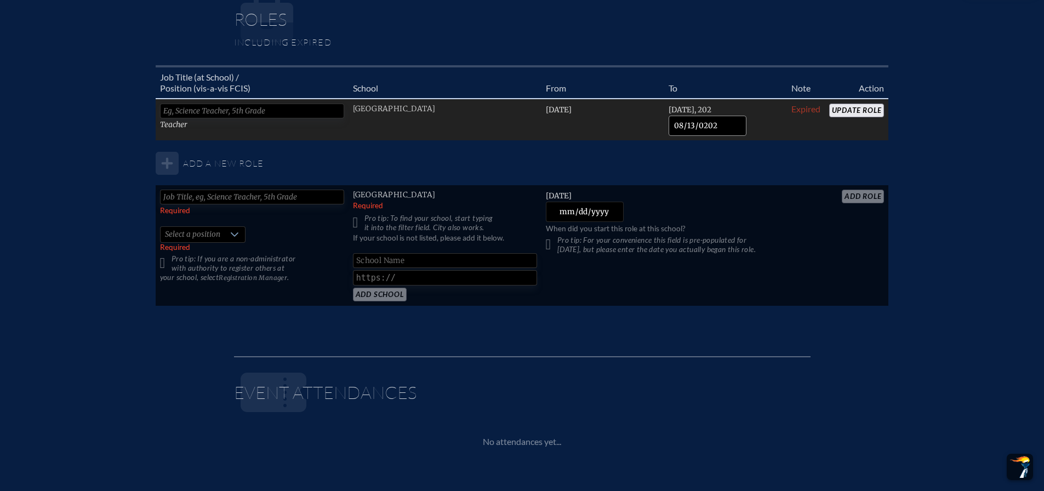
type input "2025-08-13"
click input "Update Role"
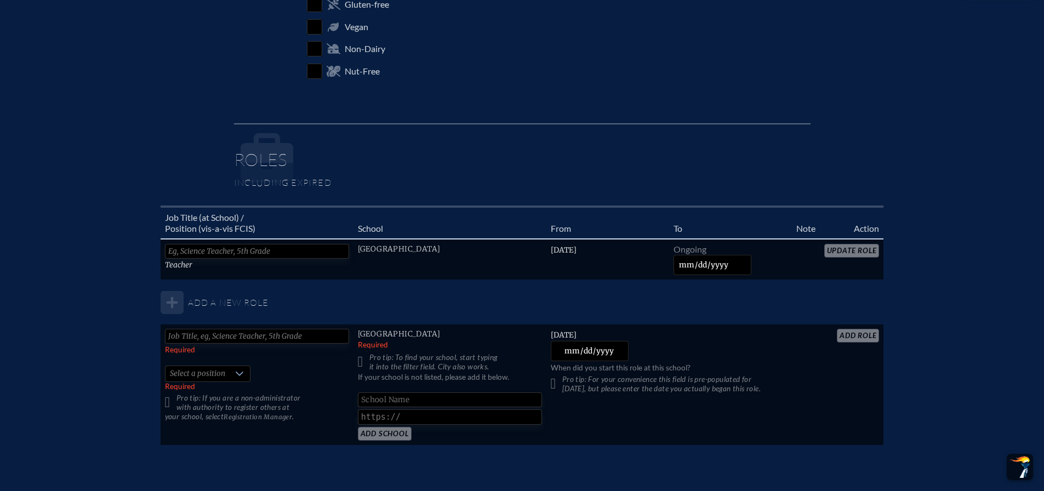
scroll to position [768, 0]
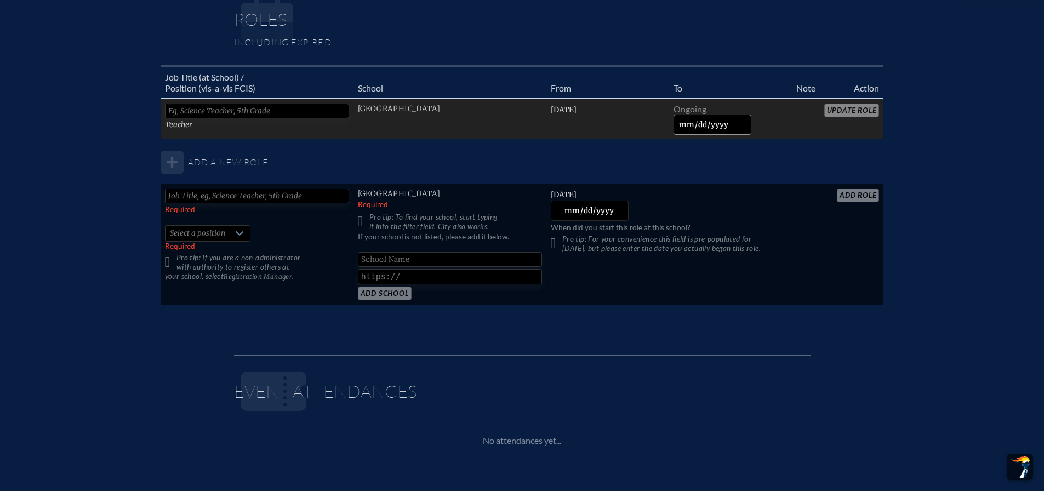
click at [681, 119] on input "date" at bounding box center [713, 125] width 78 height 20
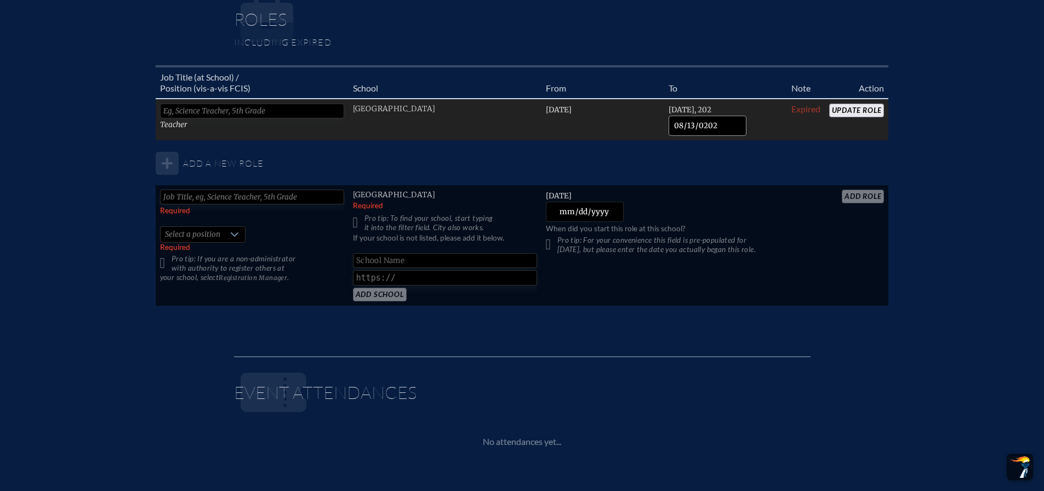
type input "[DATE]"
click at [838, 111] on input "Update Role" at bounding box center [857, 111] width 55 height 14
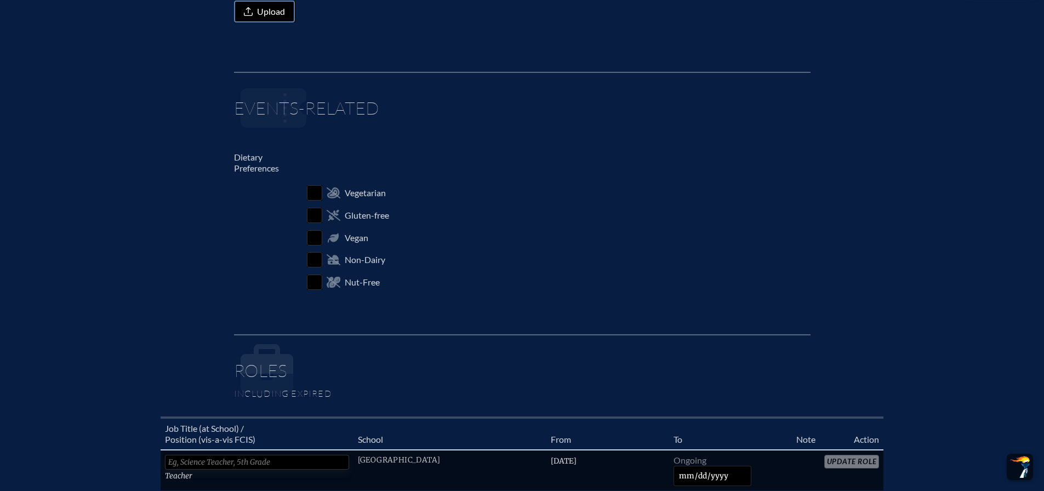
scroll to position [548, 0]
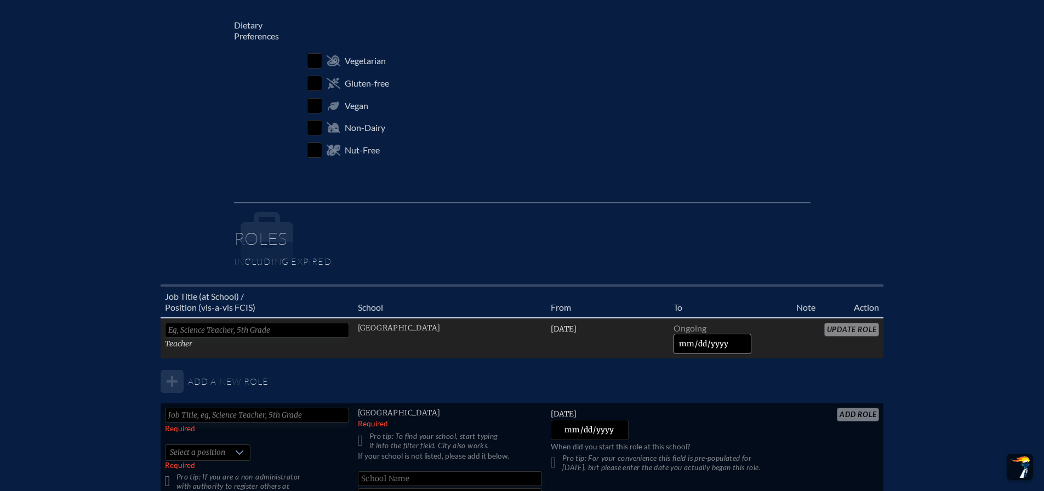
click at [685, 339] on input "date" at bounding box center [713, 344] width 78 height 20
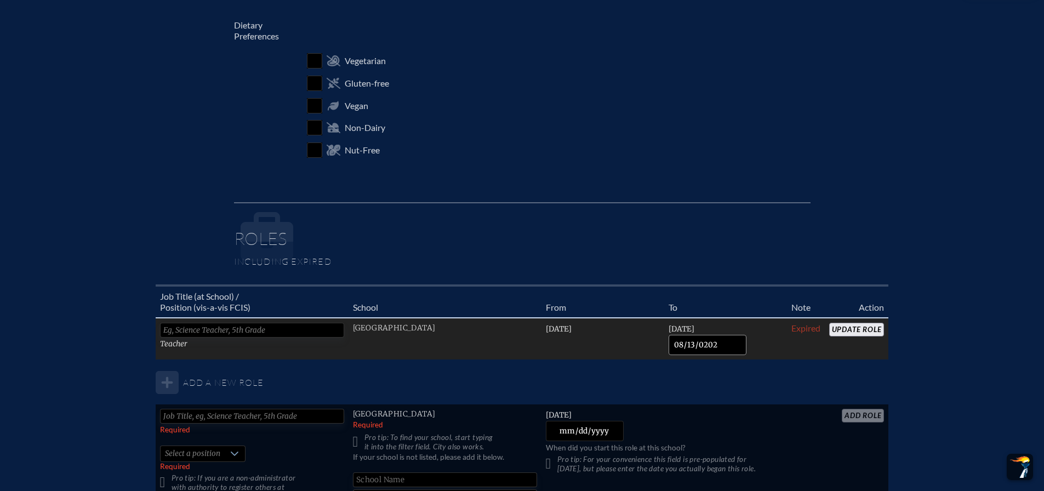
type input "2025-08-13"
click at [854, 331] on input "Update Role" at bounding box center [857, 330] width 55 height 14
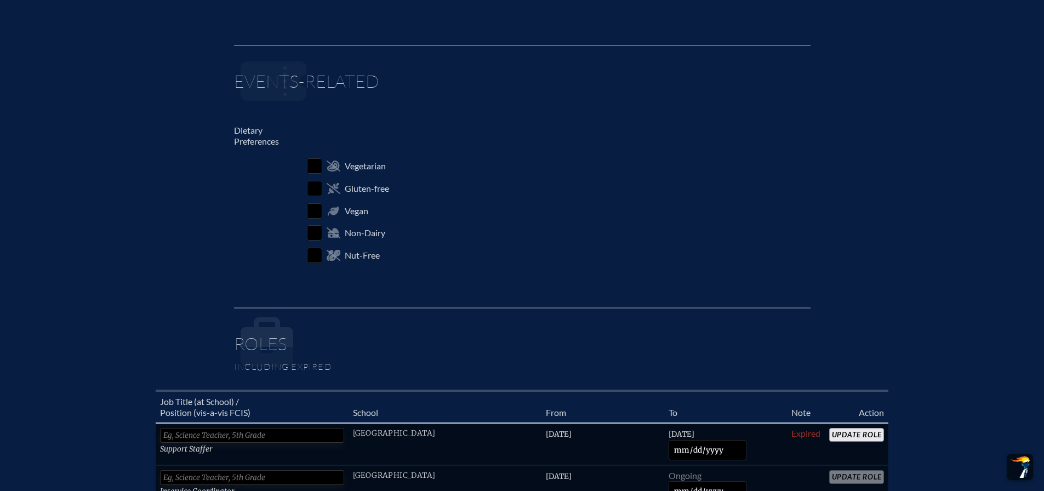
scroll to position [548, 0]
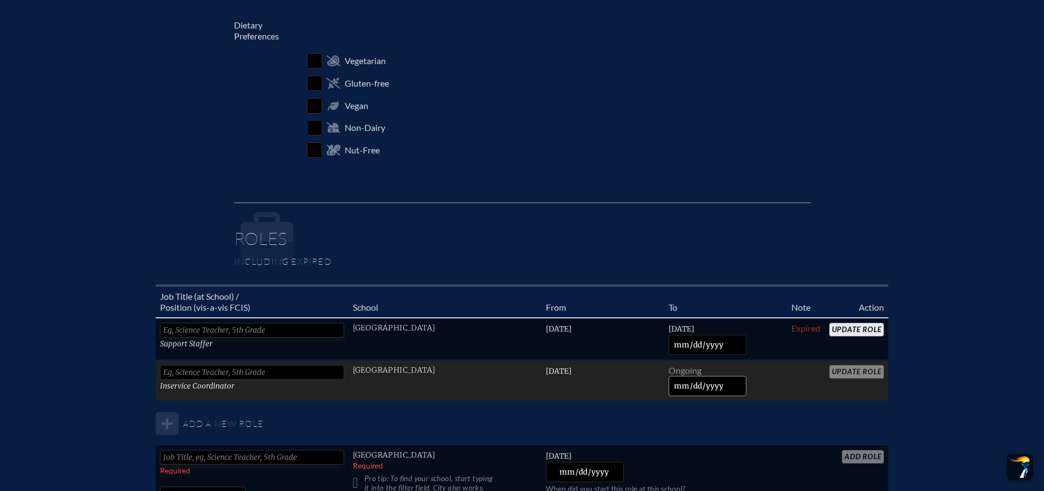
click at [681, 384] on input "date" at bounding box center [708, 386] width 78 height 20
type input "[DATE]"
click at [853, 372] on input "Update Role" at bounding box center [857, 372] width 55 height 14
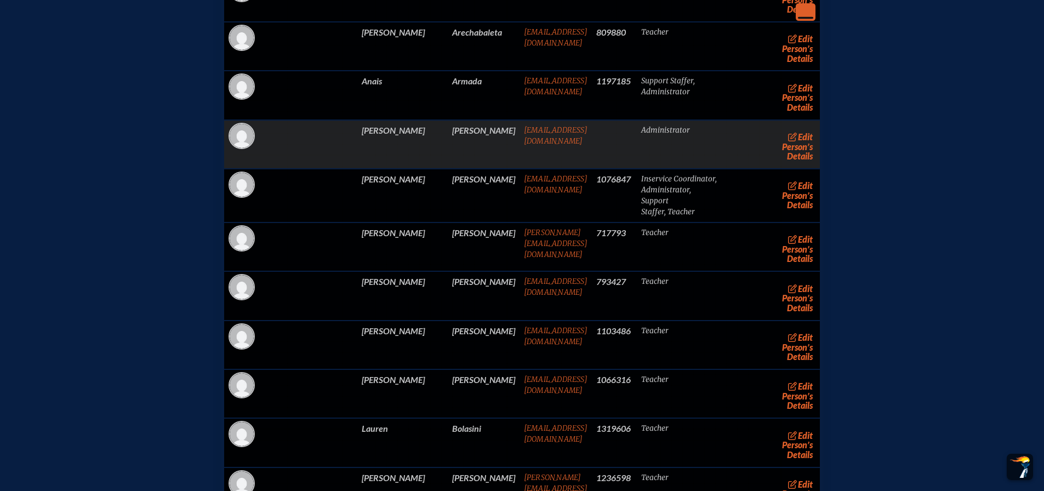
scroll to position [2632, 0]
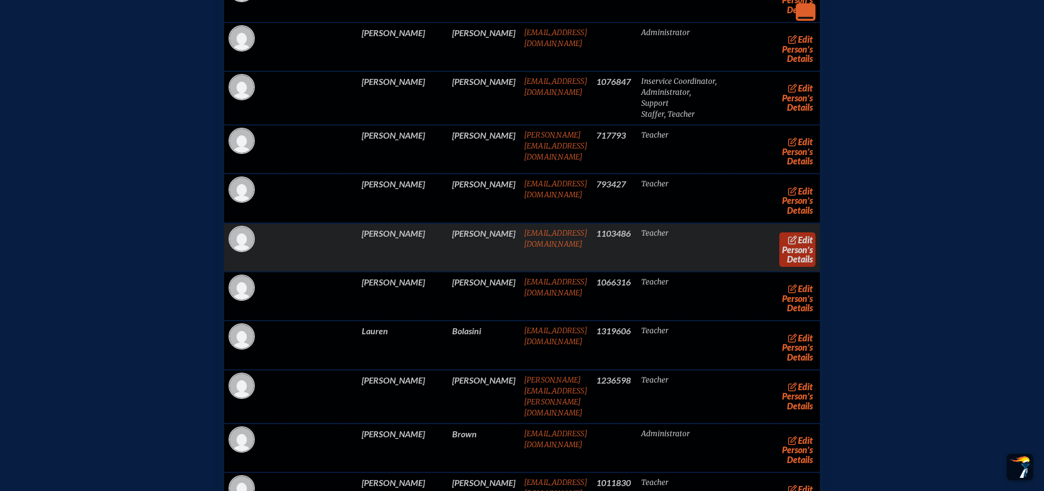
click at [780, 267] on link "edit Person’s Details" at bounding box center [798, 249] width 37 height 35
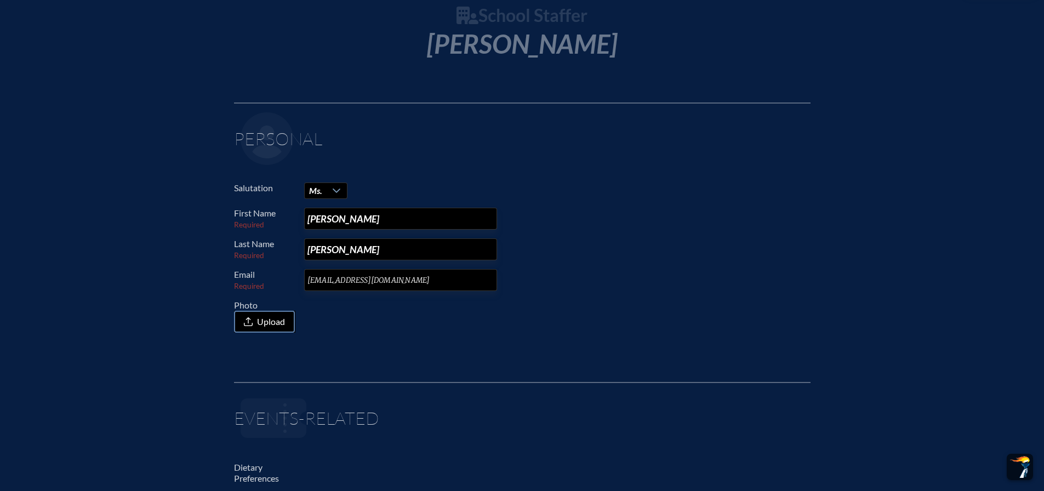
scroll to position [274, 0]
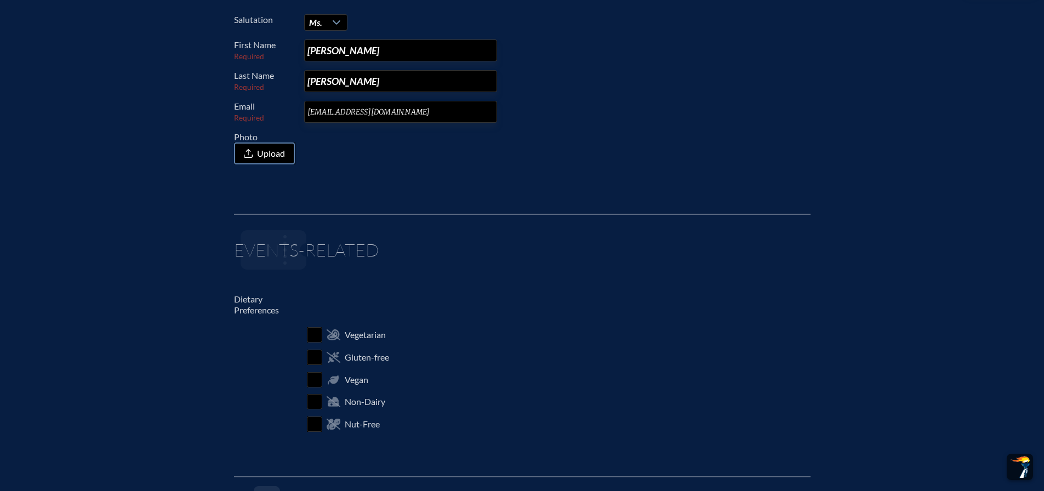
drag, startPoint x: 350, startPoint y: 75, endPoint x: 213, endPoint y: 89, distance: 137.8
click at [213, 89] on div "School Staffer Ms. Stefanie Bartels Personal Salutation Ms. First Name Required…" at bounding box center [522, 407] width 1009 height 1138
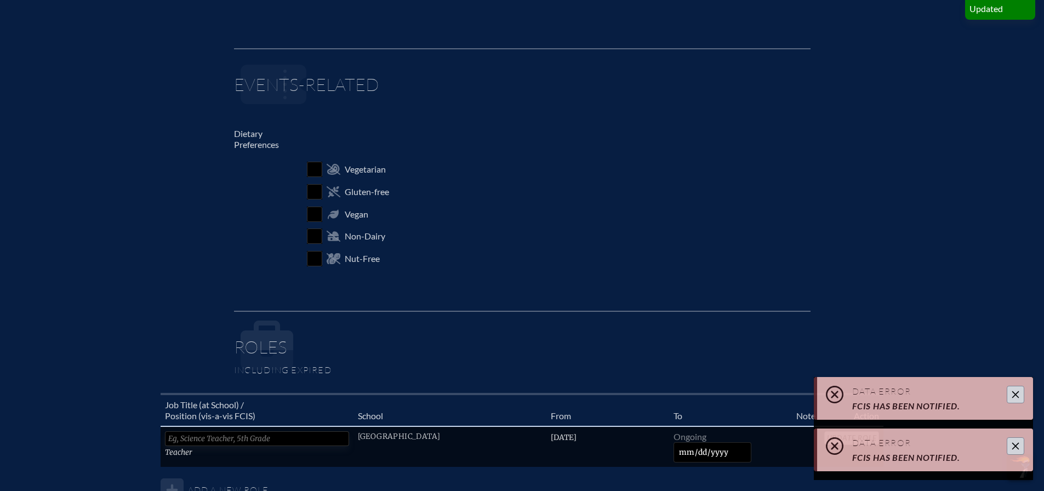
scroll to position [548, 0]
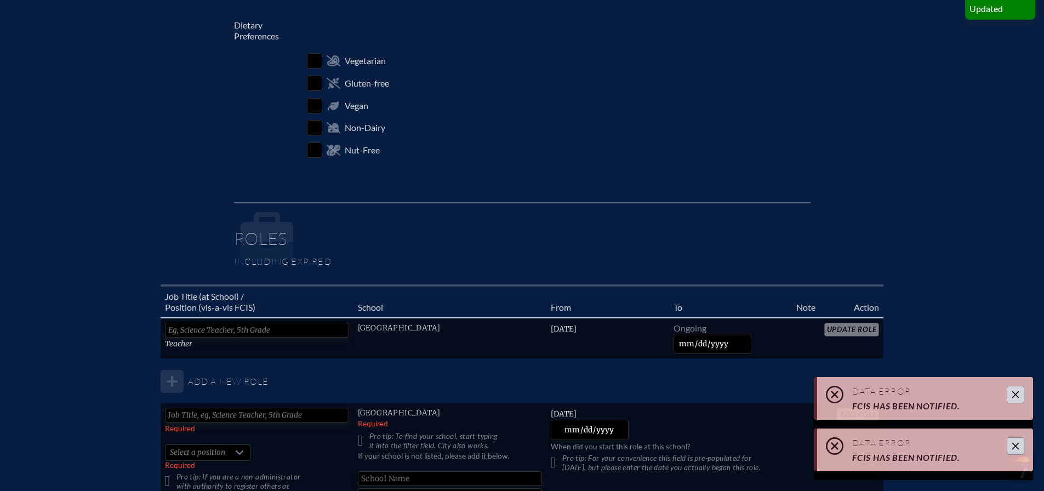
type input "Ludington"
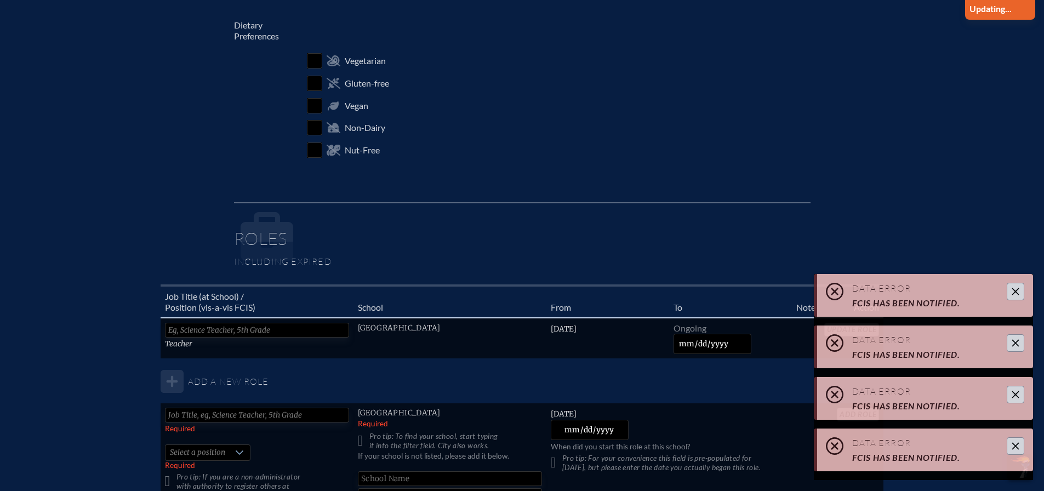
click at [1015, 391] on div "Data Error FCIS has been notified. Data Error FCIS has been notified. Data Erro…" at bounding box center [923, 372] width 219 height 197
click at [1016, 342] on icon "Close" at bounding box center [1016, 343] width 9 height 9
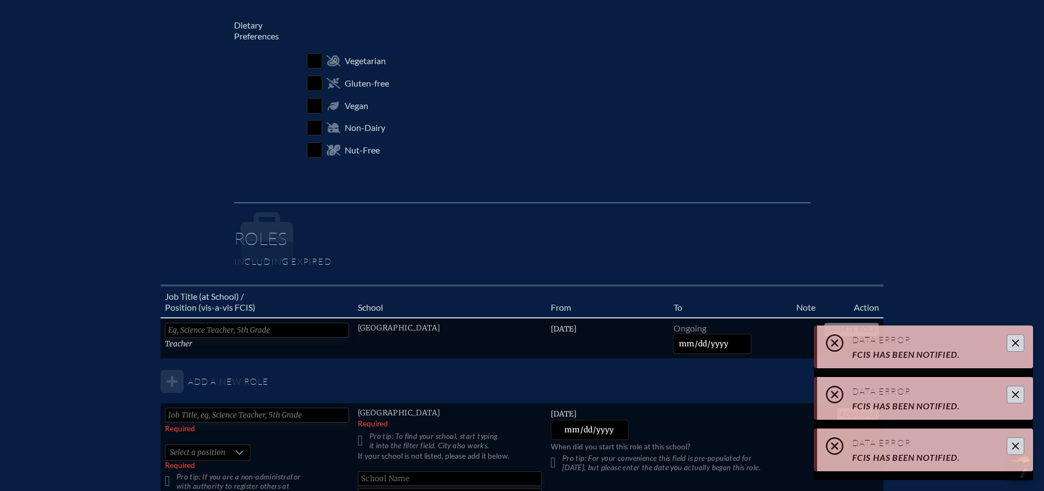
click at [1015, 350] on button "Close" at bounding box center [1016, 343] width 18 height 18
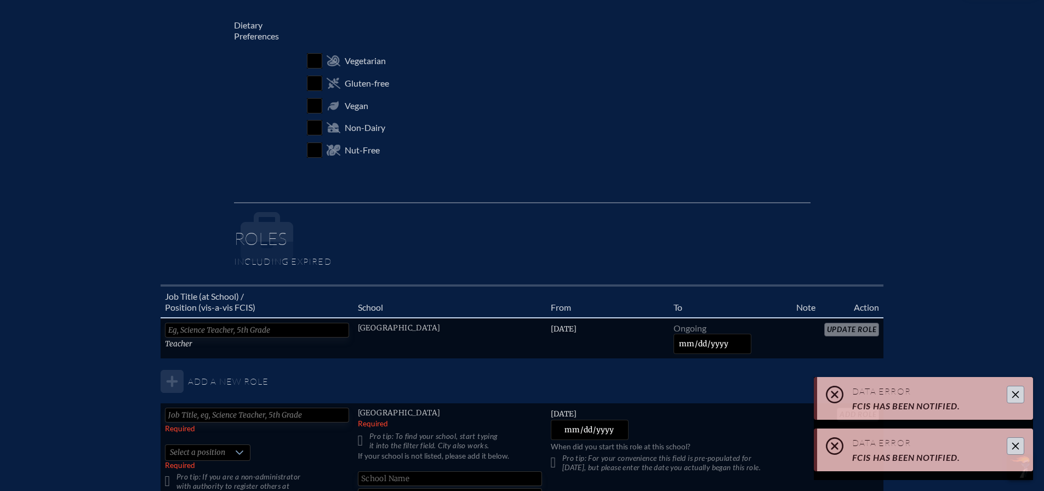
click at [1013, 393] on icon "Close" at bounding box center [1016, 394] width 9 height 9
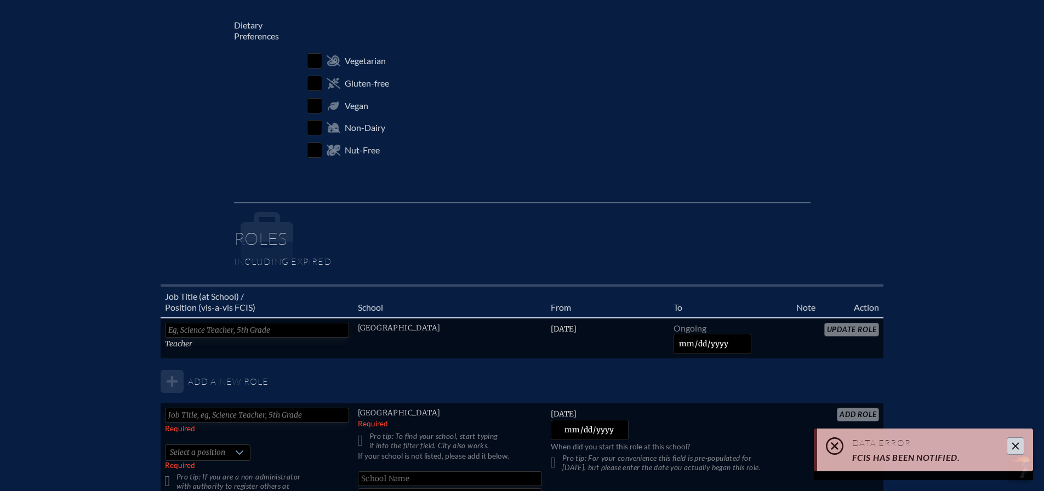
drag, startPoint x: 1013, startPoint y: 446, endPoint x: 825, endPoint y: 350, distance: 210.6
click at [1013, 446] on icon "Close" at bounding box center [1016, 446] width 9 height 9
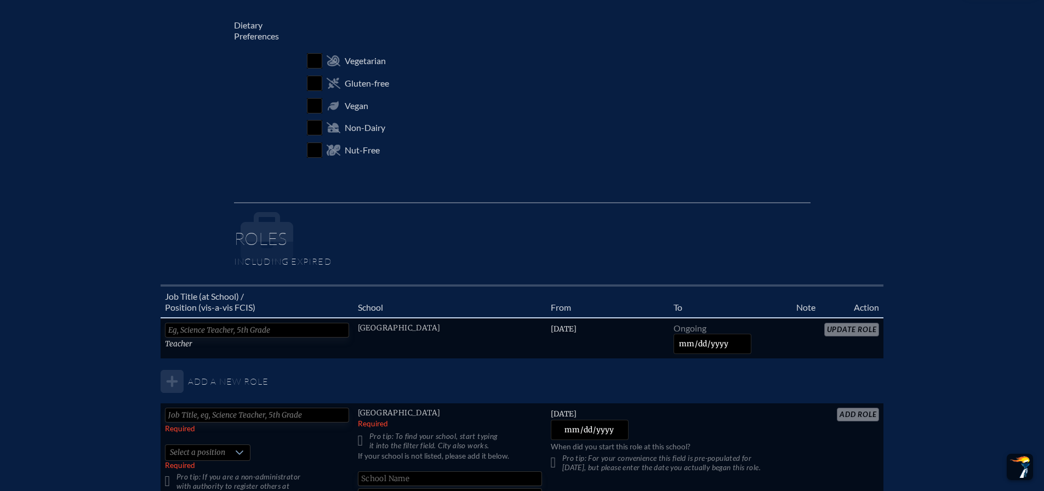
click at [830, 328] on table "Job Title (at School) / Position (vis-a-vis FCIS) School From To Note Action Te…" at bounding box center [523, 405] width 724 height 241
click at [844, 332] on table "Job Title (at School) / Position (vis-a-vis FCIS) School From To Note Action Te…" at bounding box center [523, 405] width 724 height 241
click at [845, 332] on table "Job Title (at School) / Position (vis-a-vis FCIS) School From To Note Action Te…" at bounding box center [523, 405] width 724 height 241
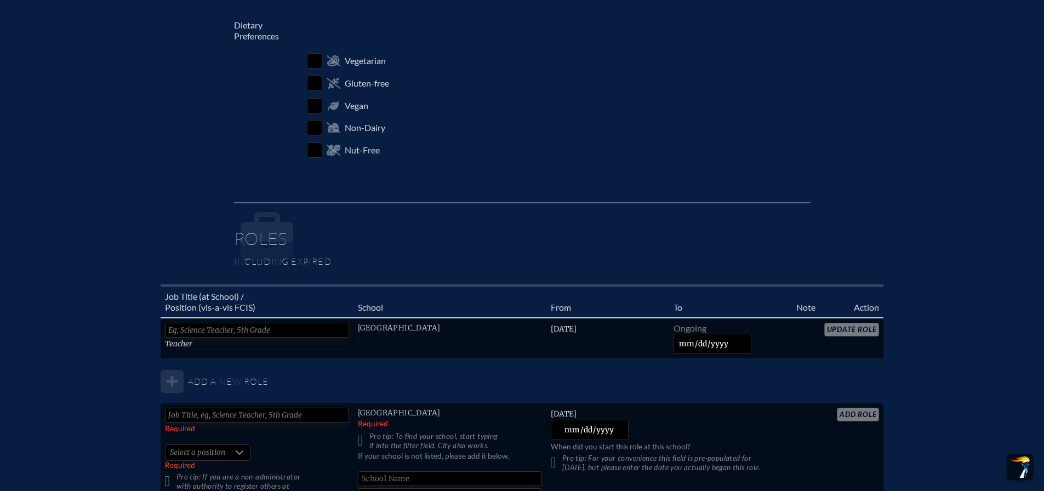
click at [845, 332] on table "Job Title (at School) / Position (vis-a-vis FCIS) School From To Note Action Te…" at bounding box center [523, 405] width 724 height 241
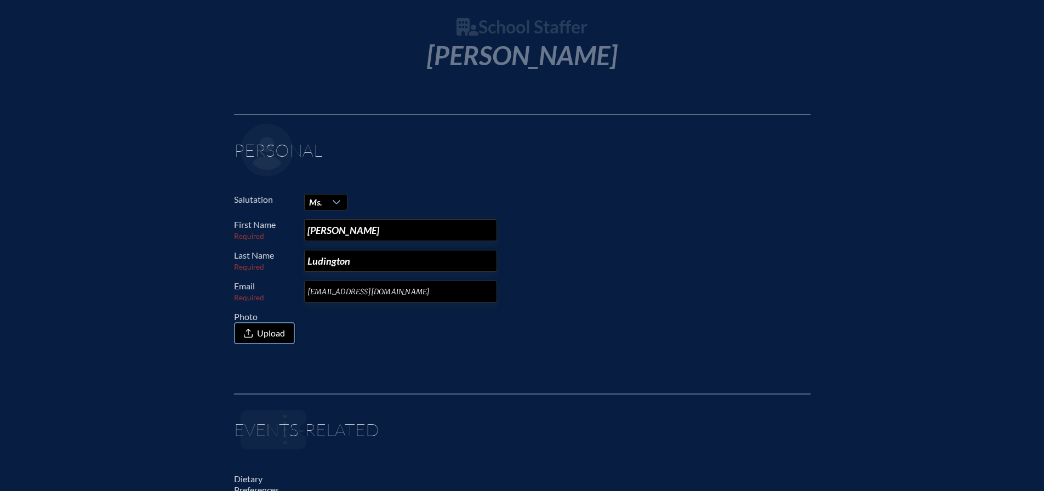
scroll to position [0, 0]
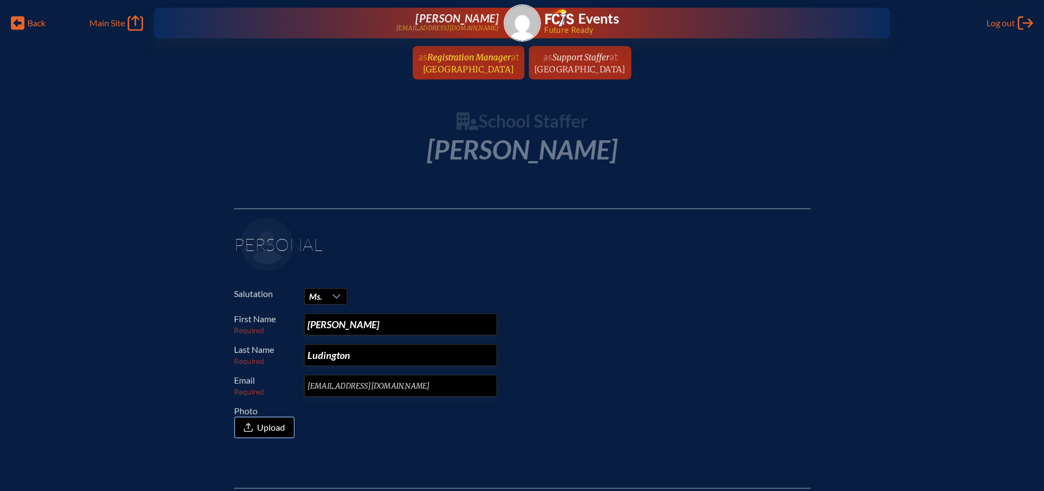
click at [486, 64] on span "at NSU University School" at bounding box center [471, 62] width 96 height 24
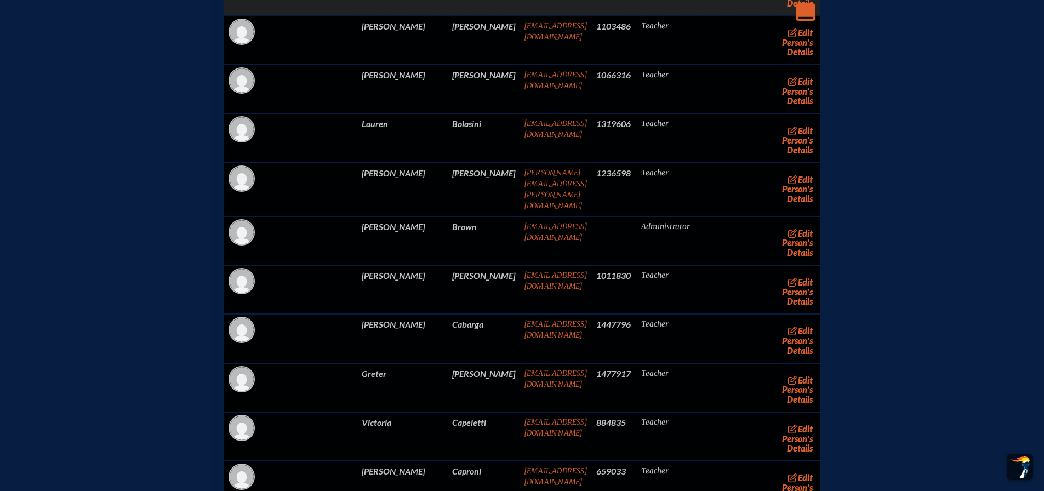
scroll to position [2851, 0]
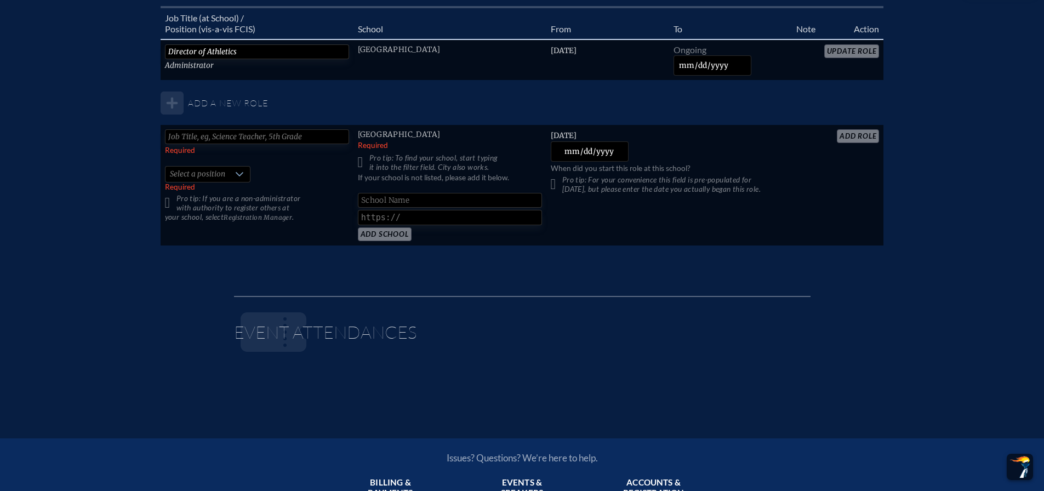
scroll to position [1042, 0]
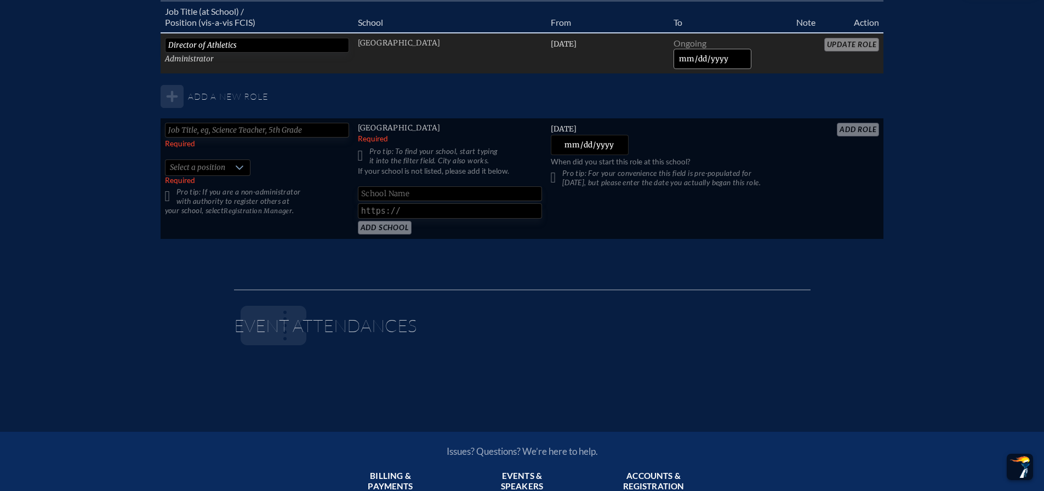
click at [686, 60] on input "date" at bounding box center [713, 59] width 78 height 20
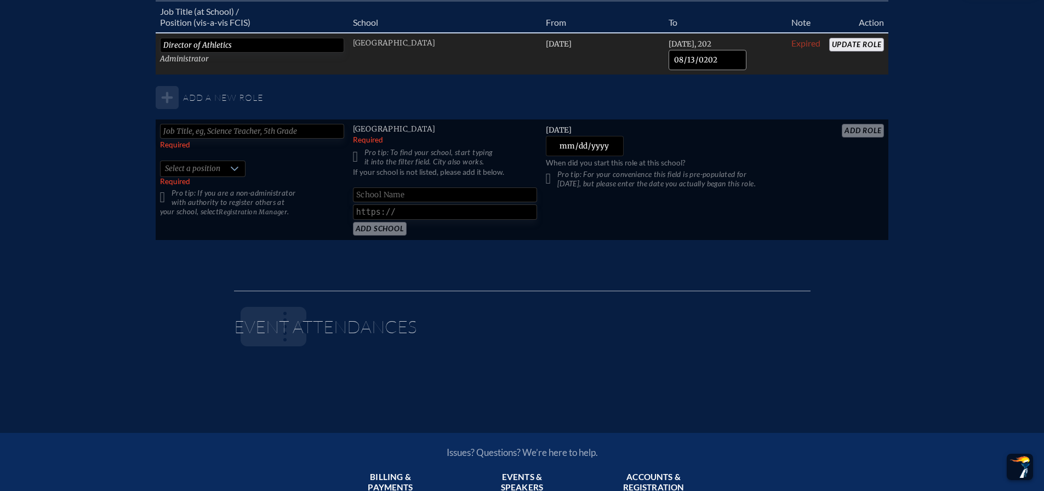
type input "[DATE]"
click at [848, 45] on input "Update Role" at bounding box center [857, 45] width 55 height 14
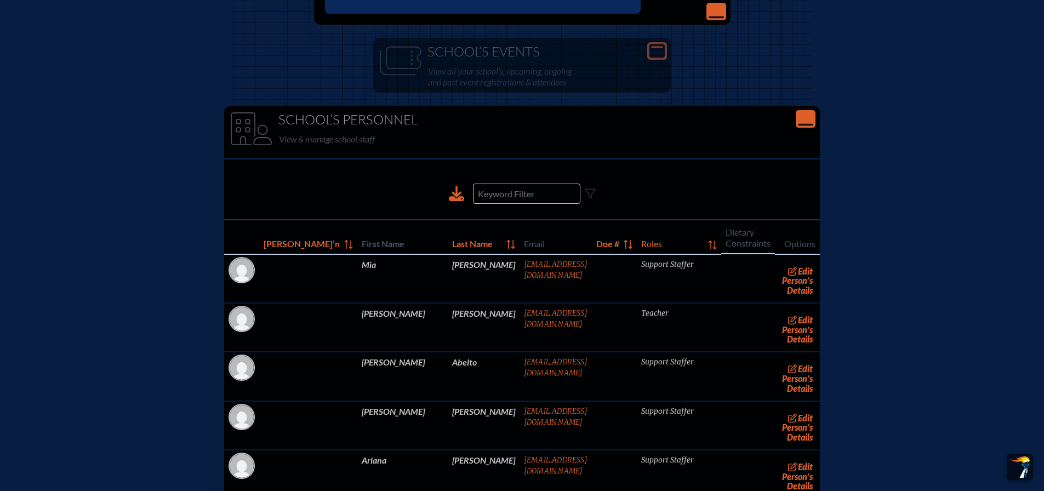
scroll to position [1923, 0]
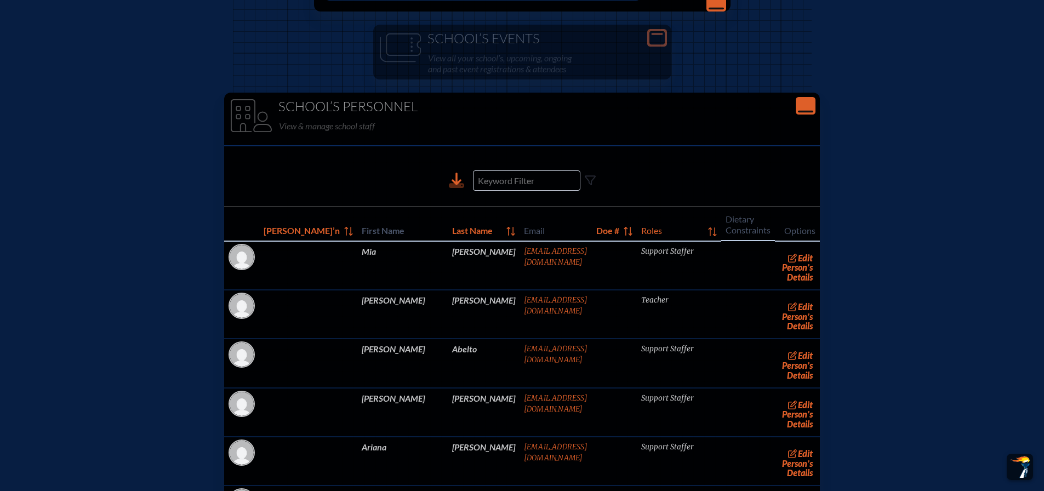
click at [458, 185] on icon at bounding box center [457, 179] width 10 height 13
